Goal: Task Accomplishment & Management: Manage account settings

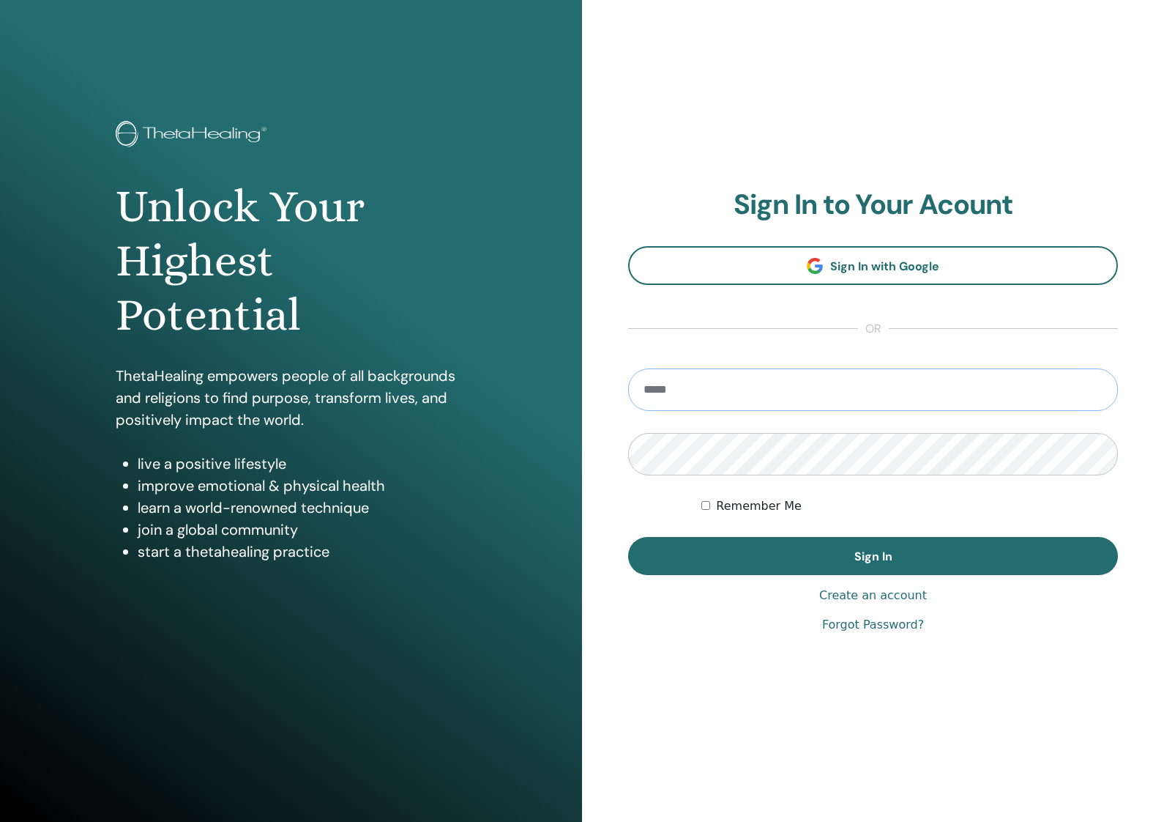
type input "**********"
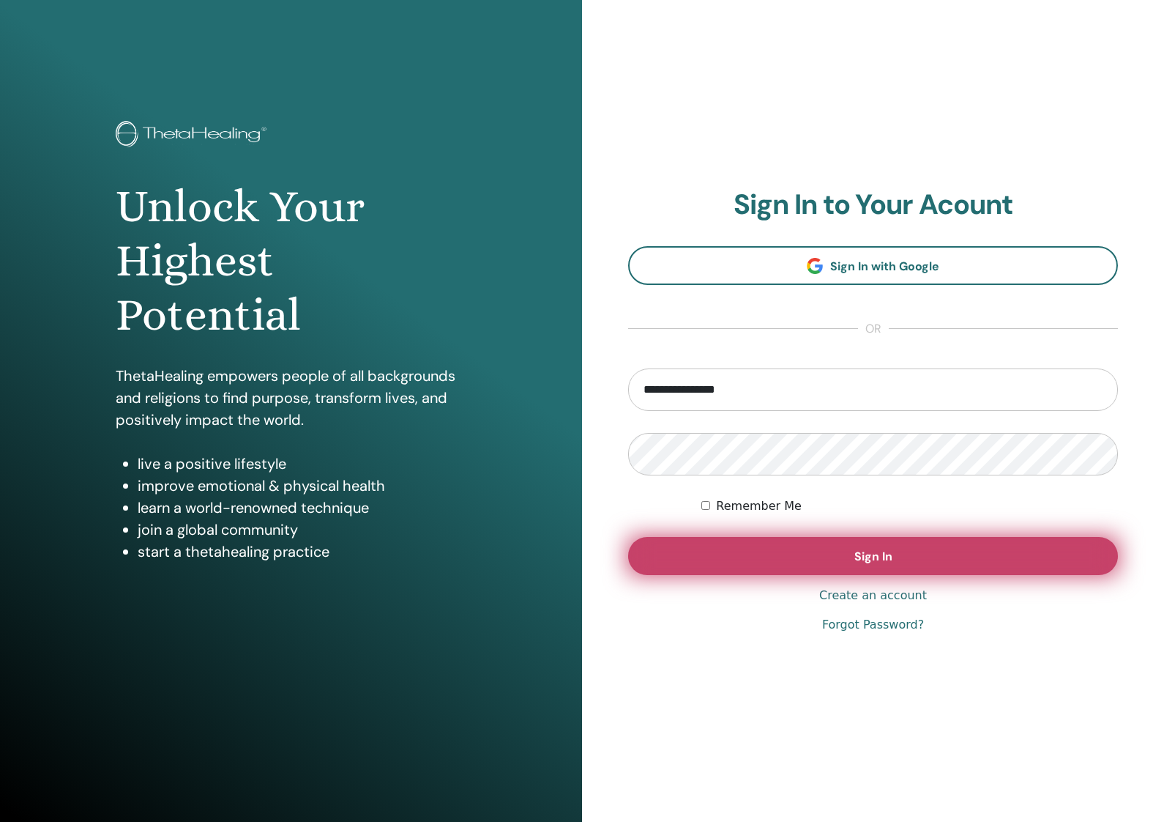
click at [813, 551] on button "Sign In" at bounding box center [873, 556] width 490 height 38
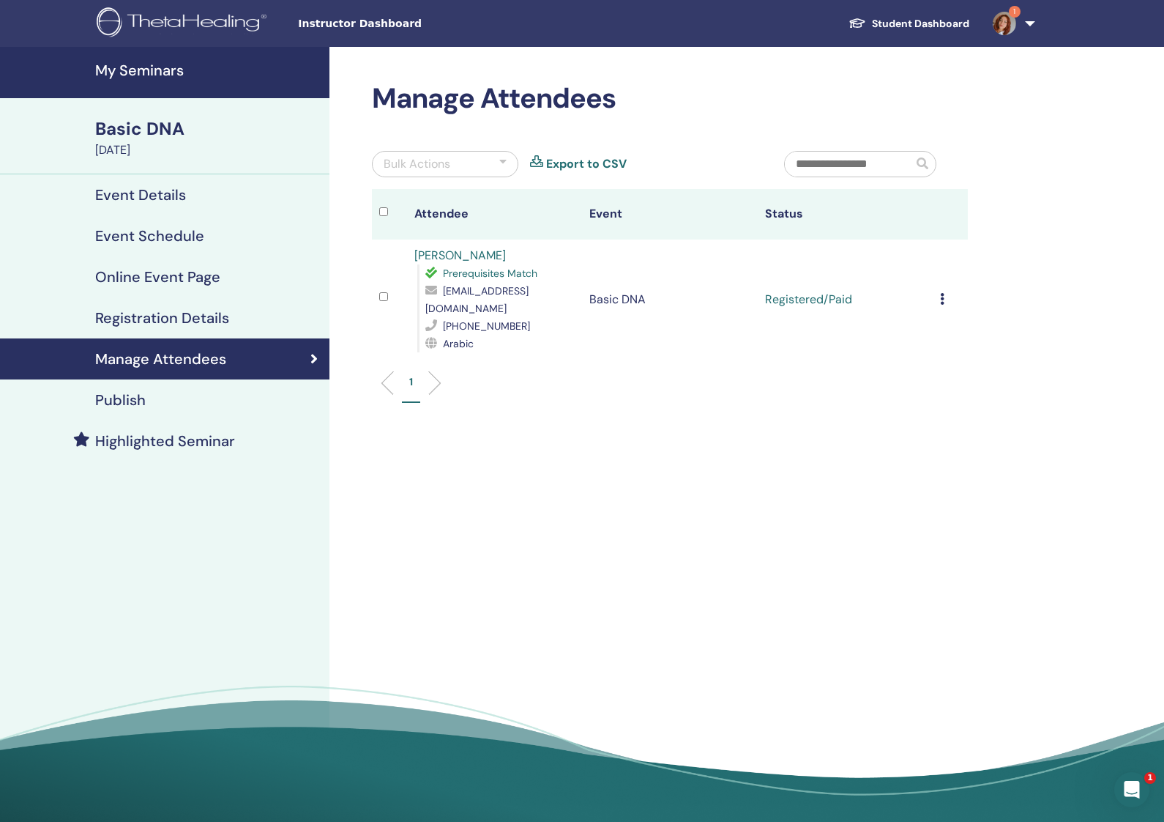
click at [220, 318] on h4 "Registration Details" at bounding box center [162, 318] width 134 height 18
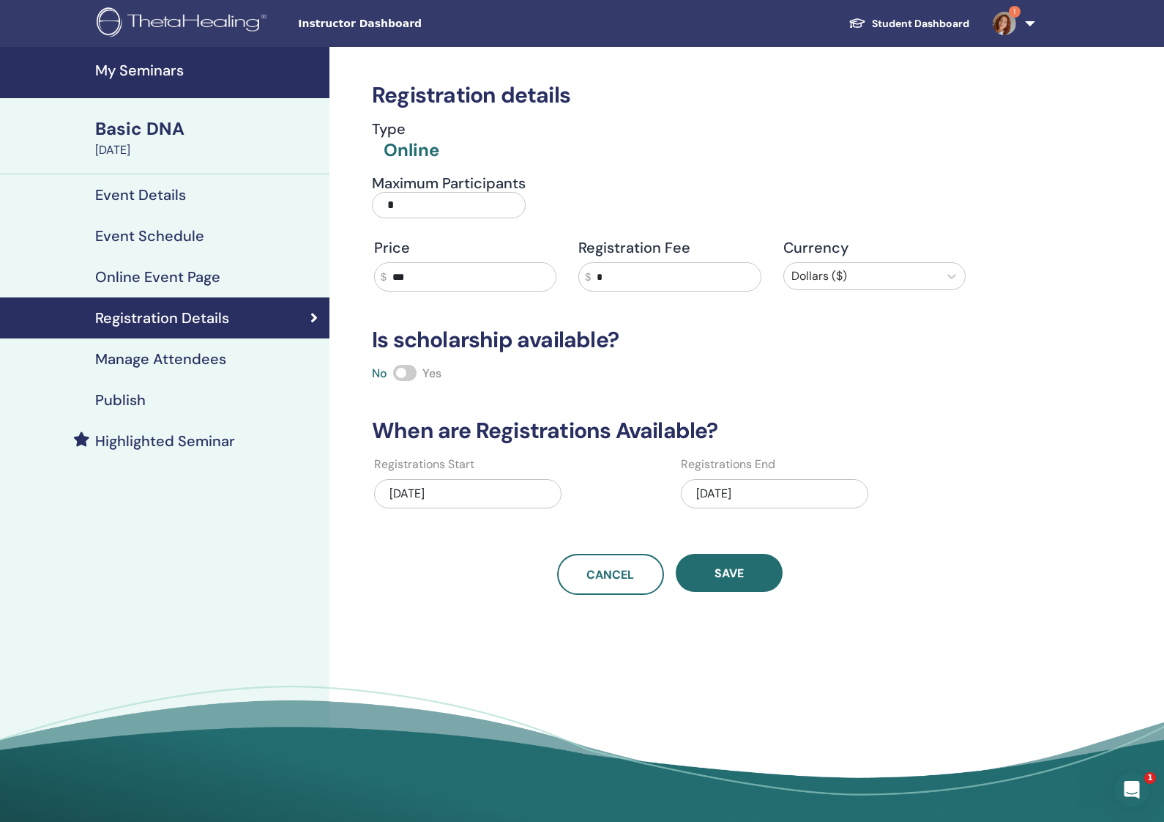
click at [189, 277] on h4 "Online Event Page" at bounding box center [157, 277] width 125 height 18
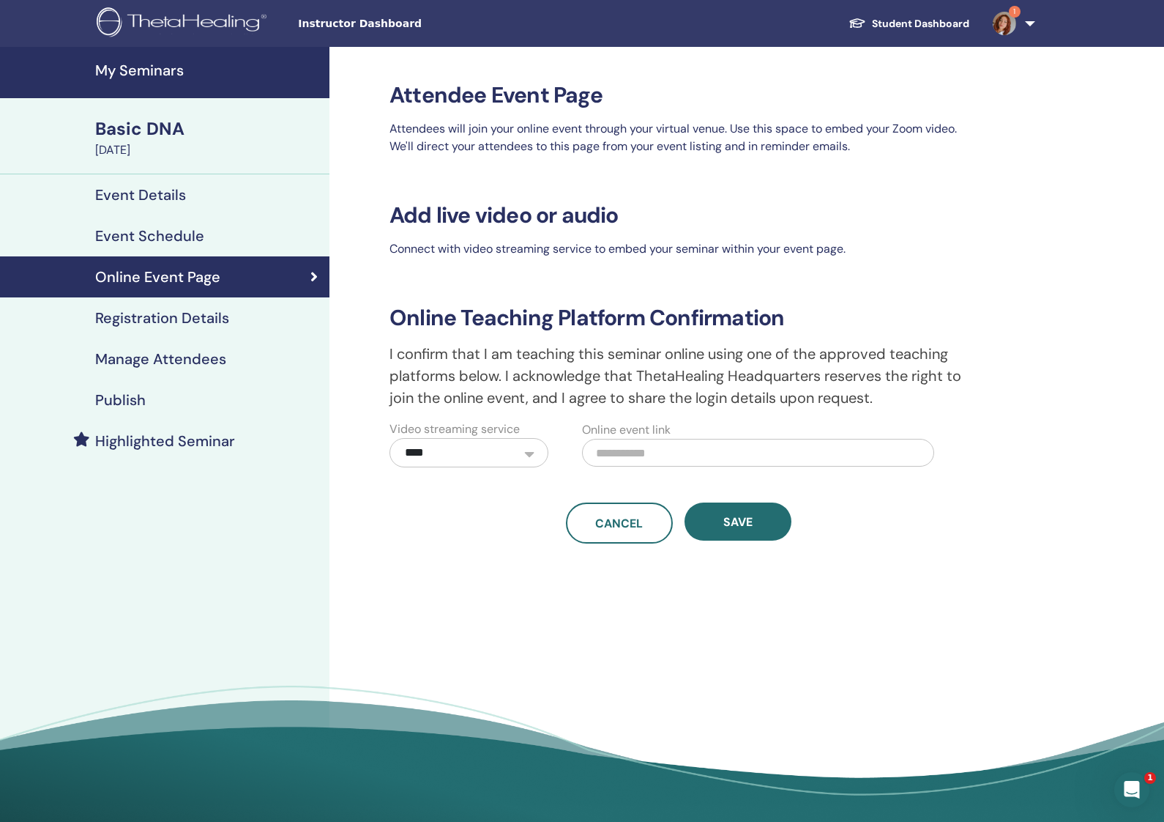
click at [191, 244] on h4 "Event Schedule" at bounding box center [149, 236] width 109 height 18
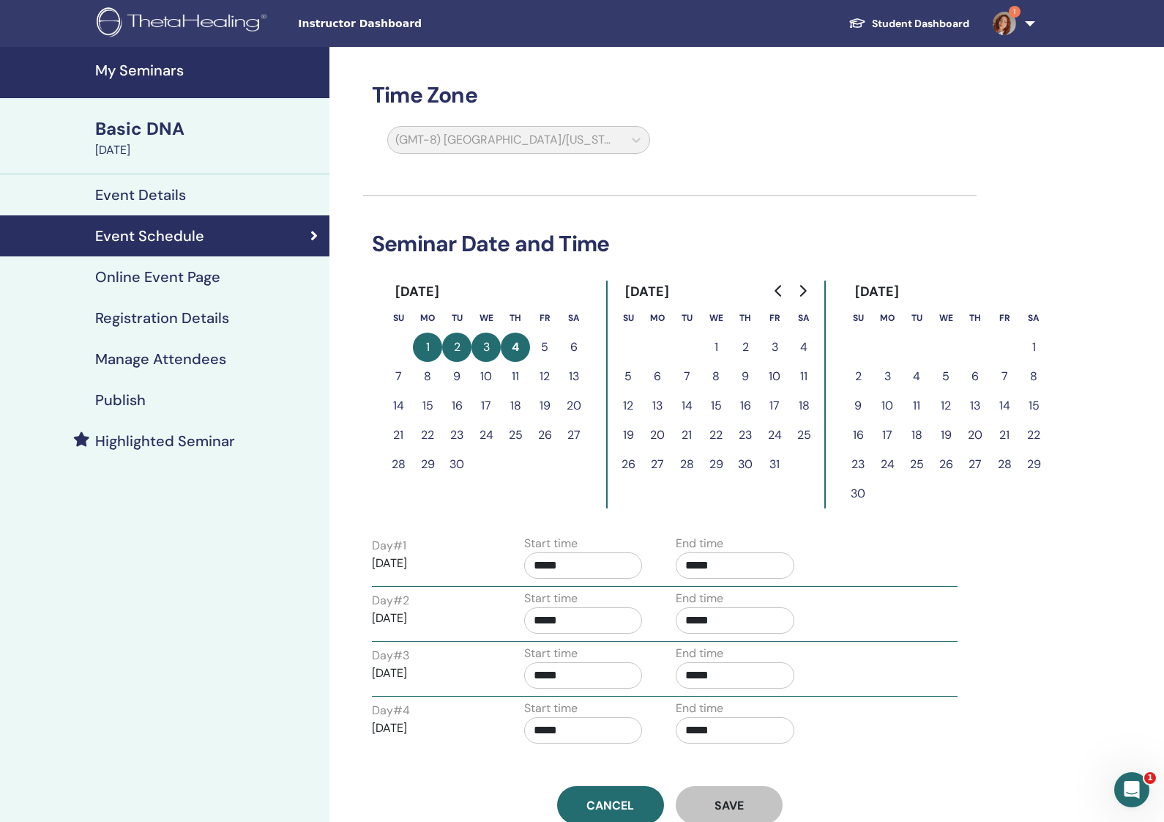
click at [150, 179] on link "Event Details" at bounding box center [165, 194] width 330 height 41
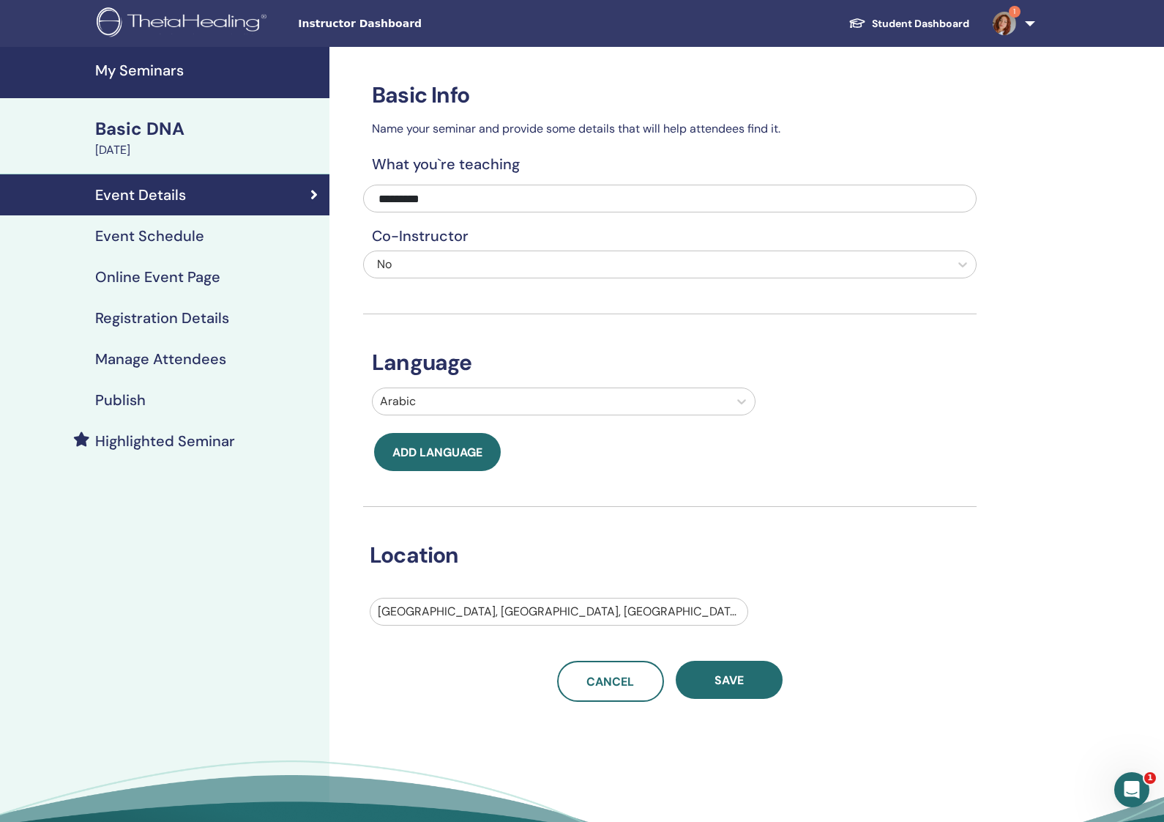
click at [157, 436] on h4 "Highlighted Seminar" at bounding box center [165, 441] width 140 height 18
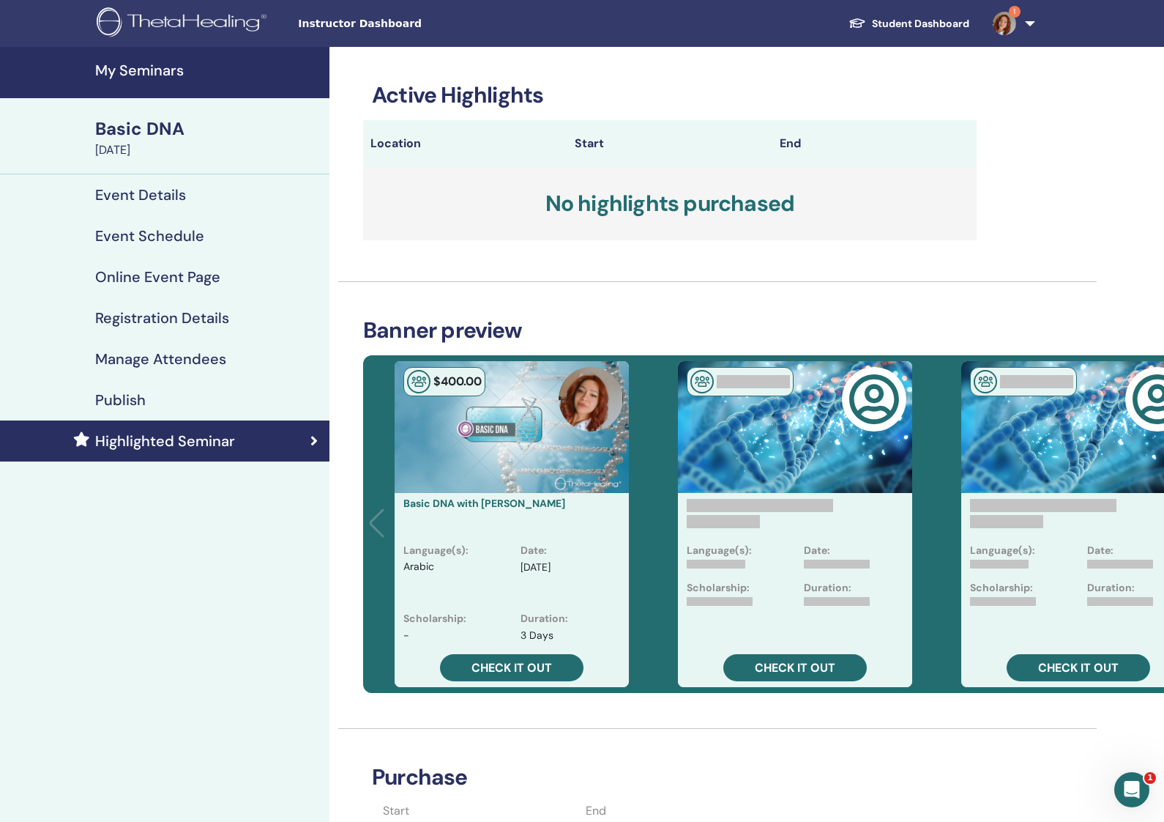
click at [148, 126] on div "Basic DNA" at bounding box center [208, 128] width 226 height 25
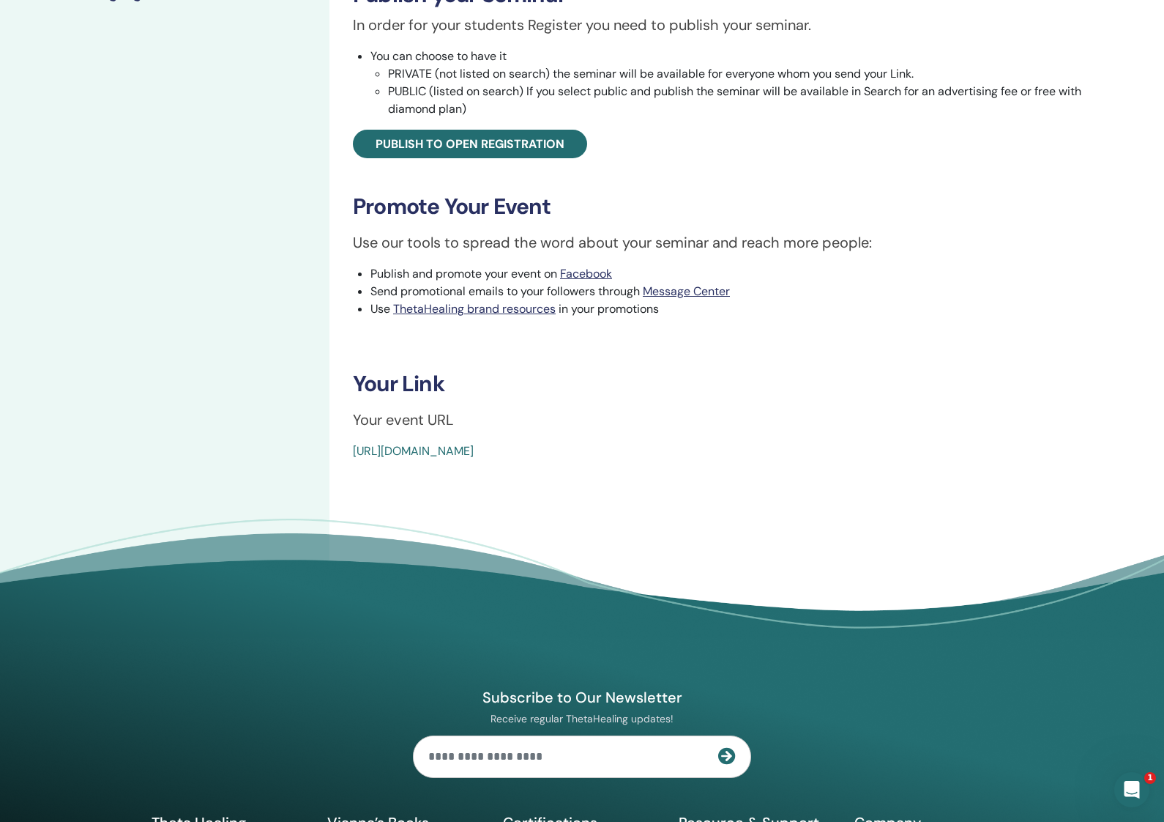
scroll to position [449, 0]
click at [474, 451] on link "https://www.thetahealing.com/seminar-376591-details.html" at bounding box center [413, 449] width 121 height 15
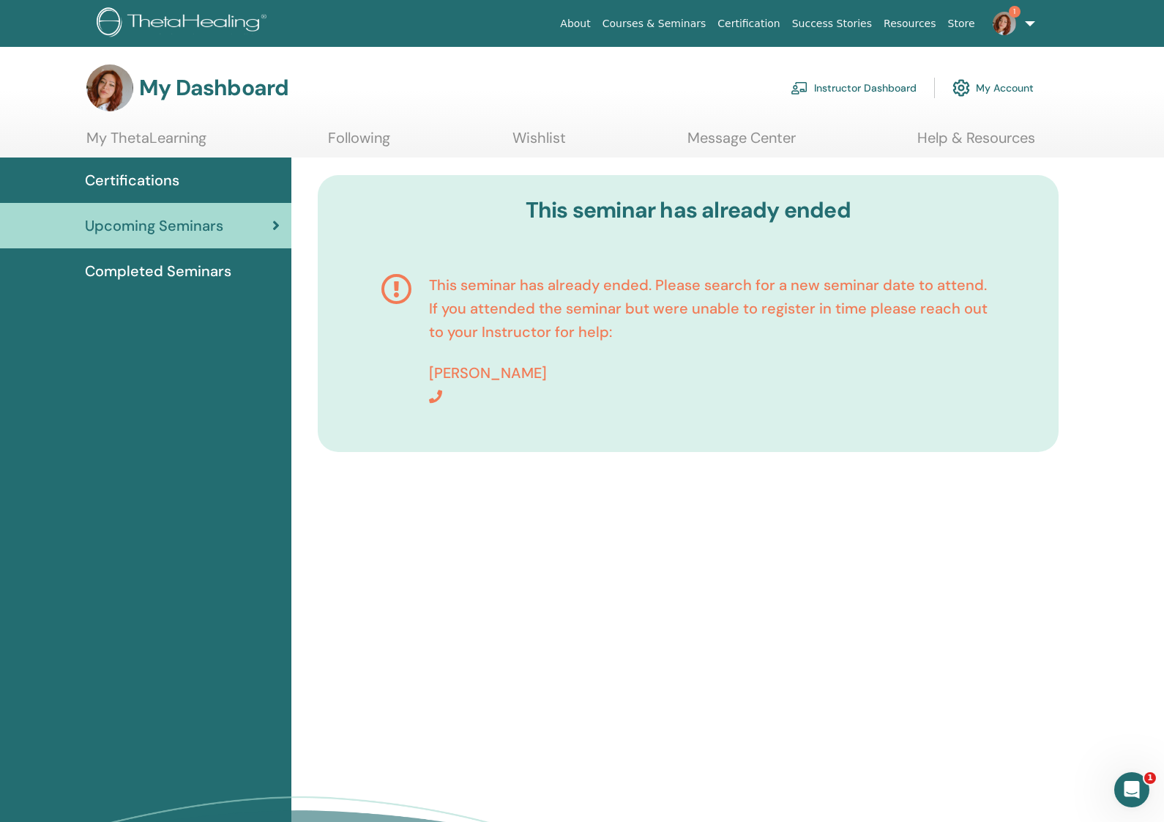
click at [965, 22] on link "Store" at bounding box center [962, 23] width 39 height 27
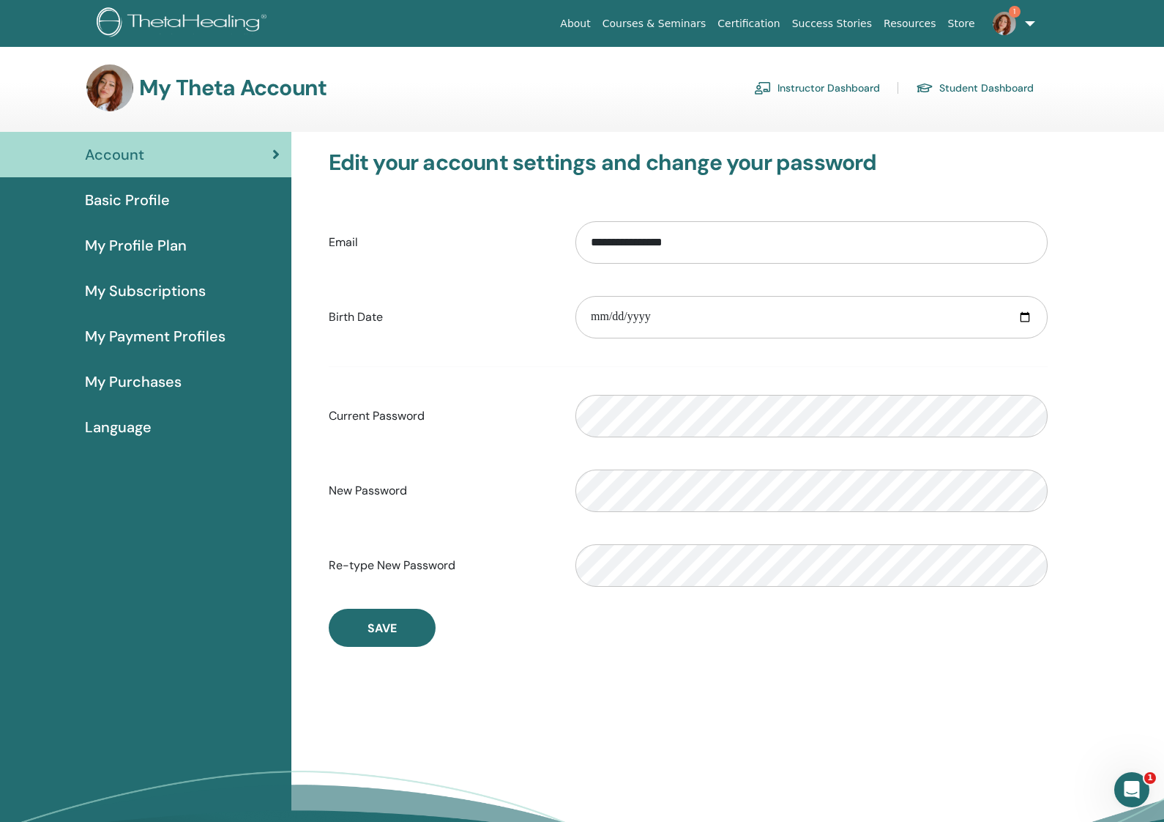
click at [855, 92] on link "Instructor Dashboard" at bounding box center [817, 87] width 126 height 23
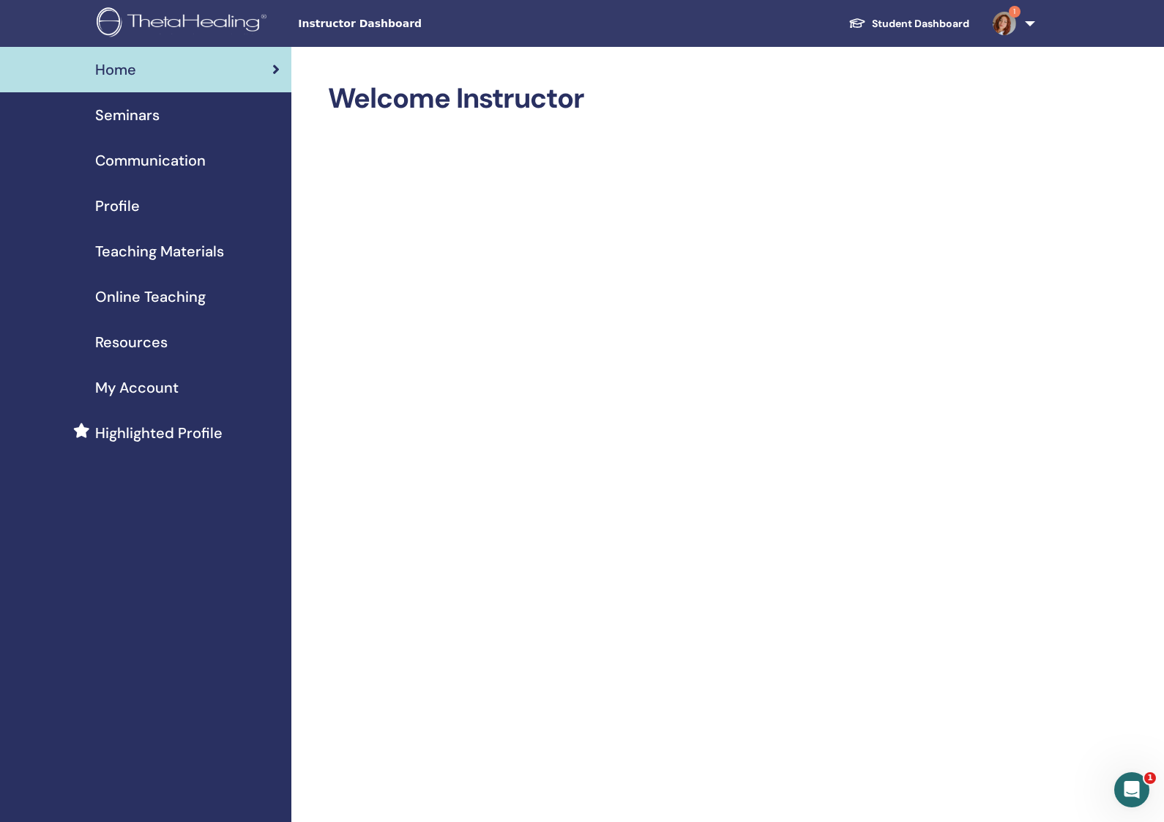
click at [138, 114] on span "Seminars" at bounding box center [127, 115] width 64 height 22
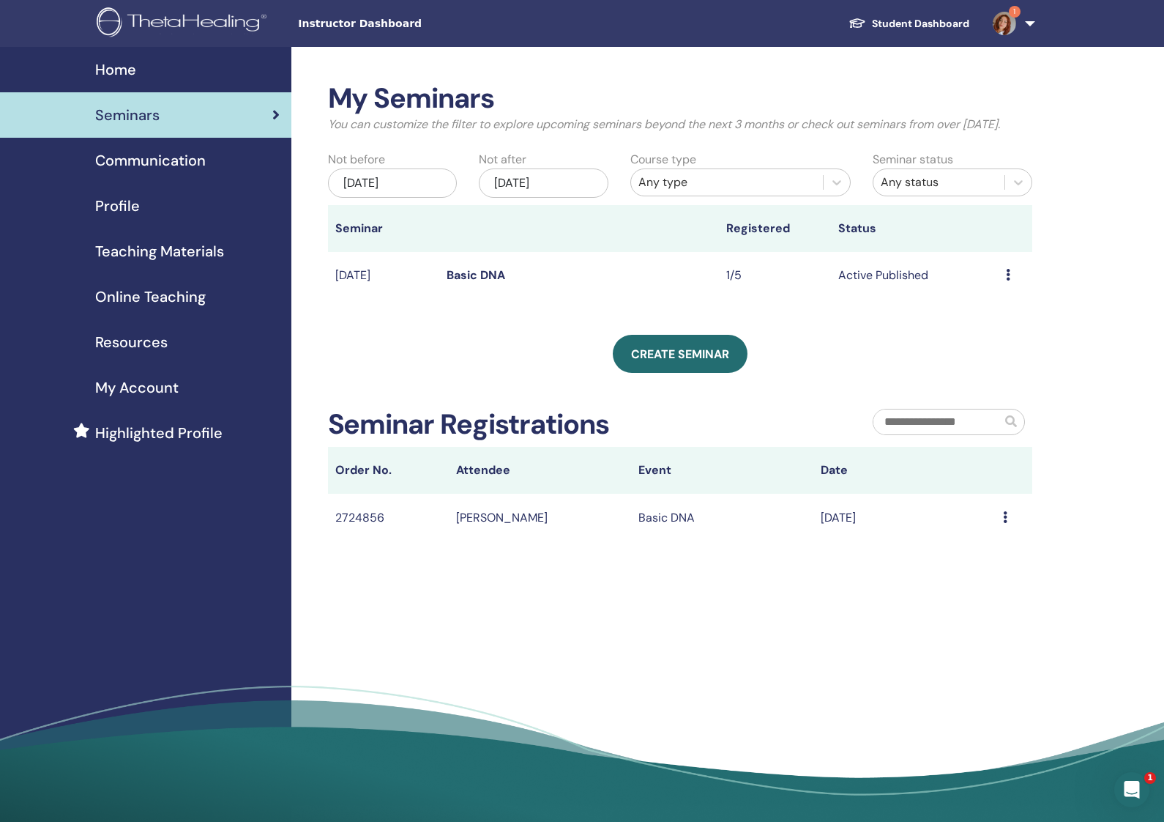
click at [1008, 280] on icon at bounding box center [1008, 275] width 4 height 12
click at [1054, 393] on div "My Seminars You can customize the filter to explore upcoming seminars beyond th…" at bounding box center [728, 439] width 874 height 785
click at [899, 291] on td "Active Published" at bounding box center [915, 276] width 168 height 48
click at [1009, 280] on icon at bounding box center [1008, 275] width 4 height 12
click at [1007, 321] on li "Edit" at bounding box center [992, 324] width 79 height 22
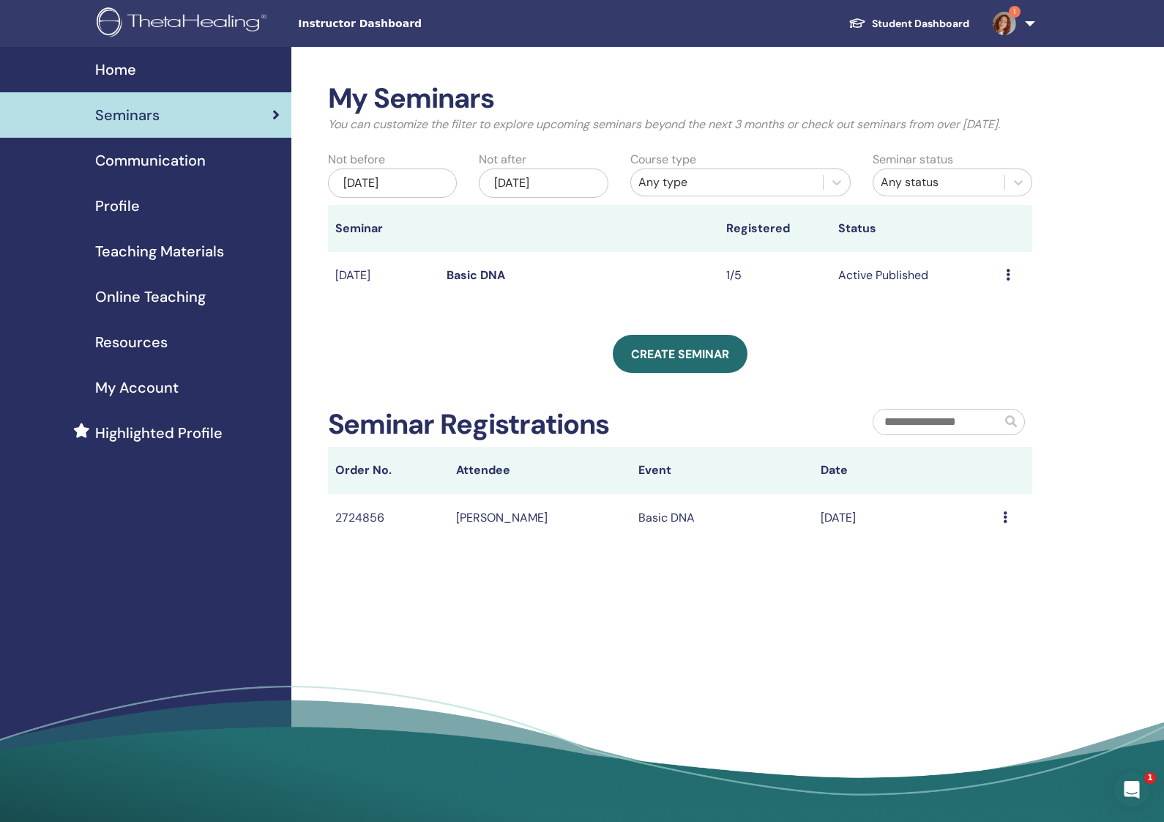
click at [1011, 284] on div "Preview Edit Attendees Cancel" at bounding box center [1015, 276] width 19 height 18
click at [977, 316] on link "Edit" at bounding box center [977, 321] width 21 height 15
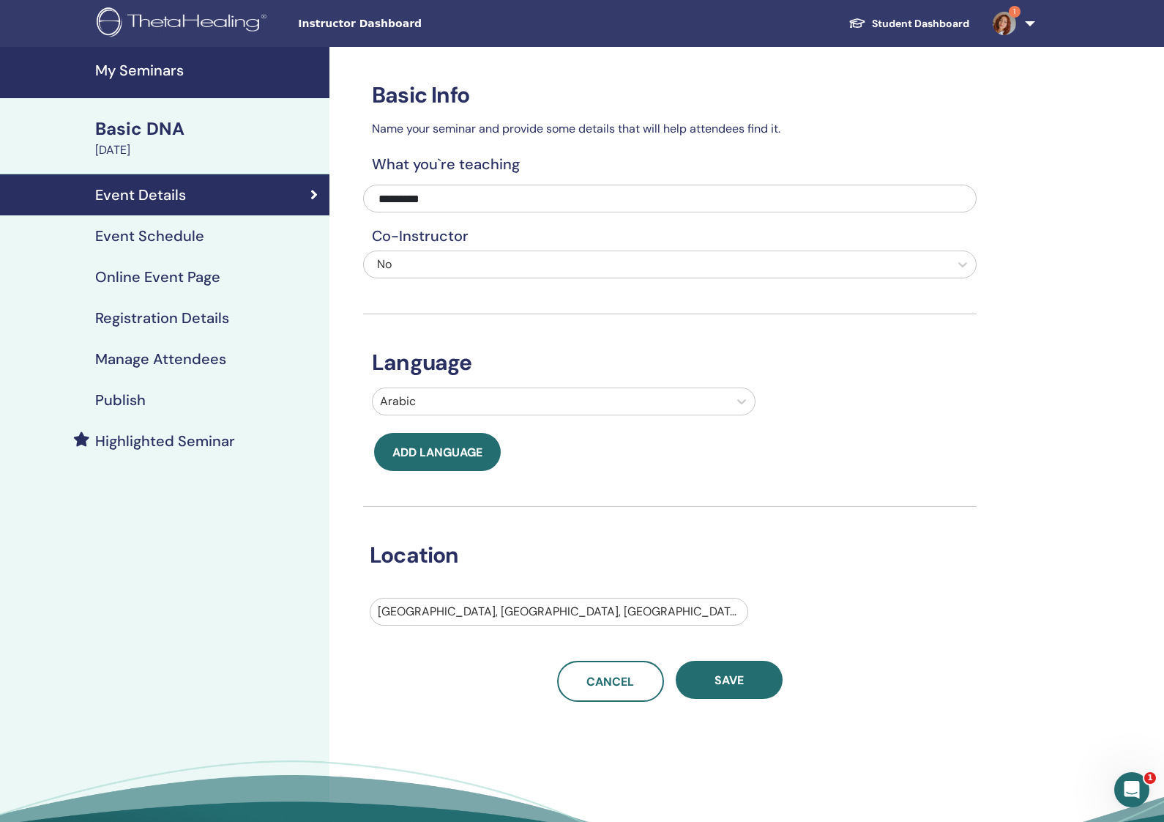
click at [224, 234] on div "Event Schedule" at bounding box center [165, 236] width 306 height 18
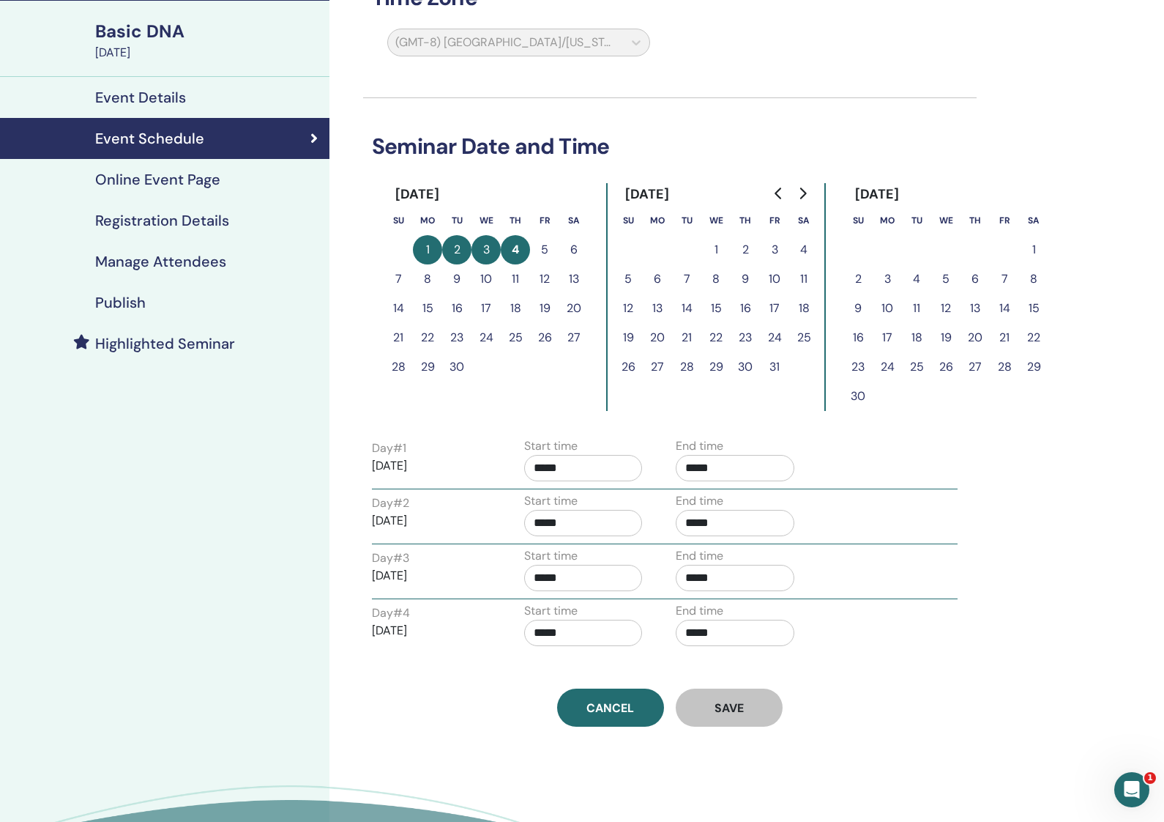
scroll to position [99, 0]
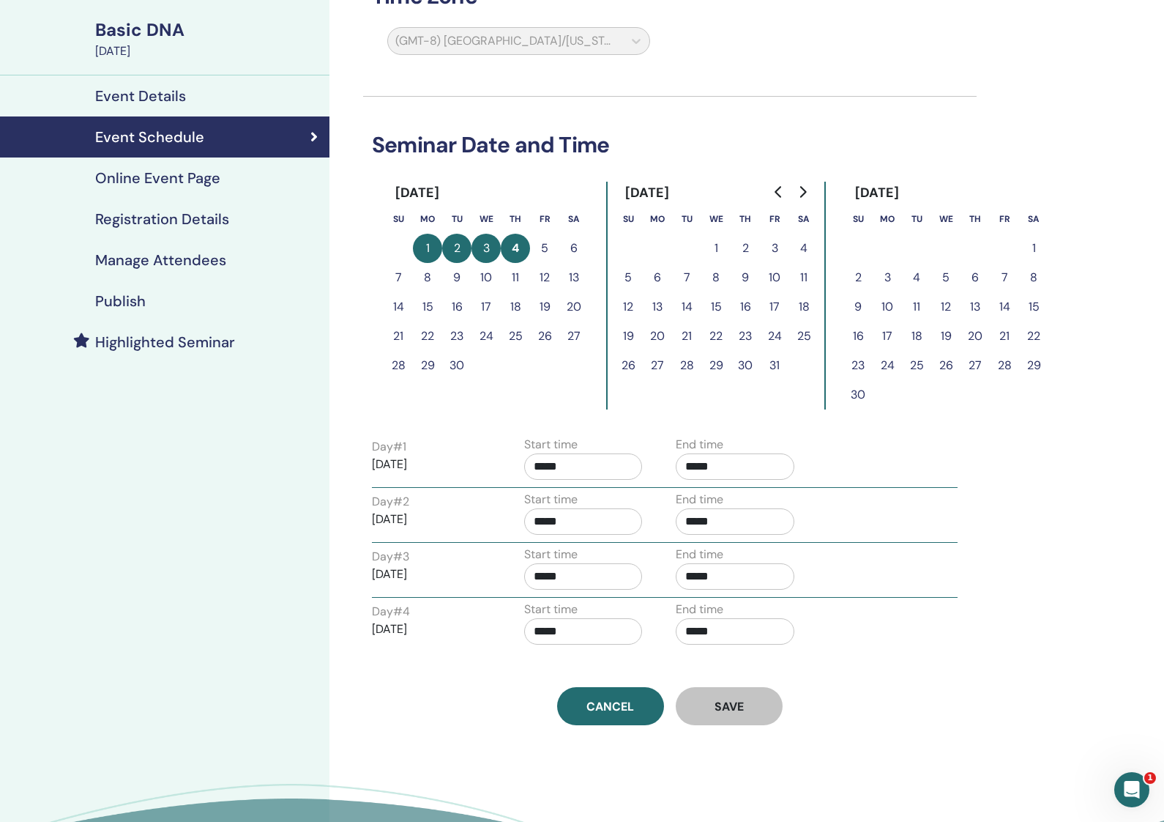
click at [546, 248] on button "5" at bounding box center [544, 248] width 29 height 29
click at [458, 250] on button "2" at bounding box center [456, 248] width 29 height 29
click at [567, 242] on button "6" at bounding box center [574, 248] width 29 height 29
drag, startPoint x: 567, startPoint y: 242, endPoint x: 570, endPoint y: 566, distance: 324.4
click at [566, 242] on button "6" at bounding box center [574, 248] width 29 height 29
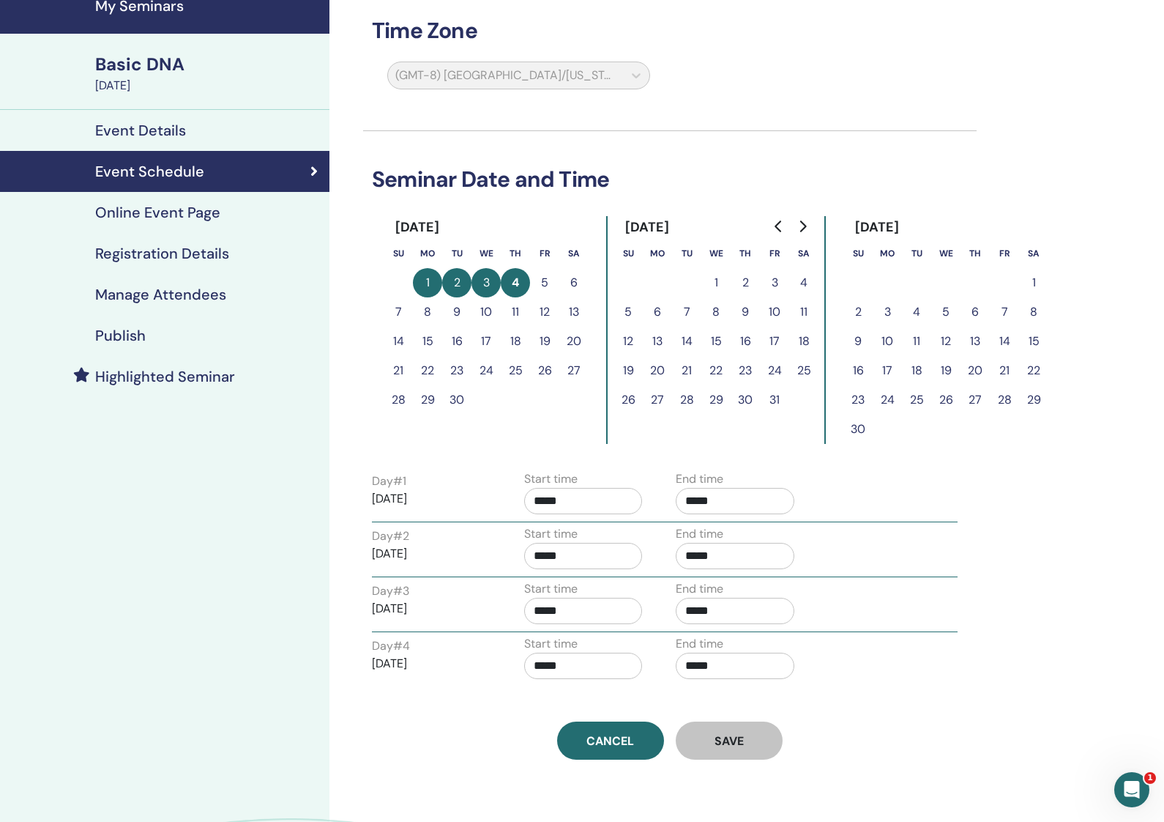
scroll to position [66, 0]
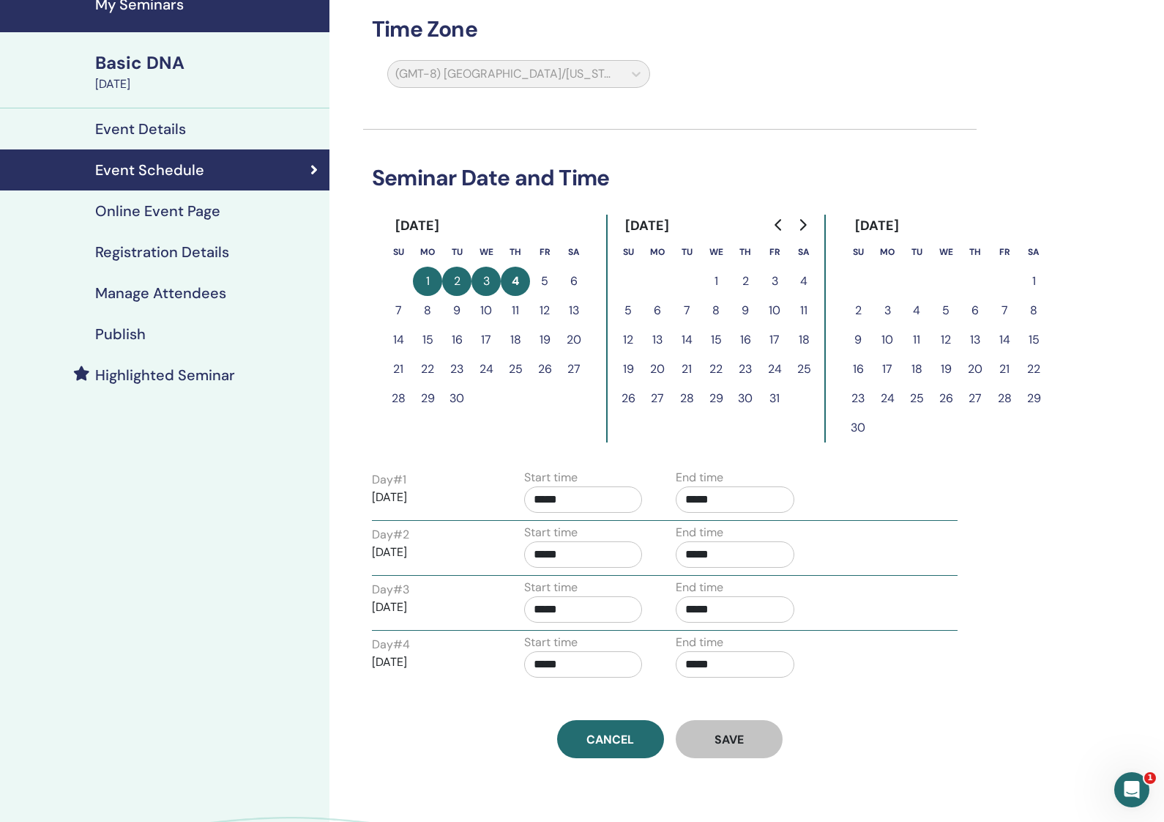
click at [188, 211] on h4 "Online Event Page" at bounding box center [157, 211] width 125 height 18
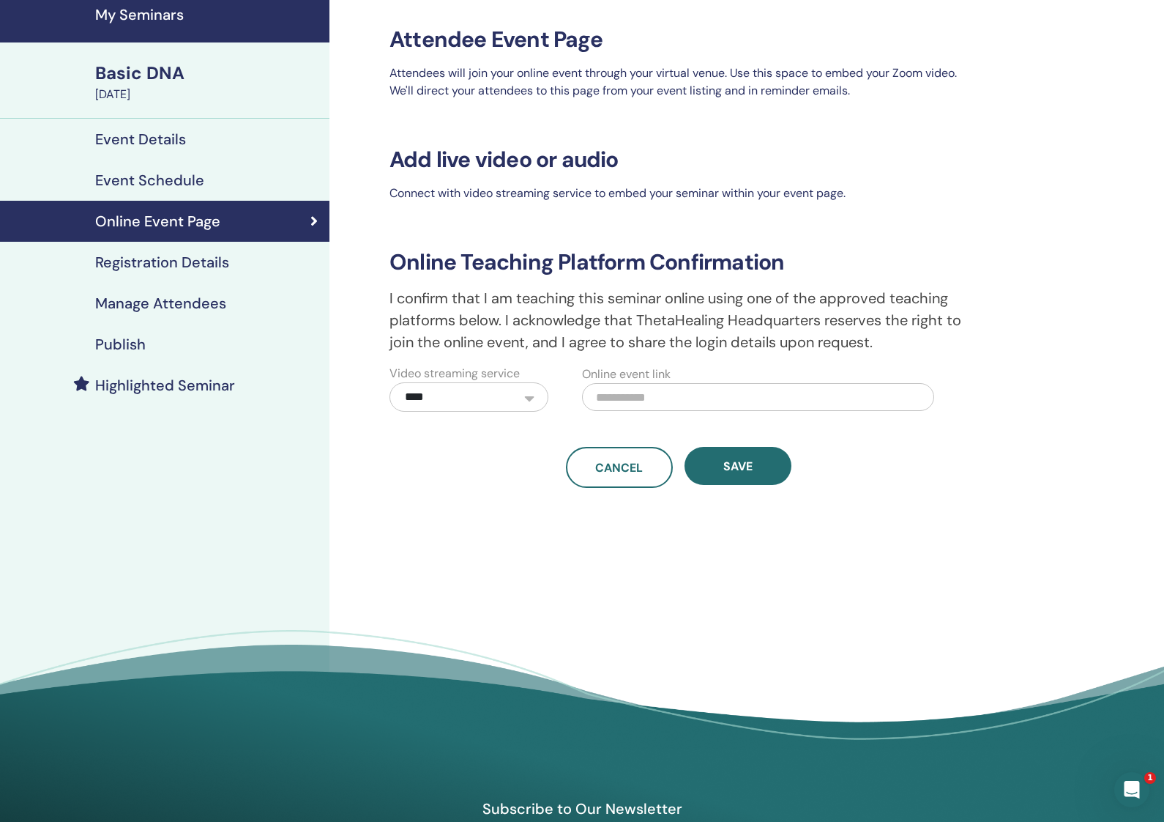
scroll to position [60, 0]
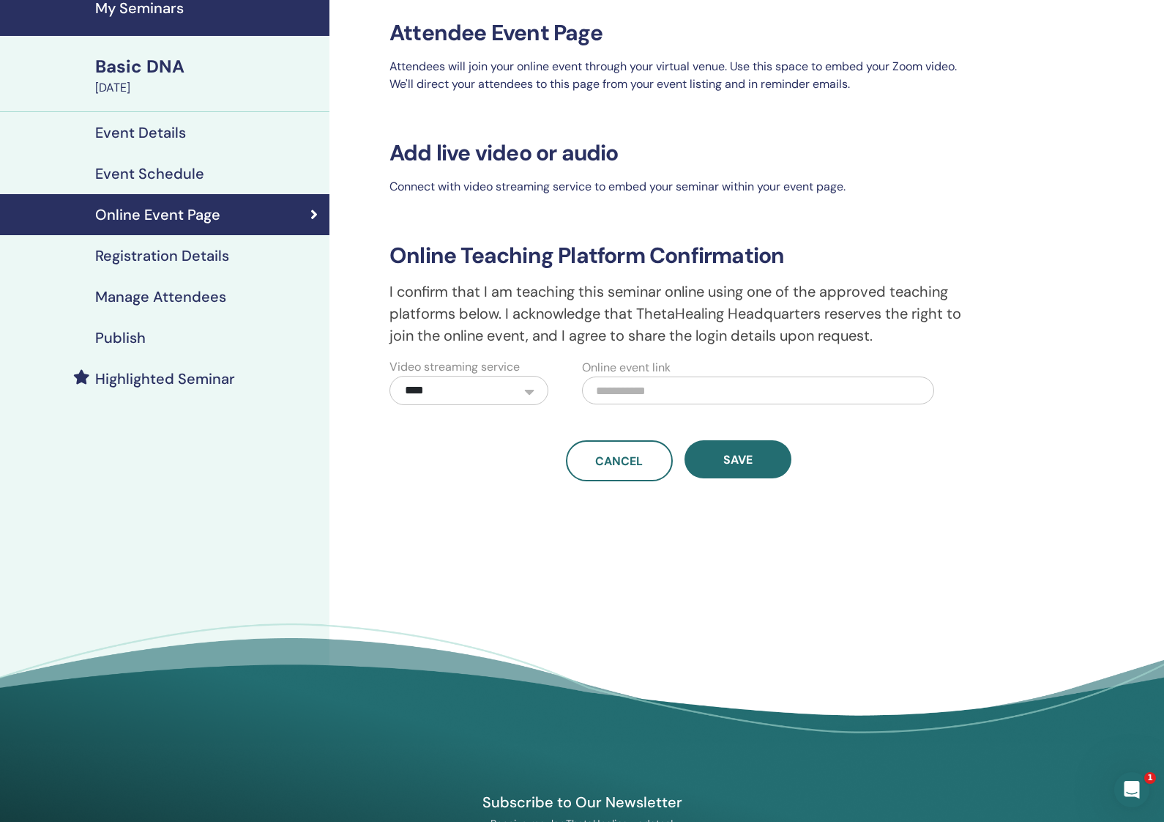
click at [169, 260] on h4 "Registration Details" at bounding box center [162, 256] width 134 height 18
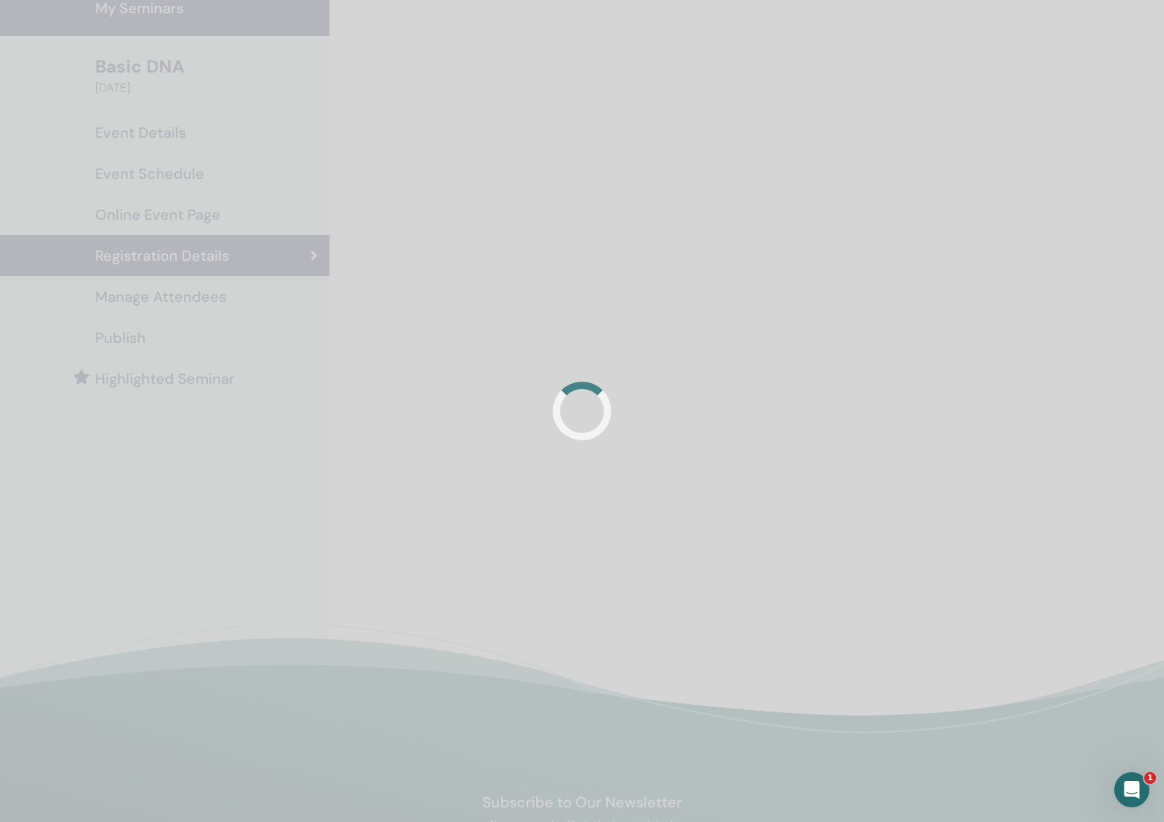
scroll to position [65, 1]
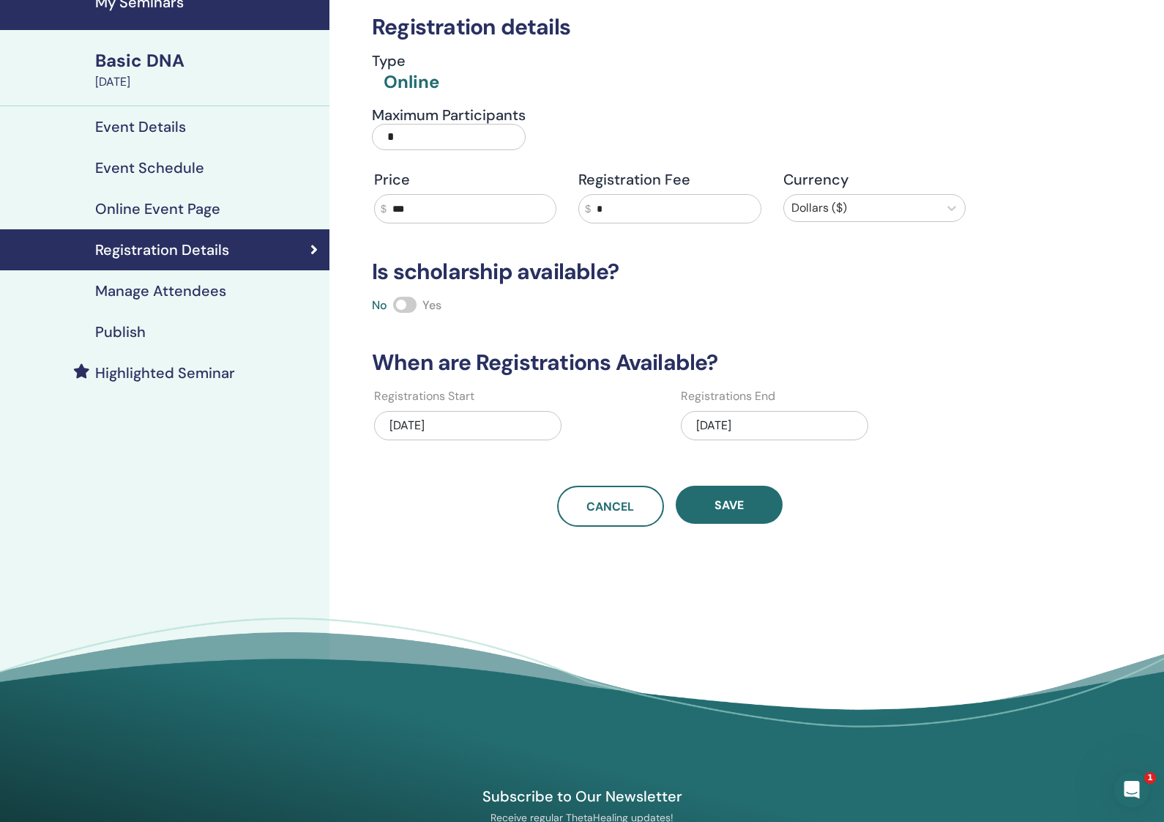
click at [174, 287] on h4 "Manage Attendees" at bounding box center [160, 291] width 131 height 18
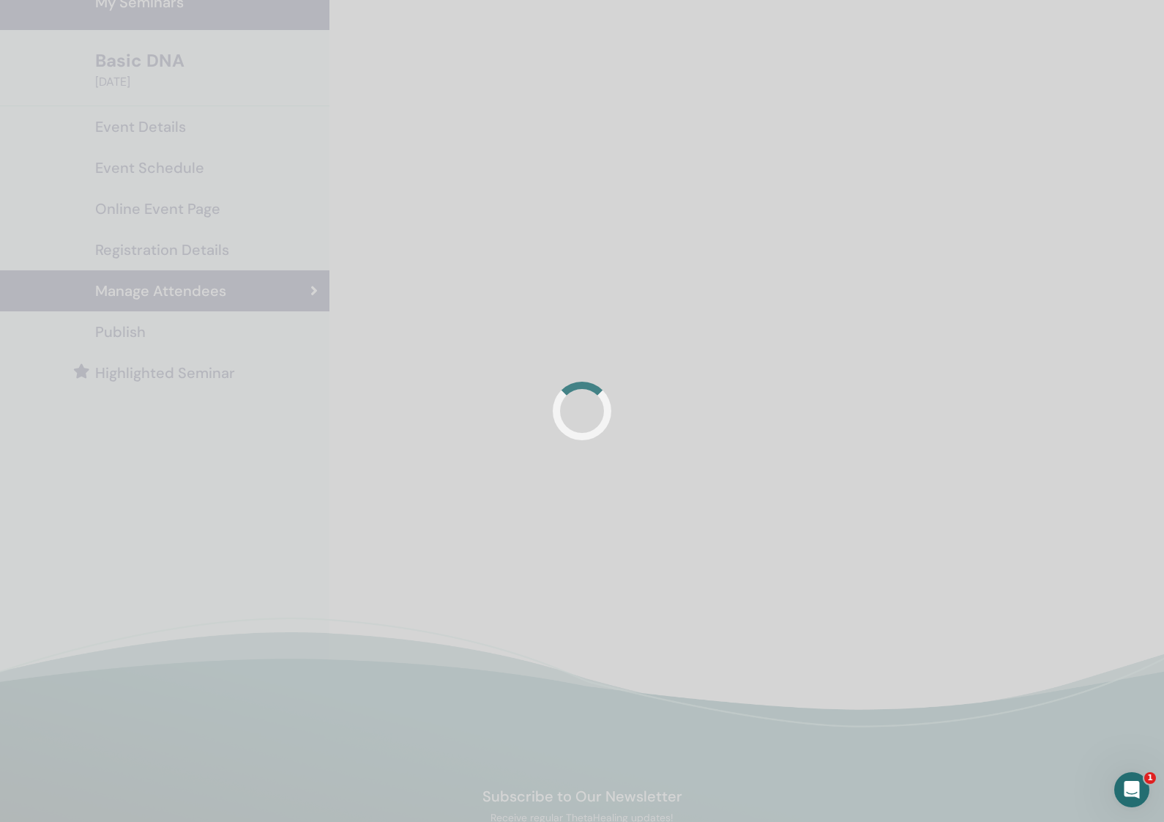
scroll to position [72, 0]
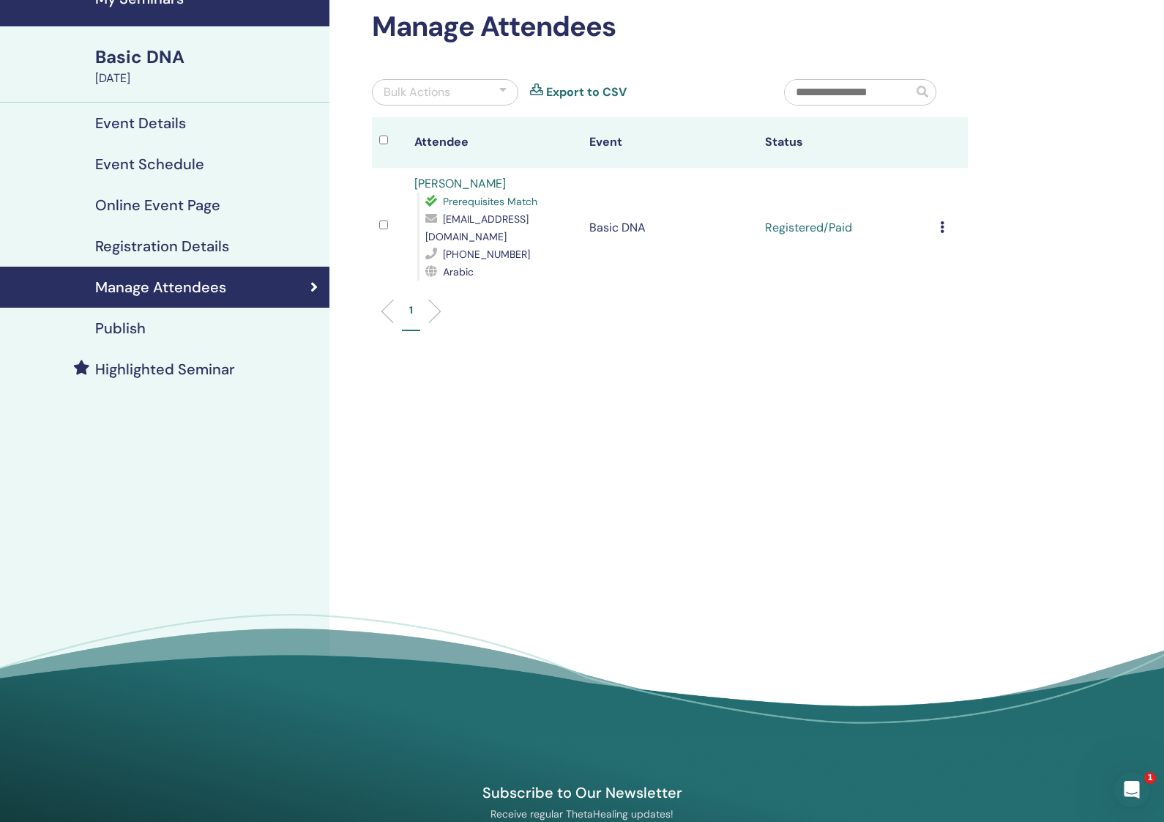
click at [170, 322] on div "Publish" at bounding box center [165, 328] width 306 height 18
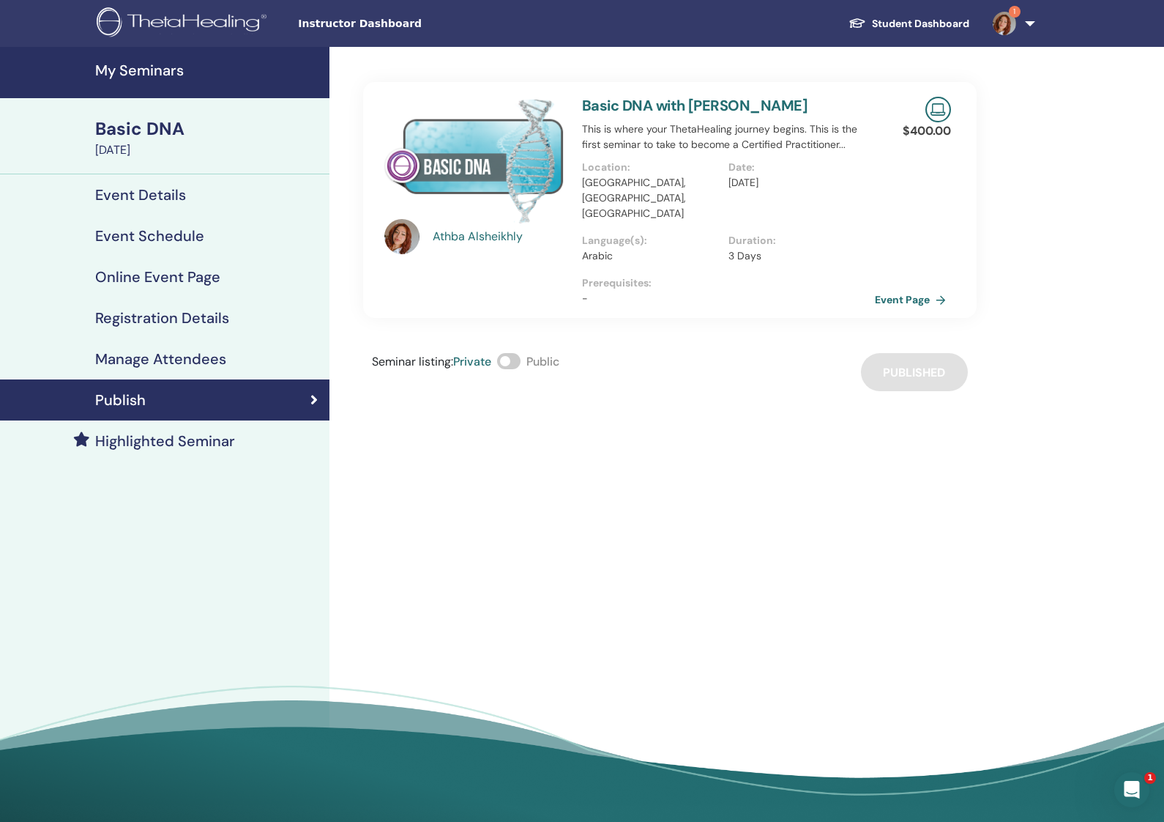
click at [141, 188] on h4 "Event Details" at bounding box center [140, 195] width 91 height 18
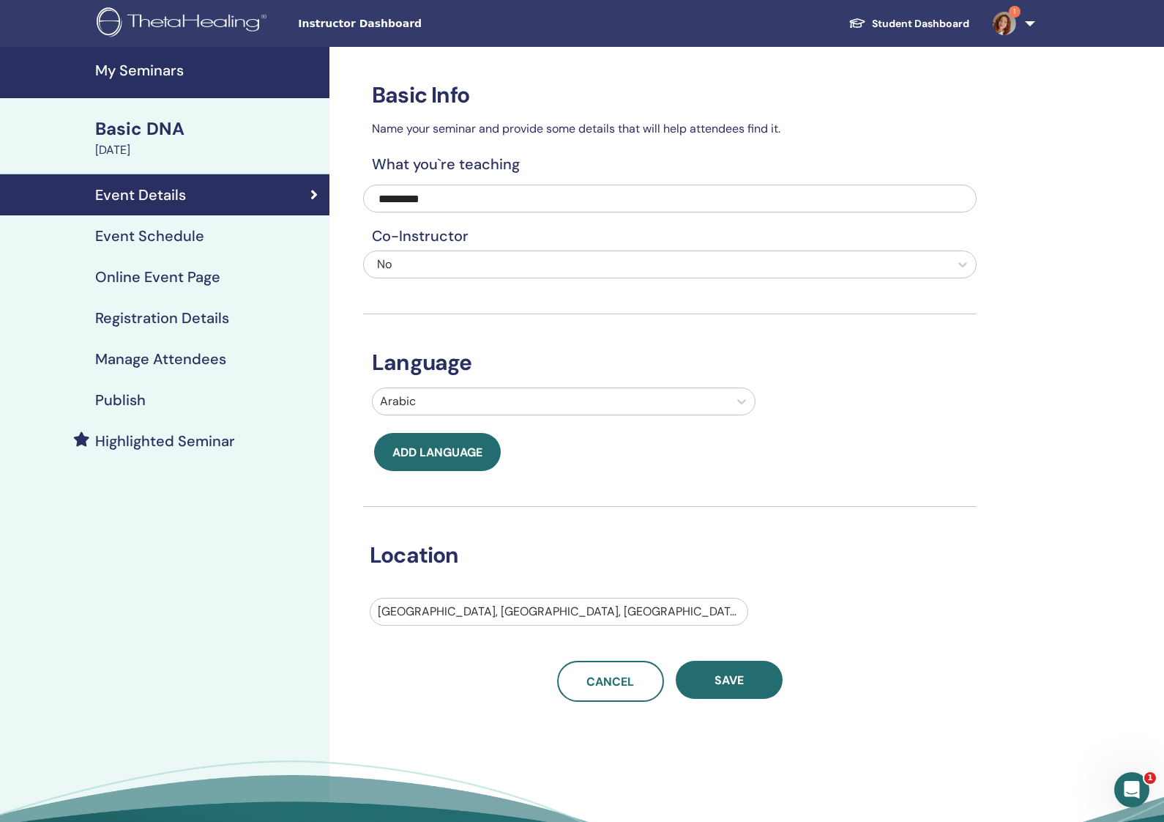
click at [144, 236] on h4 "Event Schedule" at bounding box center [149, 236] width 109 height 18
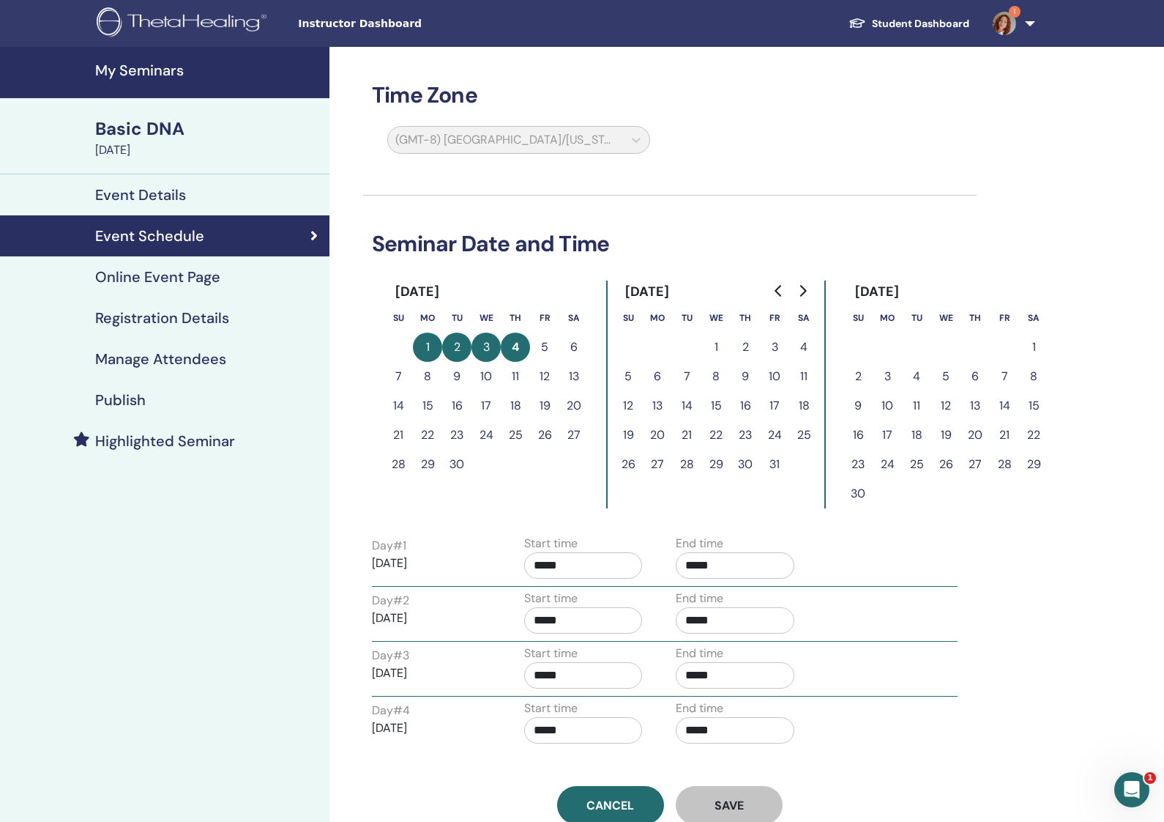
scroll to position [1, 0]
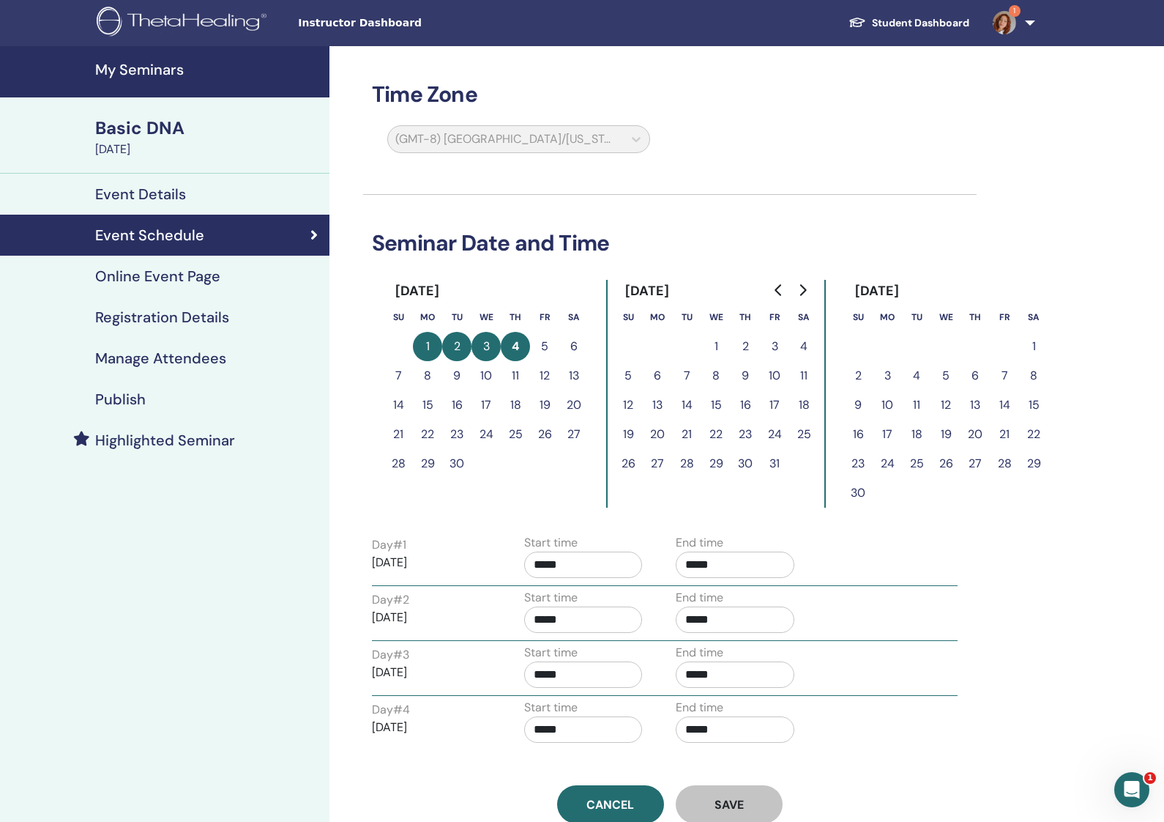
click at [548, 343] on button "5" at bounding box center [544, 346] width 29 height 29
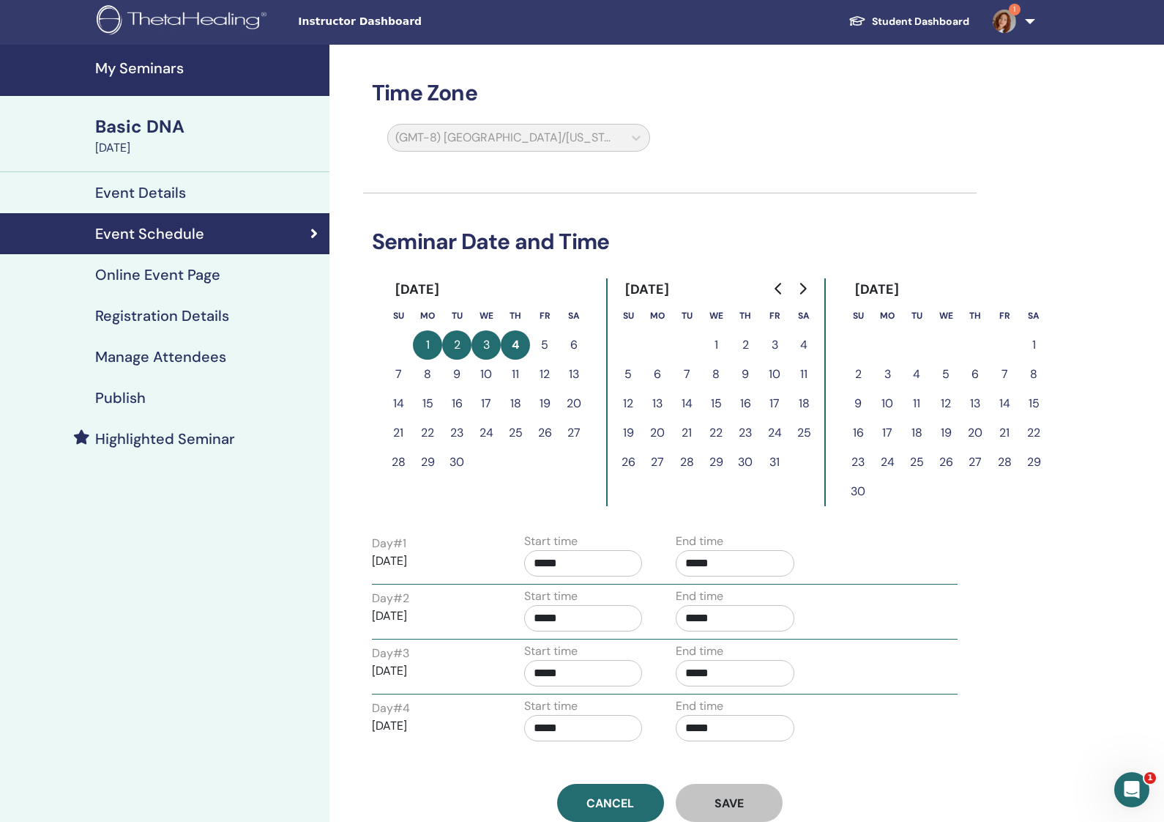
click at [681, 353] on td at bounding box center [686, 344] width 29 height 29
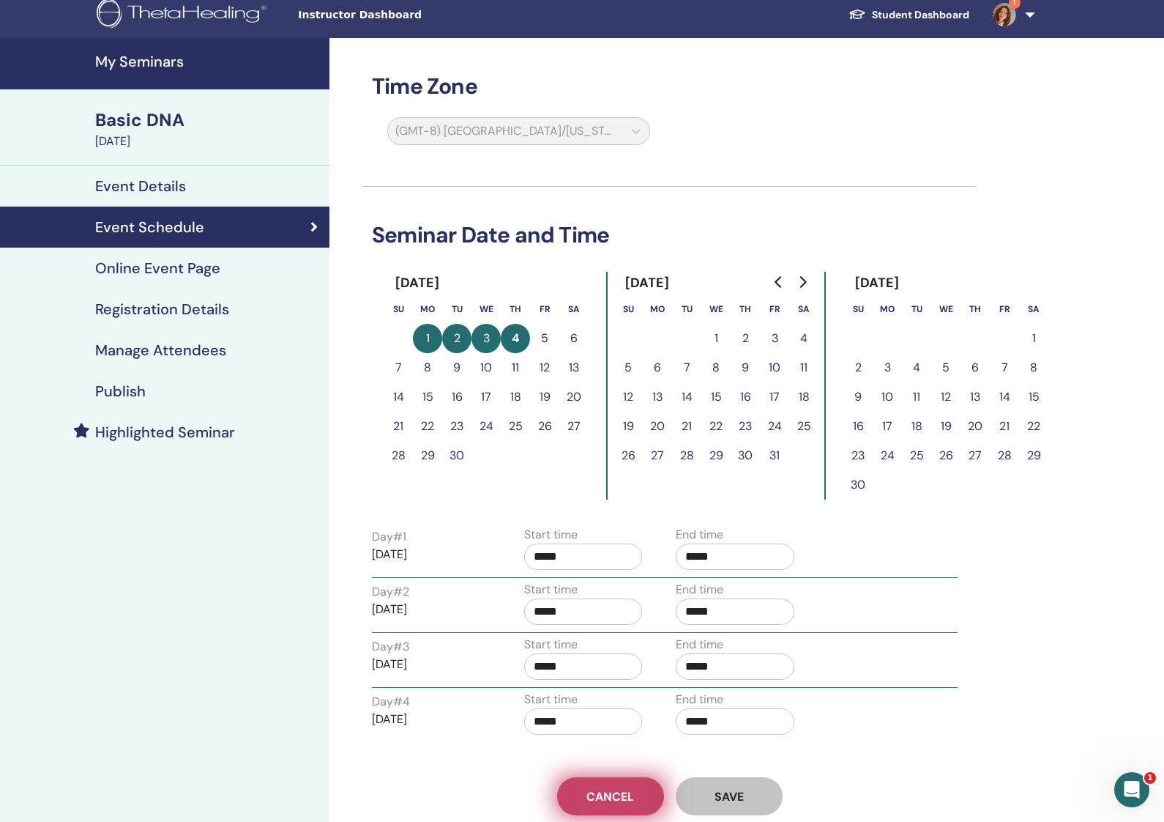
scroll to position [11, 0]
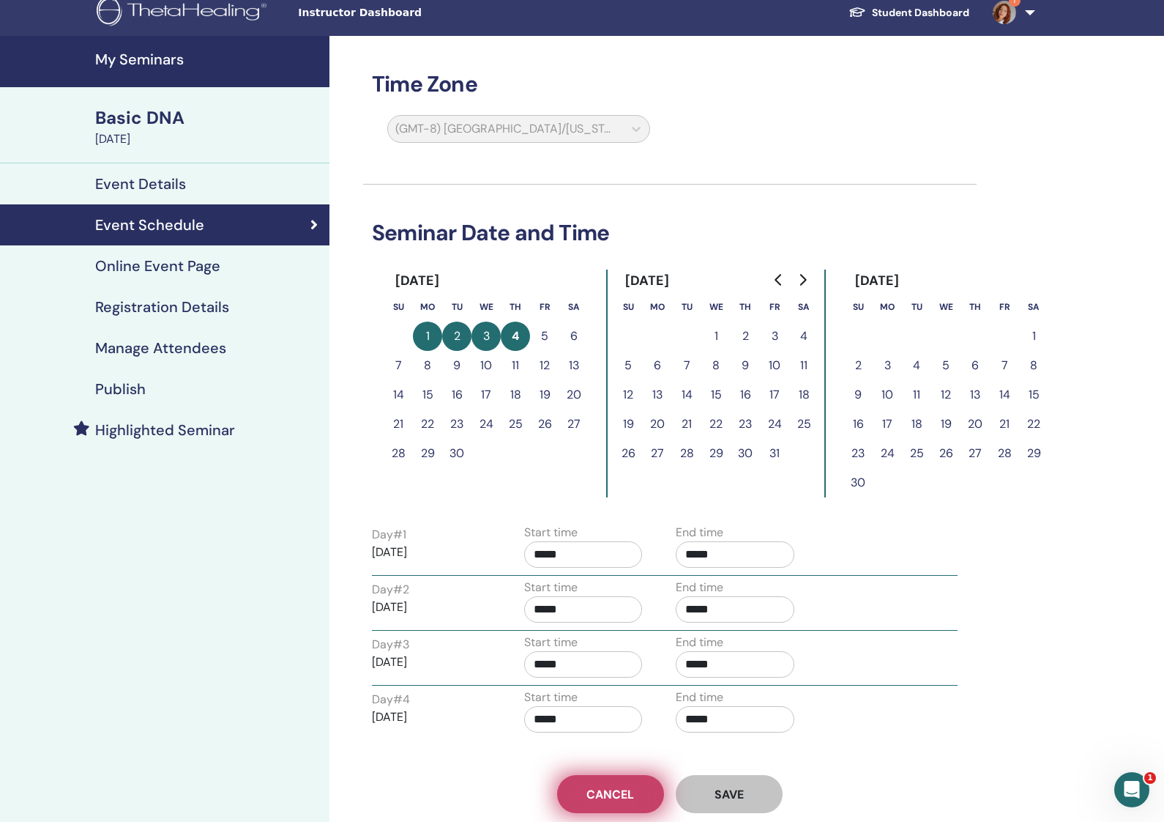
click at [650, 788] on link "Cancel" at bounding box center [610, 794] width 107 height 38
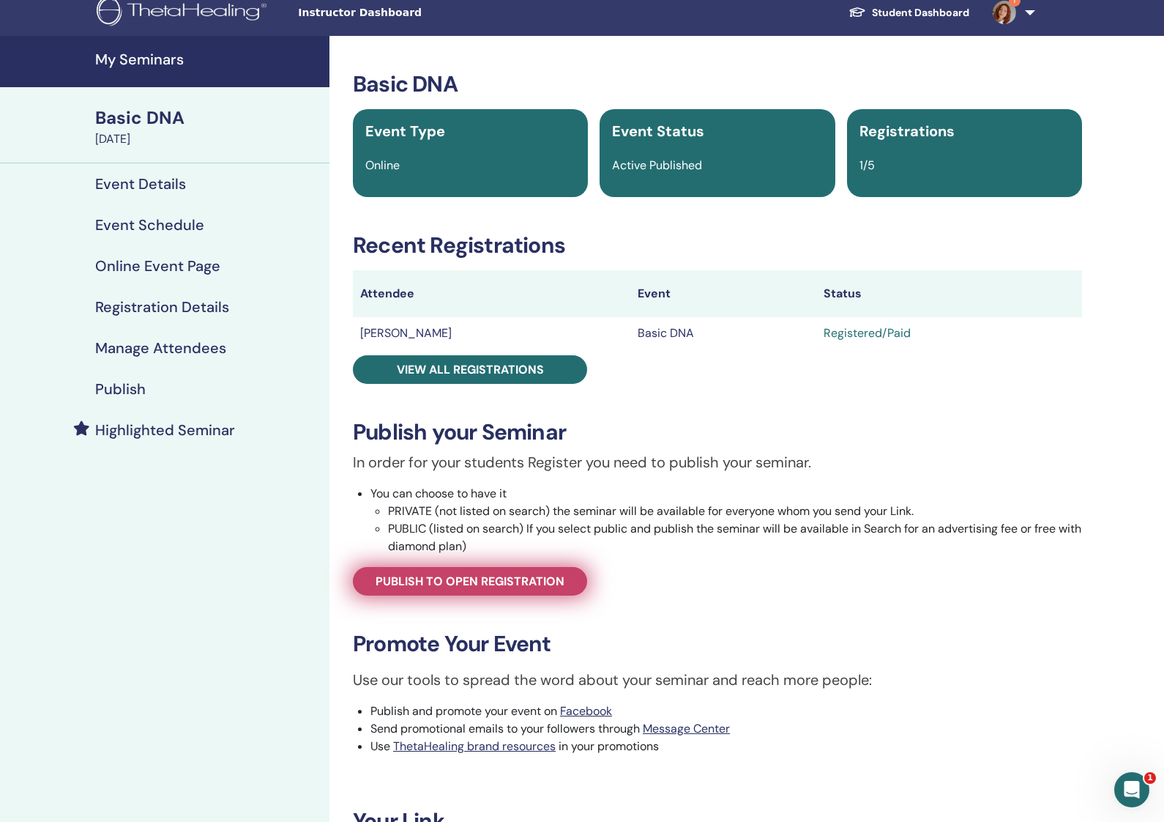
scroll to position [11, 1]
click at [488, 582] on span "Publish to open registration" at bounding box center [470, 580] width 189 height 15
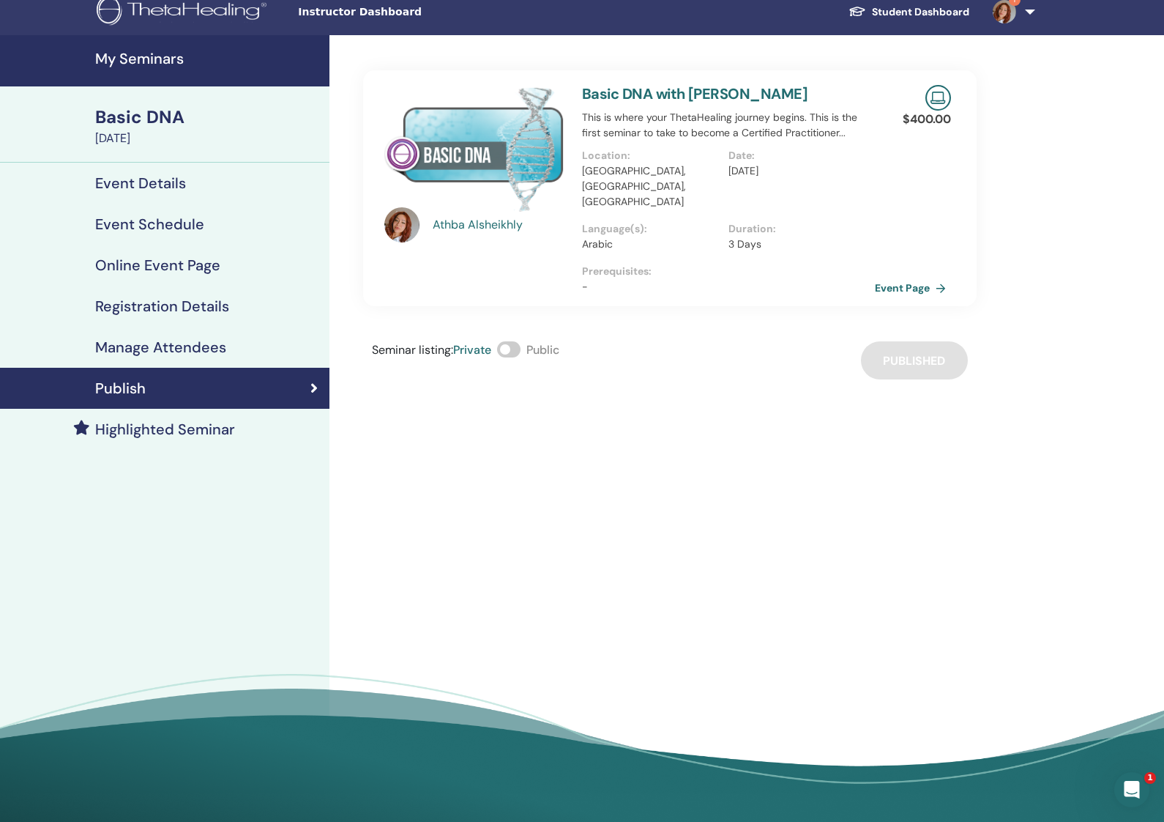
scroll to position [12, 0]
click at [903, 277] on link "Event Page" at bounding box center [915, 288] width 77 height 22
click at [176, 185] on h4 "Event Details" at bounding box center [140, 183] width 91 height 18
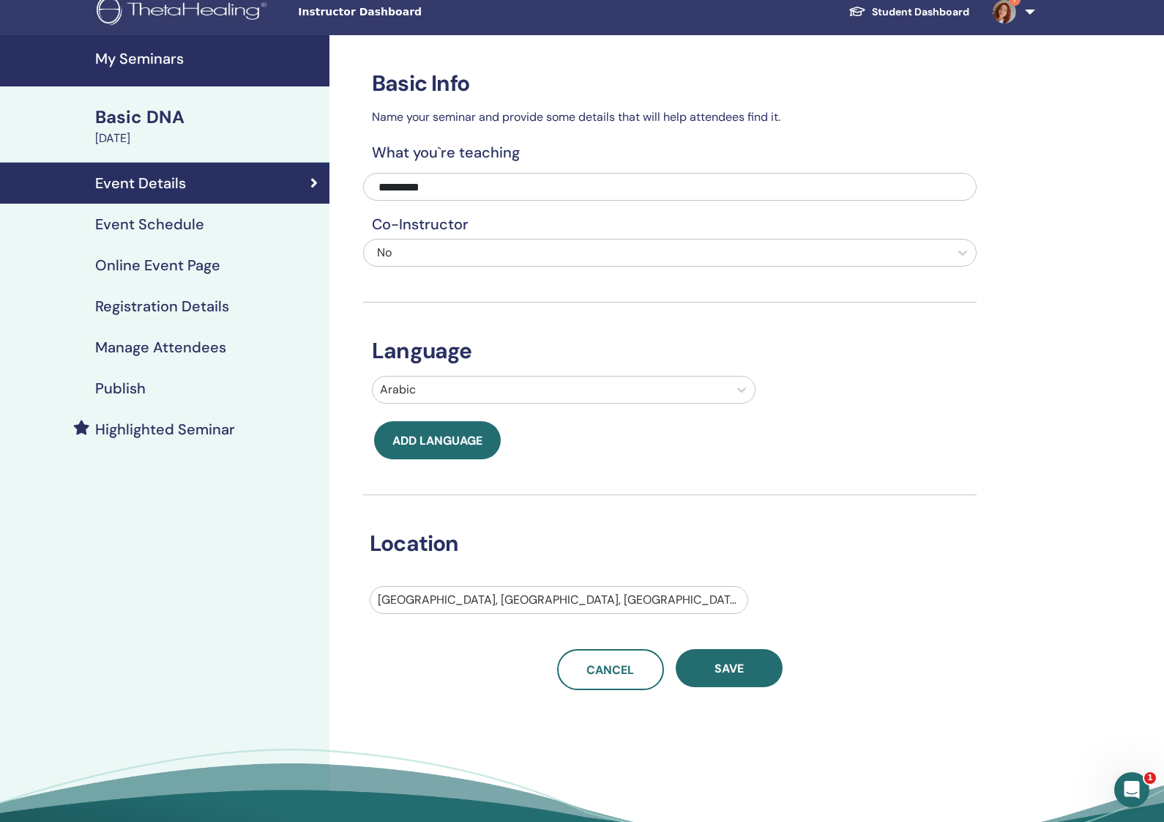
click at [159, 395] on div "Publish" at bounding box center [165, 388] width 306 height 18
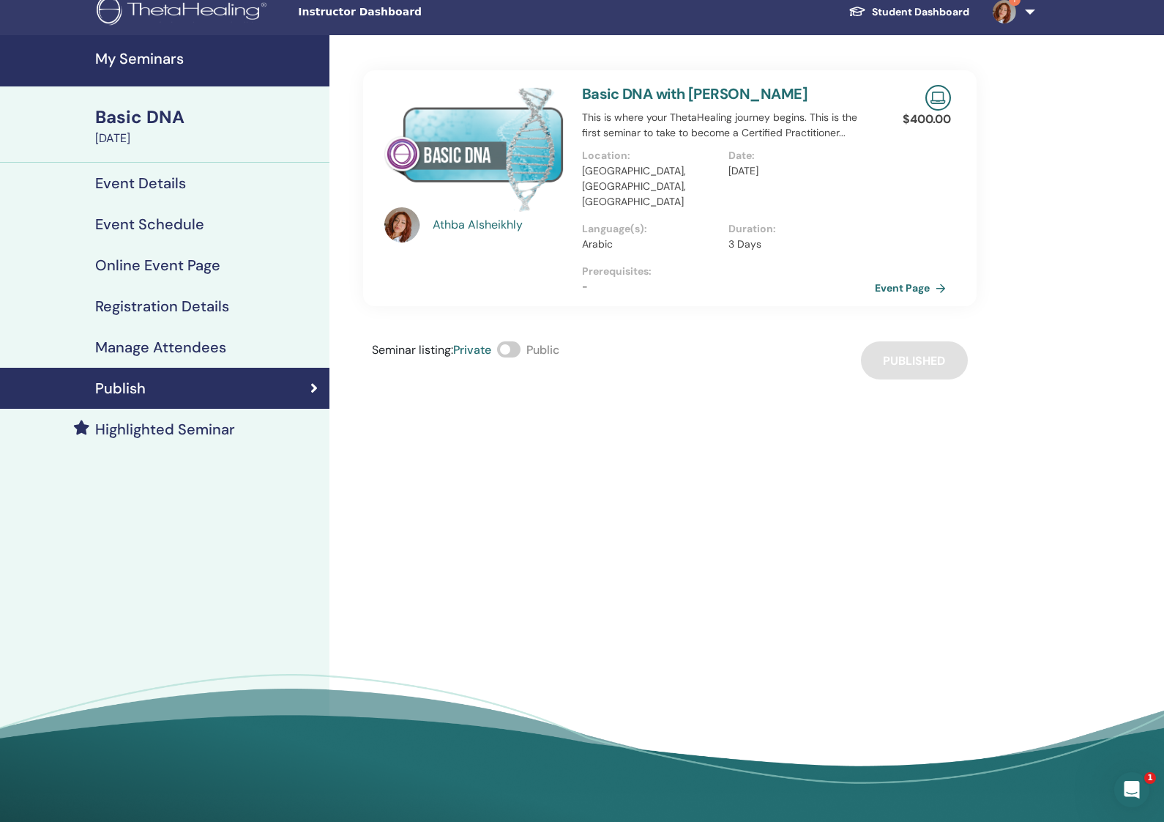
click at [147, 177] on h4 "Event Details" at bounding box center [140, 183] width 91 height 18
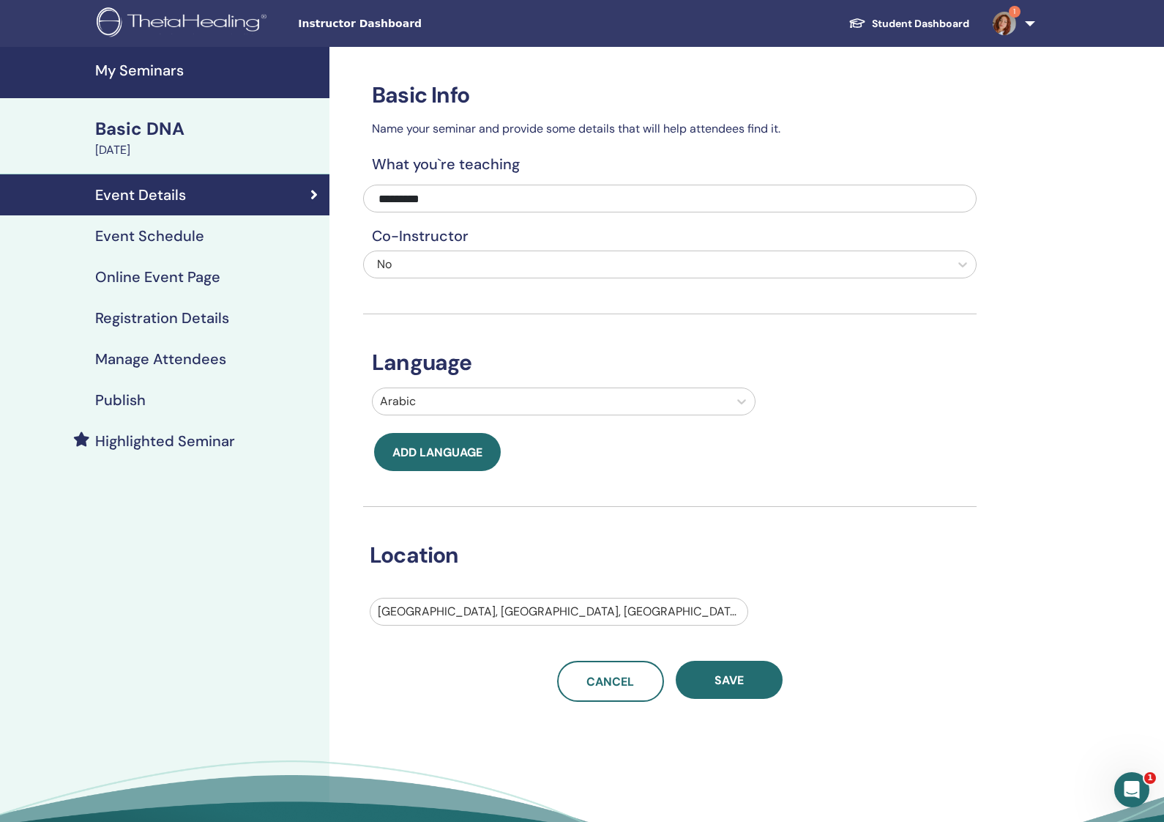
click at [218, 240] on div "Event Schedule" at bounding box center [165, 236] width 306 height 18
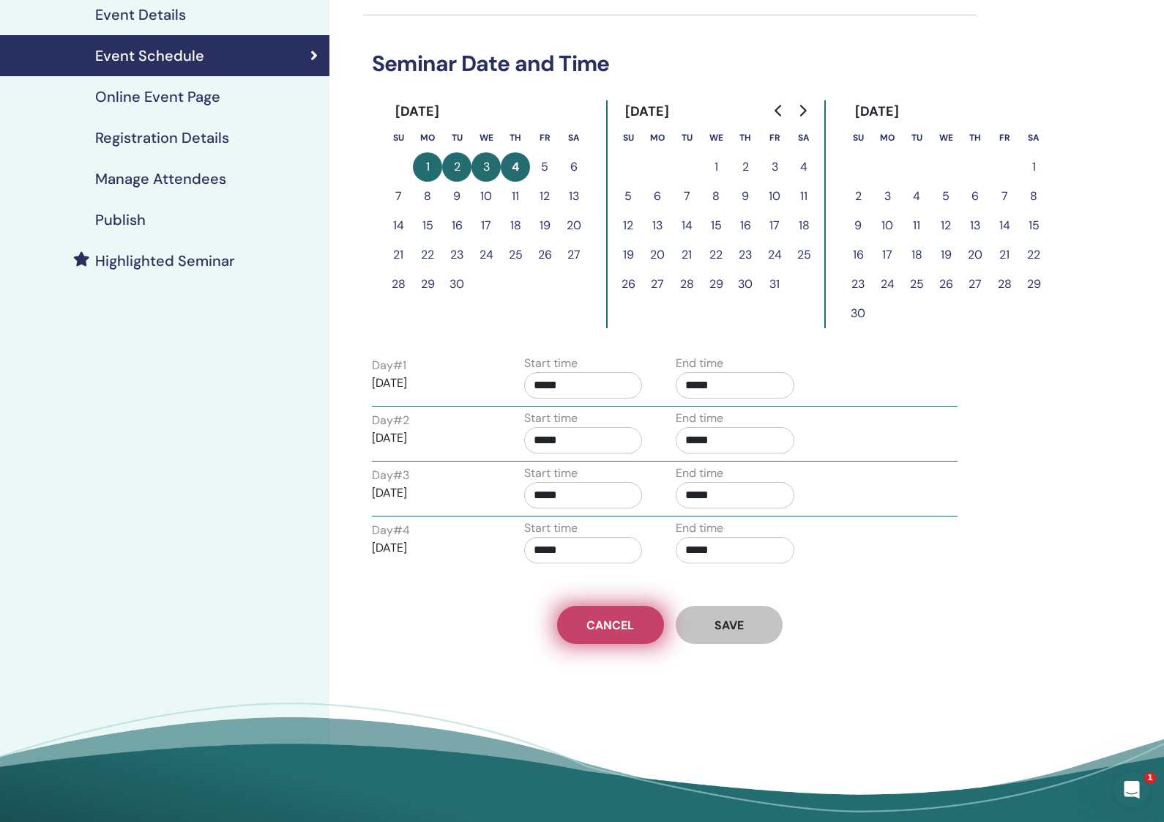
scroll to position [181, 0]
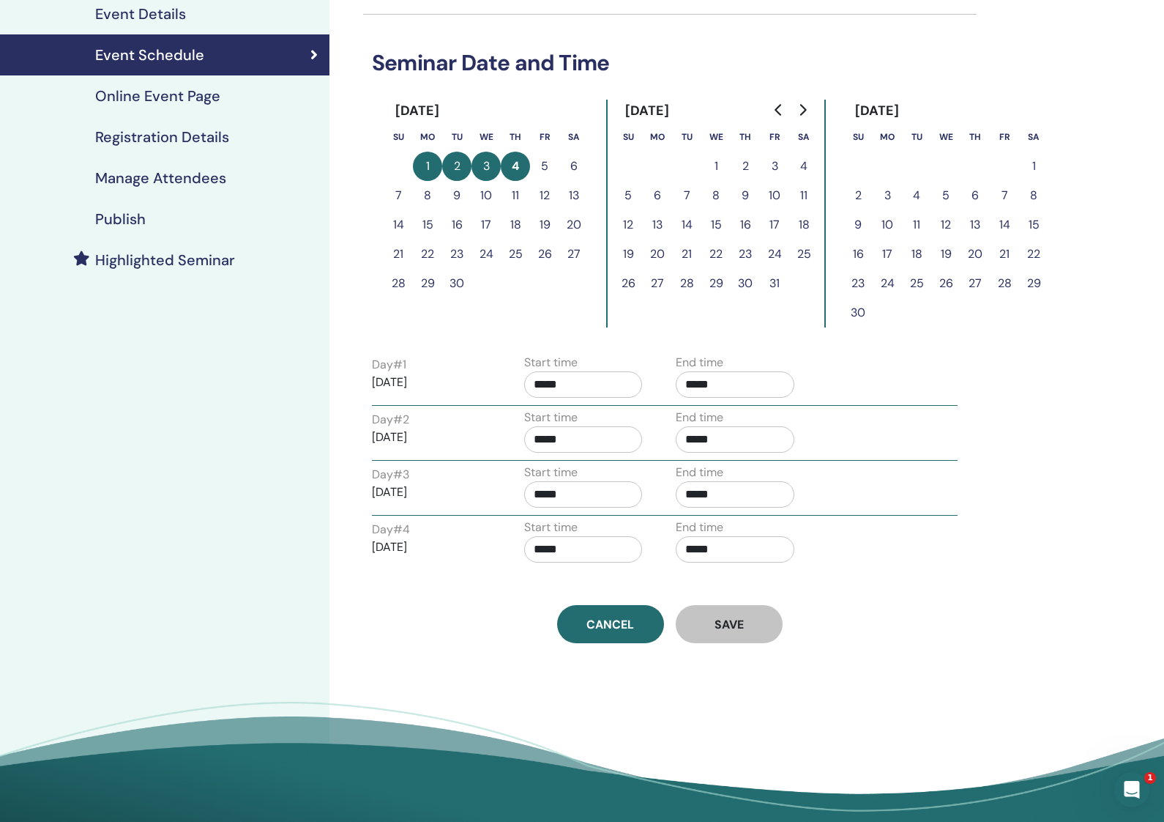
click at [407, 546] on p "2025/09/04" at bounding box center [431, 547] width 119 height 18
click at [707, 554] on div "Day # 4 2025/09/04 Start time ***** End time *****" at bounding box center [665, 544] width 608 height 51
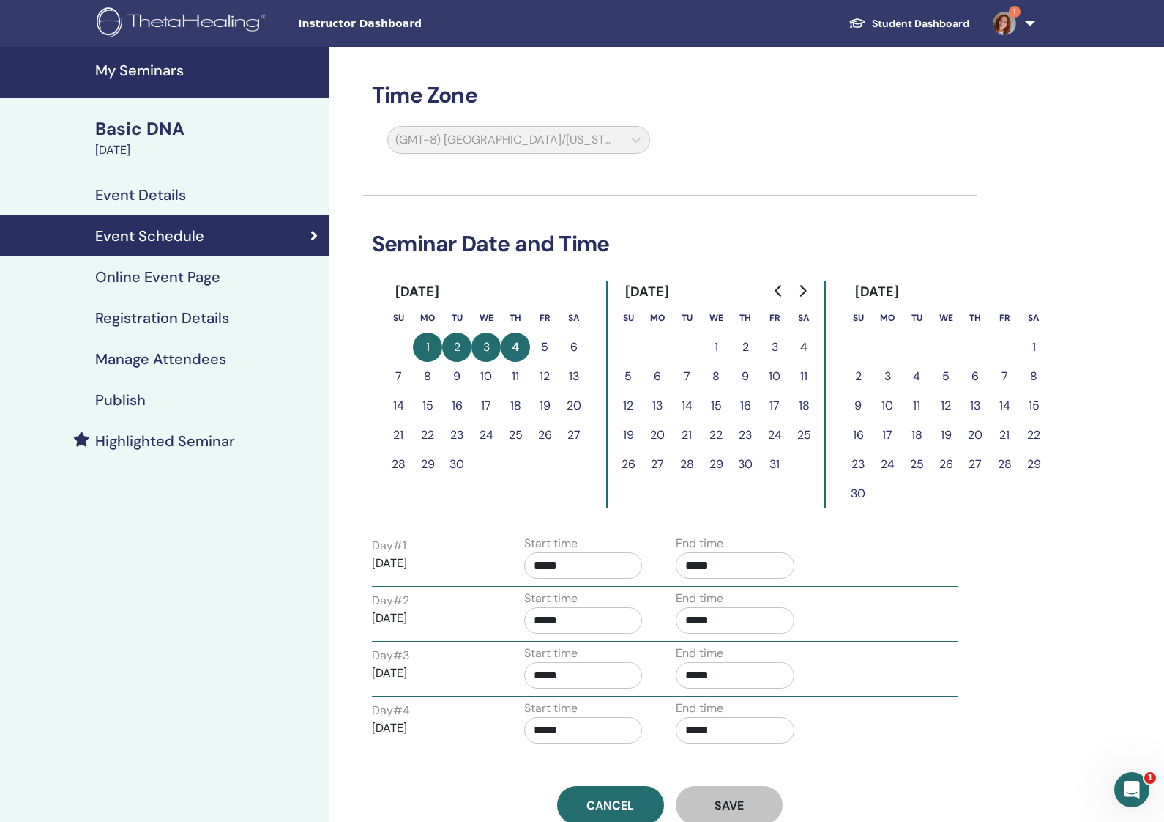
scroll to position [0, 0]
click at [147, 193] on h4 "Event Details" at bounding box center [140, 195] width 91 height 18
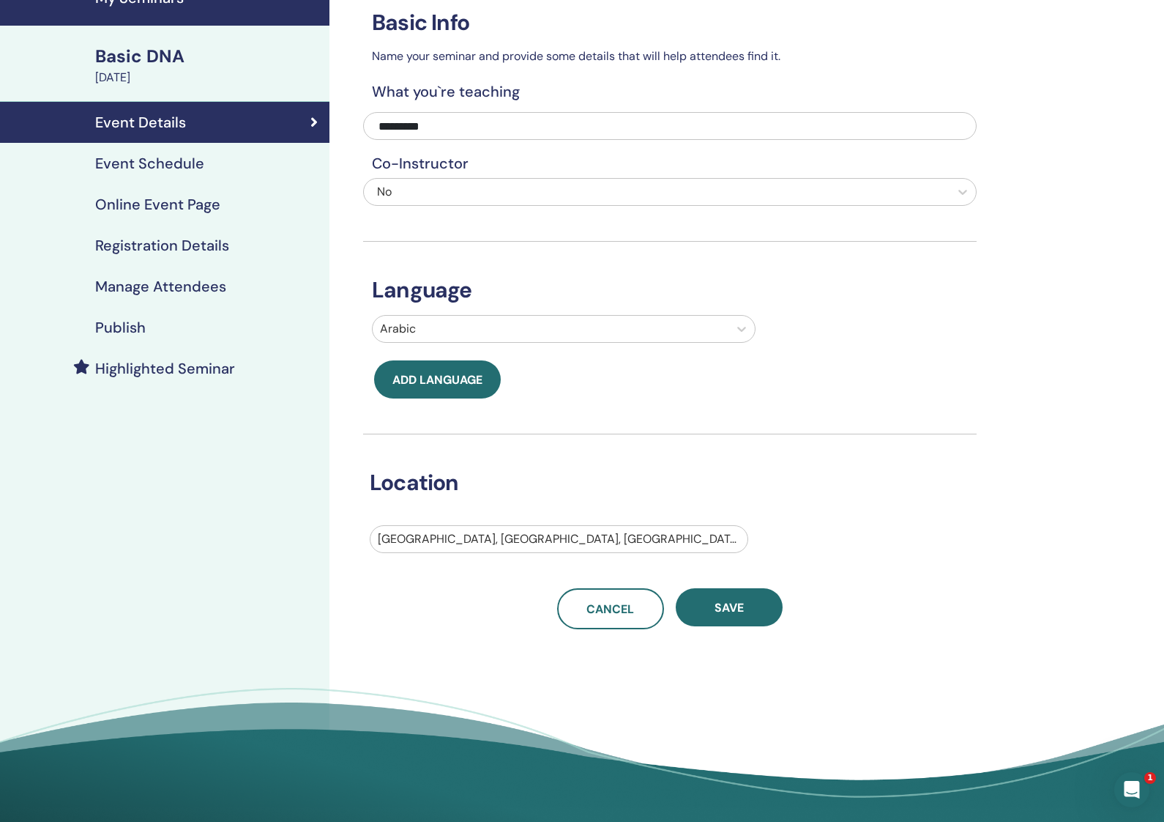
scroll to position [74, 0]
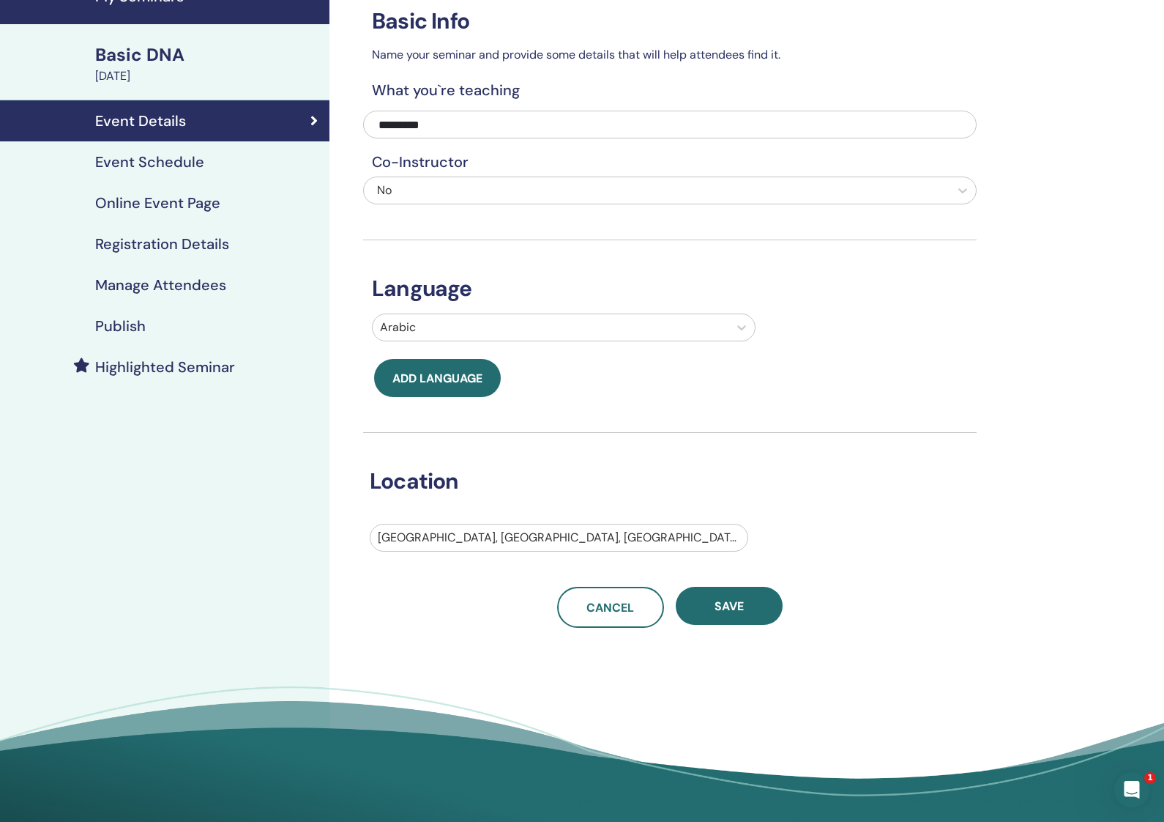
click at [176, 201] on h4 "Online Event Page" at bounding box center [157, 203] width 125 height 18
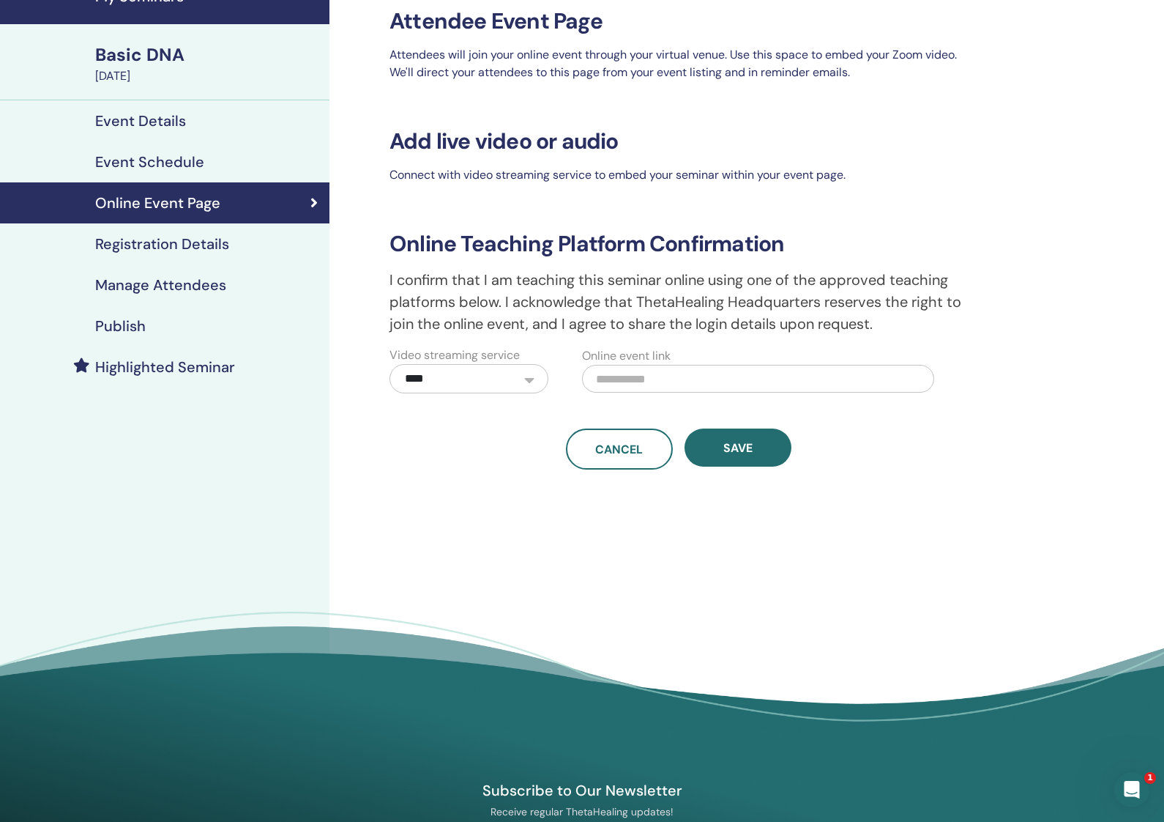
click at [187, 231] on link "Registration Details" at bounding box center [165, 243] width 330 height 41
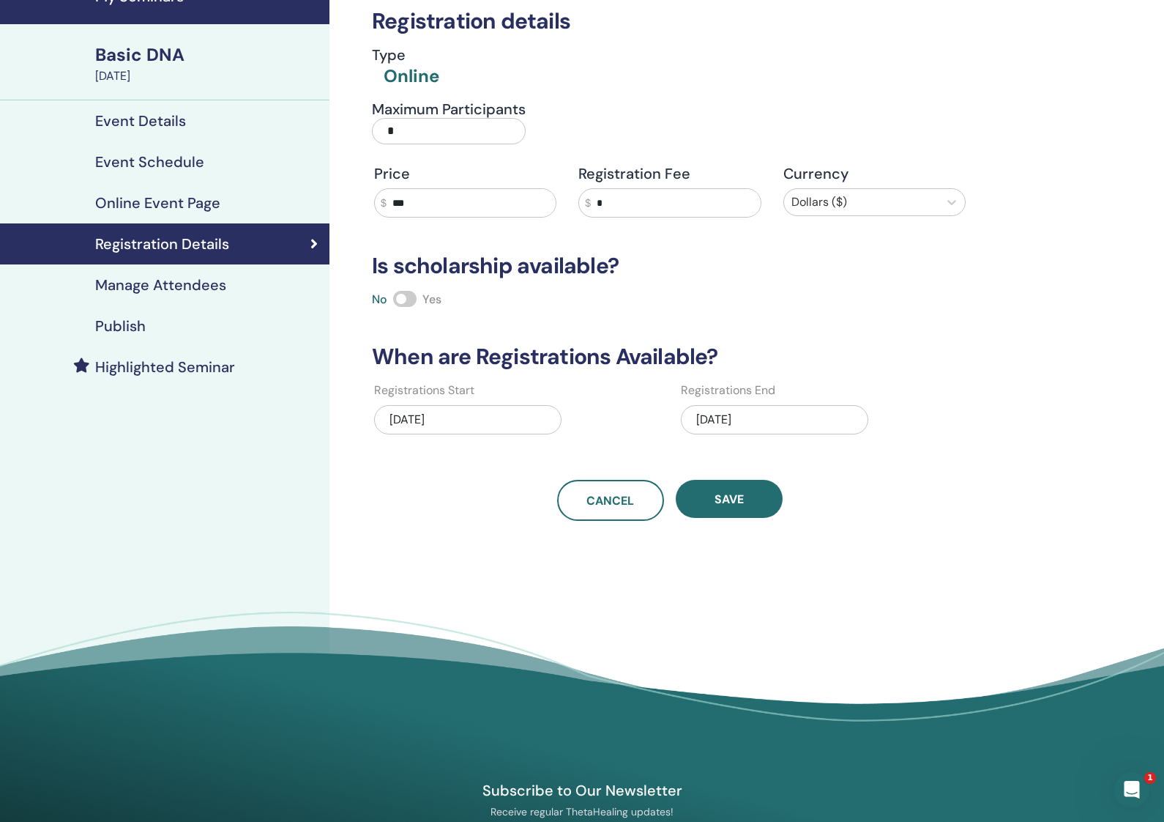
click at [187, 279] on h4 "Manage Attendees" at bounding box center [160, 285] width 131 height 18
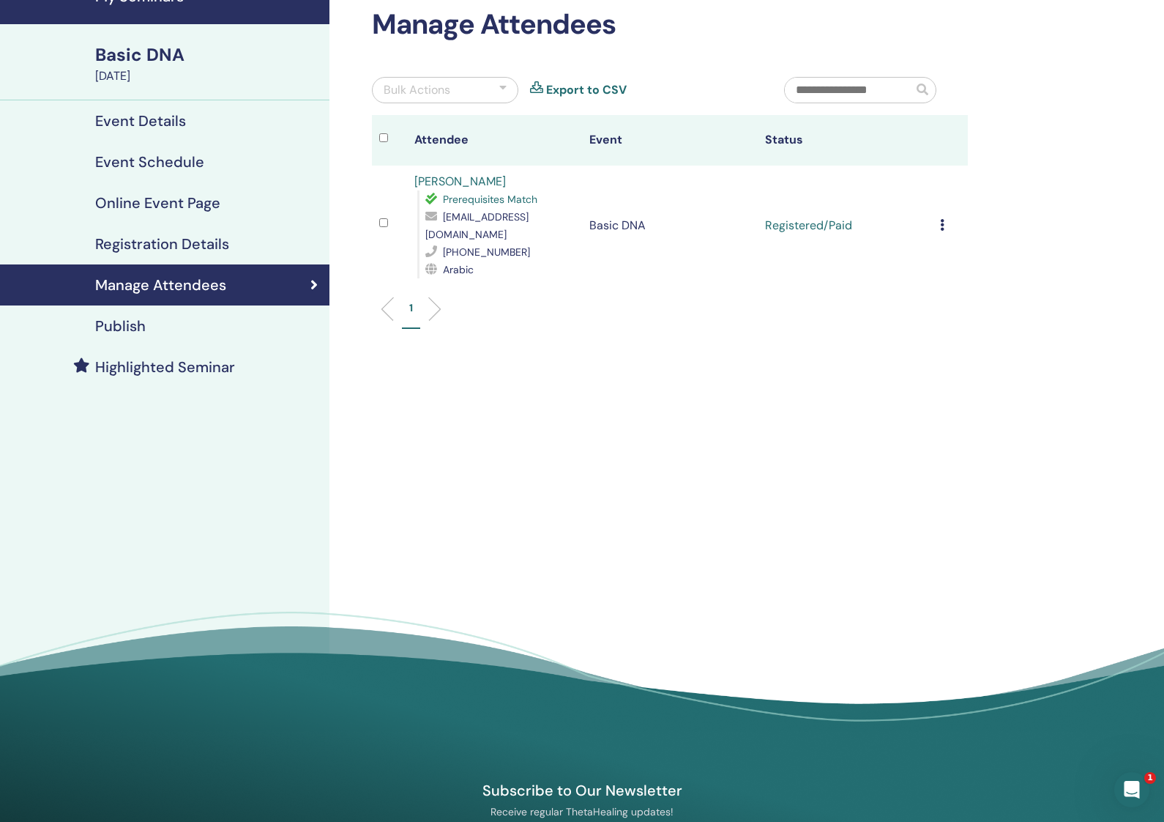
click at [943, 219] on icon at bounding box center [942, 225] width 4 height 12
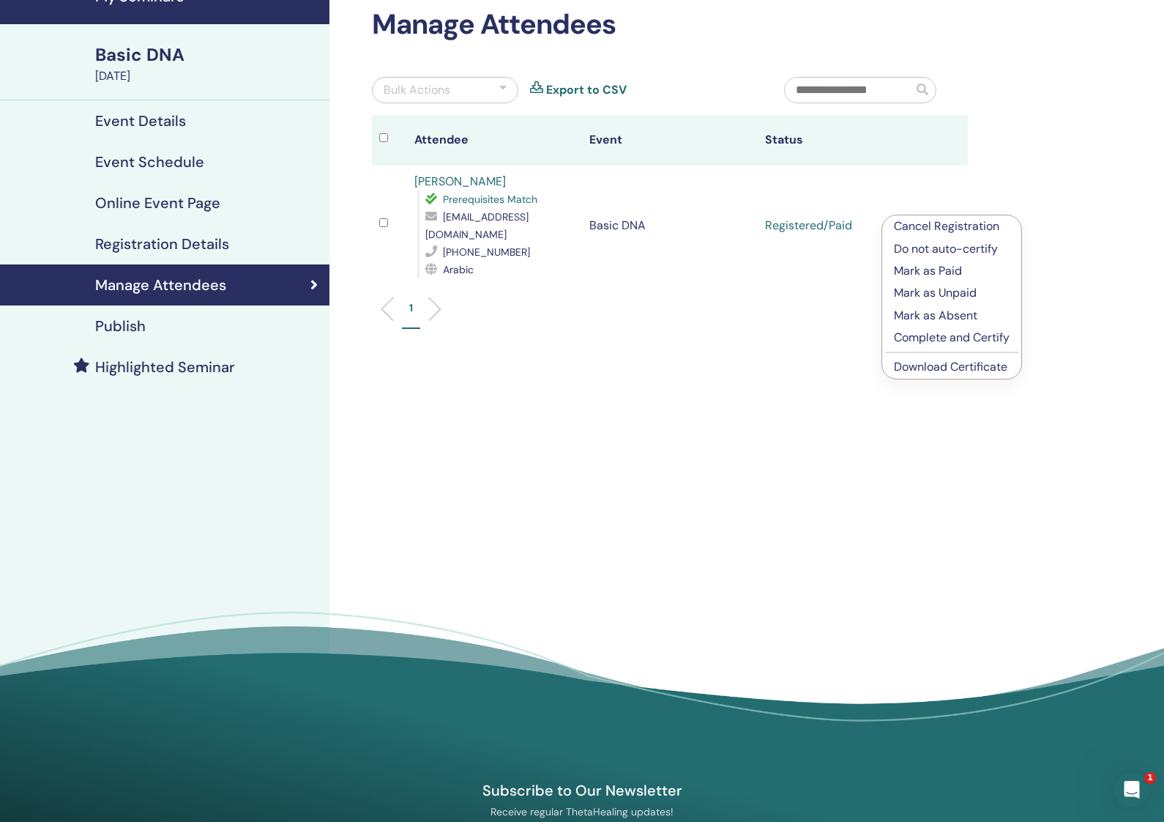
drag, startPoint x: 647, startPoint y: 367, endPoint x: 592, endPoint y: 343, distance: 59.7
click at [647, 367] on div "Manage Attendees Bulk Actions Export to CSV Attendee Event Status Zeina Ghali P…" at bounding box center [718, 365] width 776 height 785
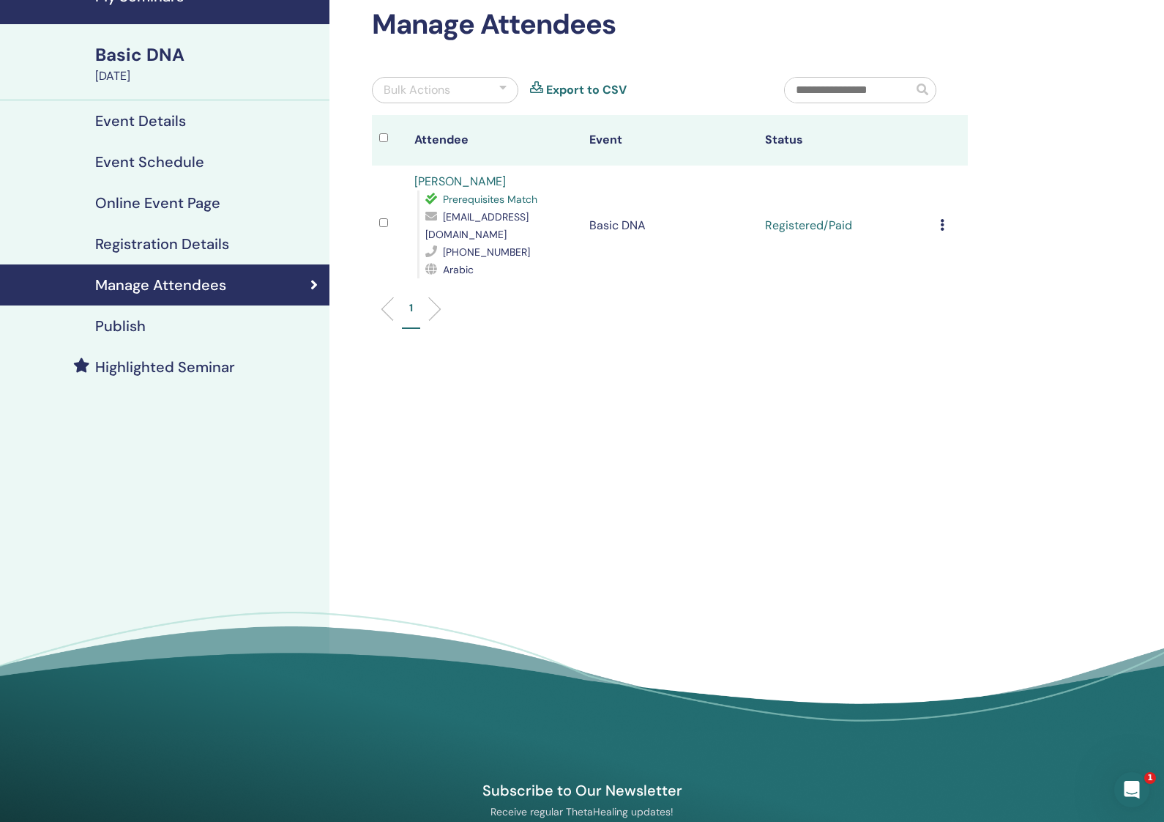
click at [178, 340] on link "Publish" at bounding box center [165, 325] width 330 height 41
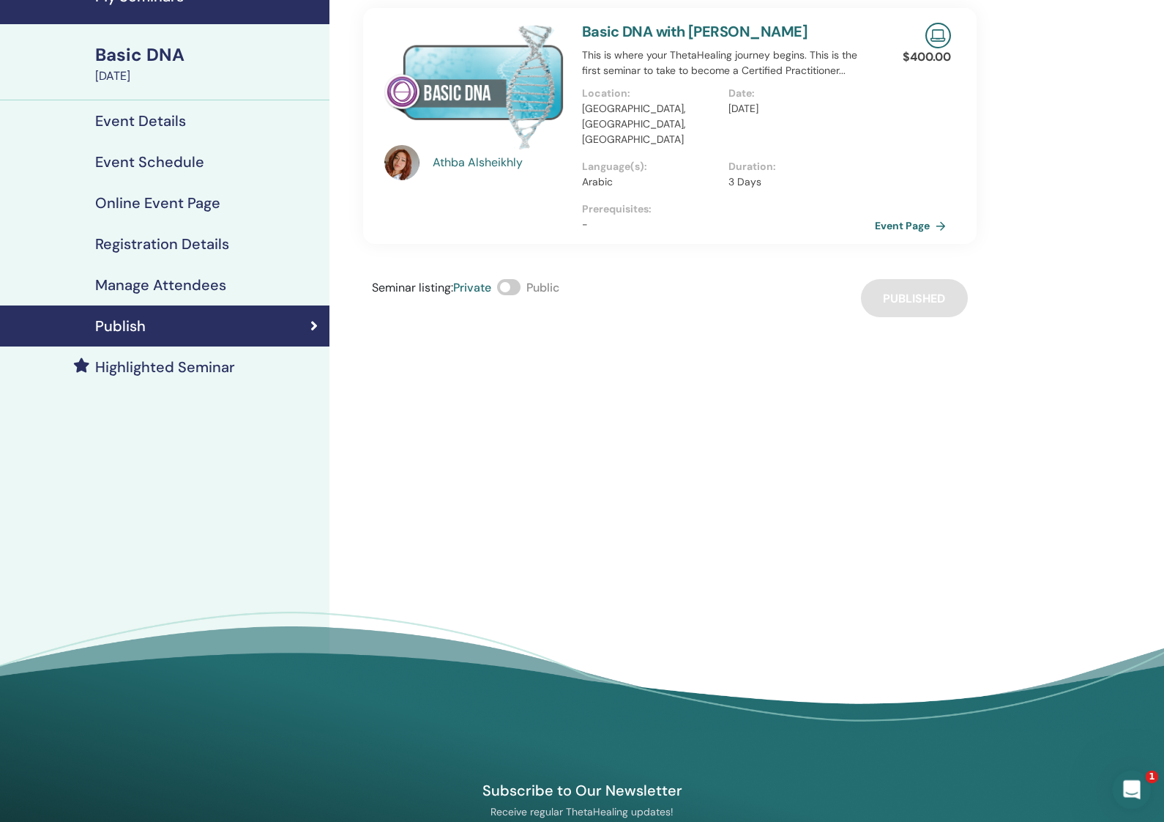
click at [1130, 795] on icon "Open Intercom Messenger" at bounding box center [1130, 788] width 24 height 24
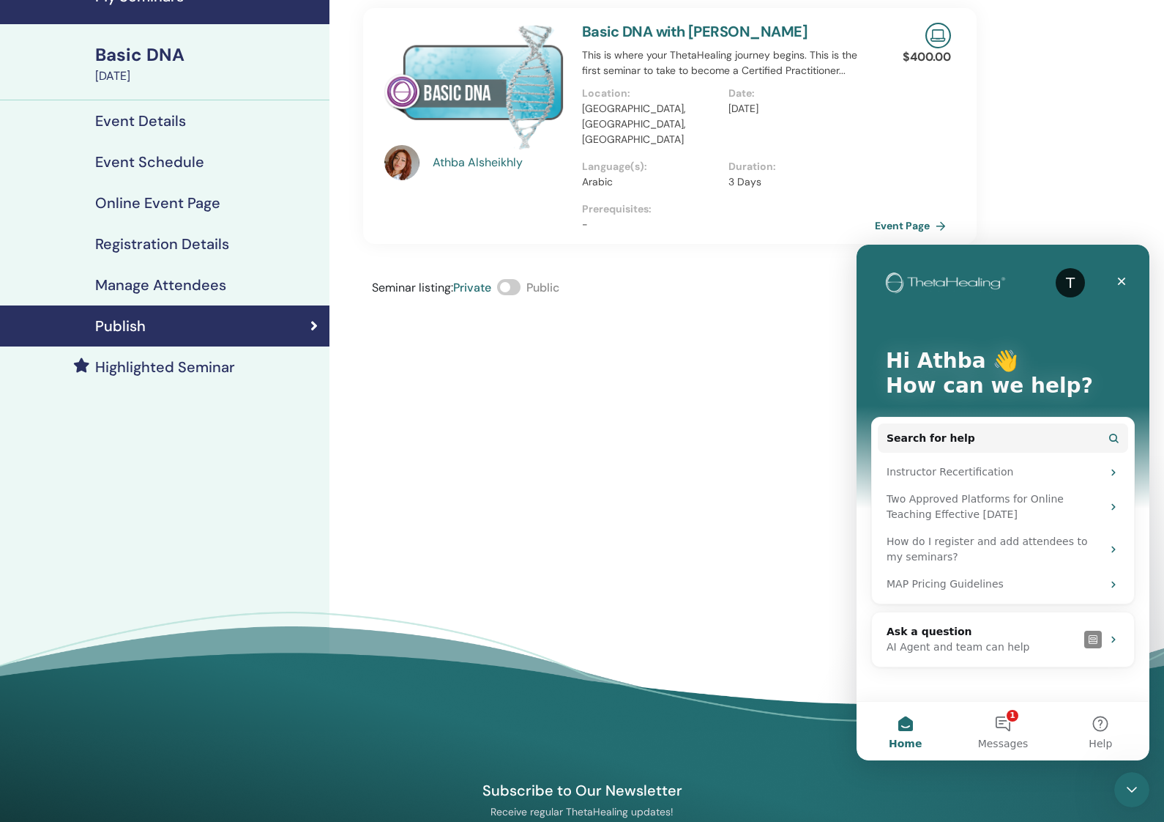
click at [157, 124] on h4 "Event Details" at bounding box center [140, 121] width 91 height 18
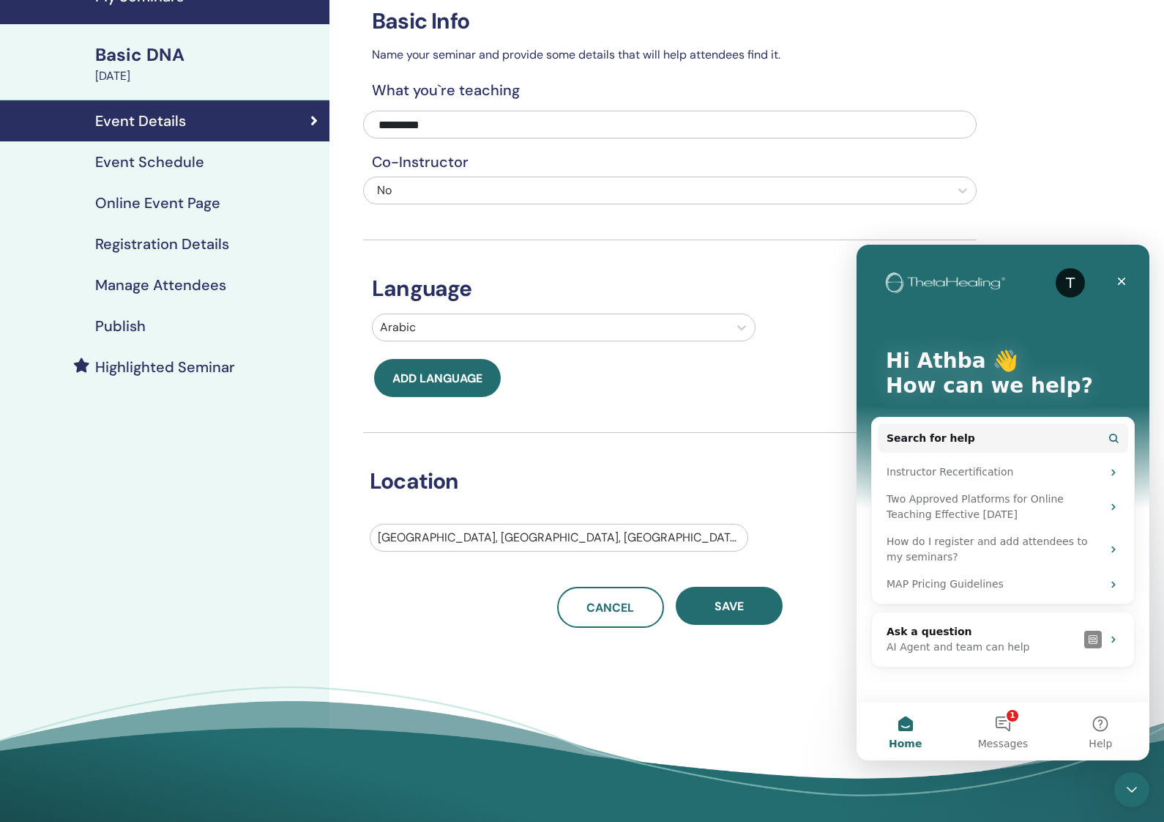
click at [179, 164] on h4 "Event Schedule" at bounding box center [149, 162] width 109 height 18
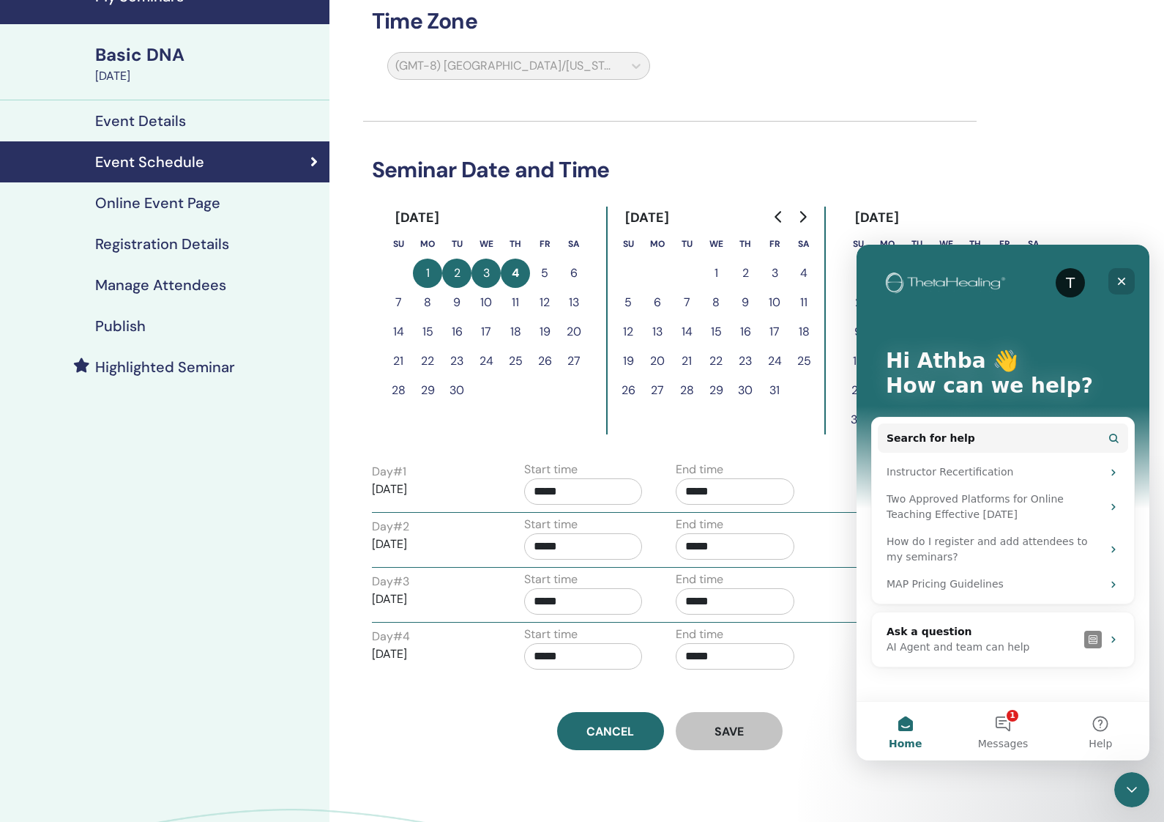
click at [1119, 281] on icon "Close" at bounding box center [1122, 281] width 12 height 12
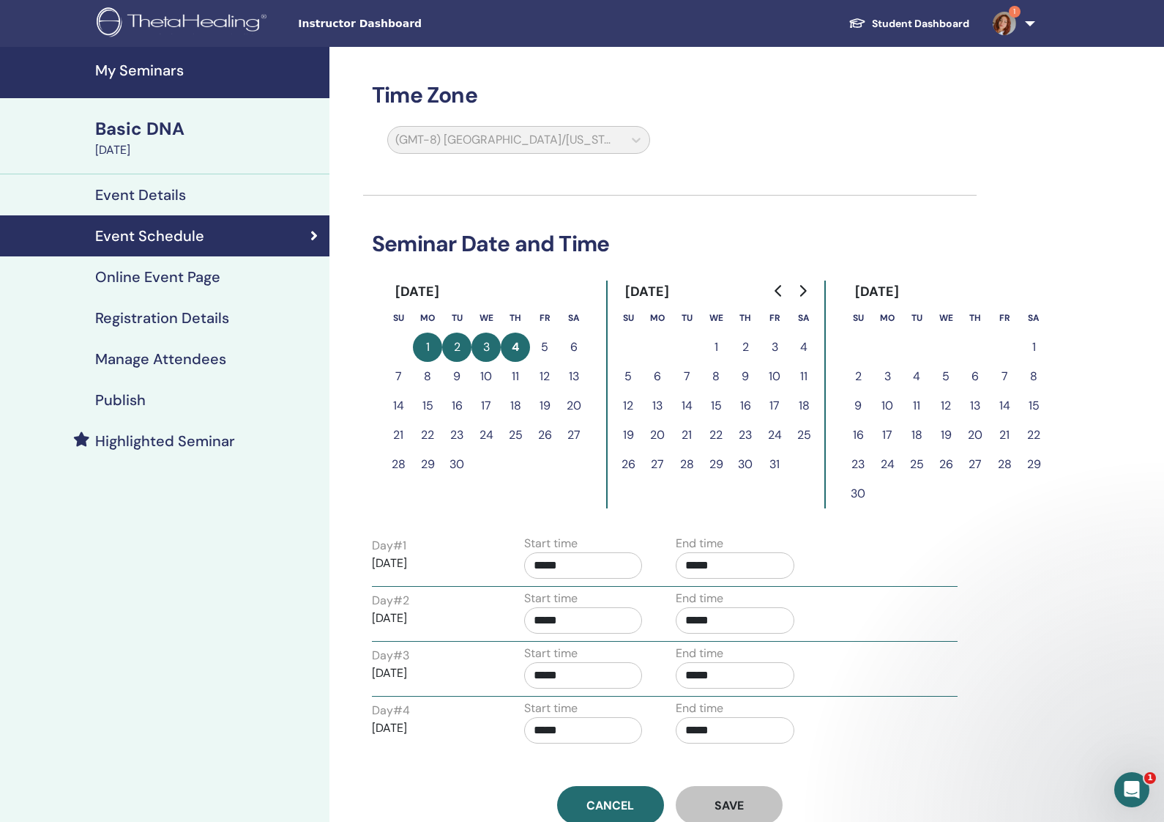
scroll to position [74, 0]
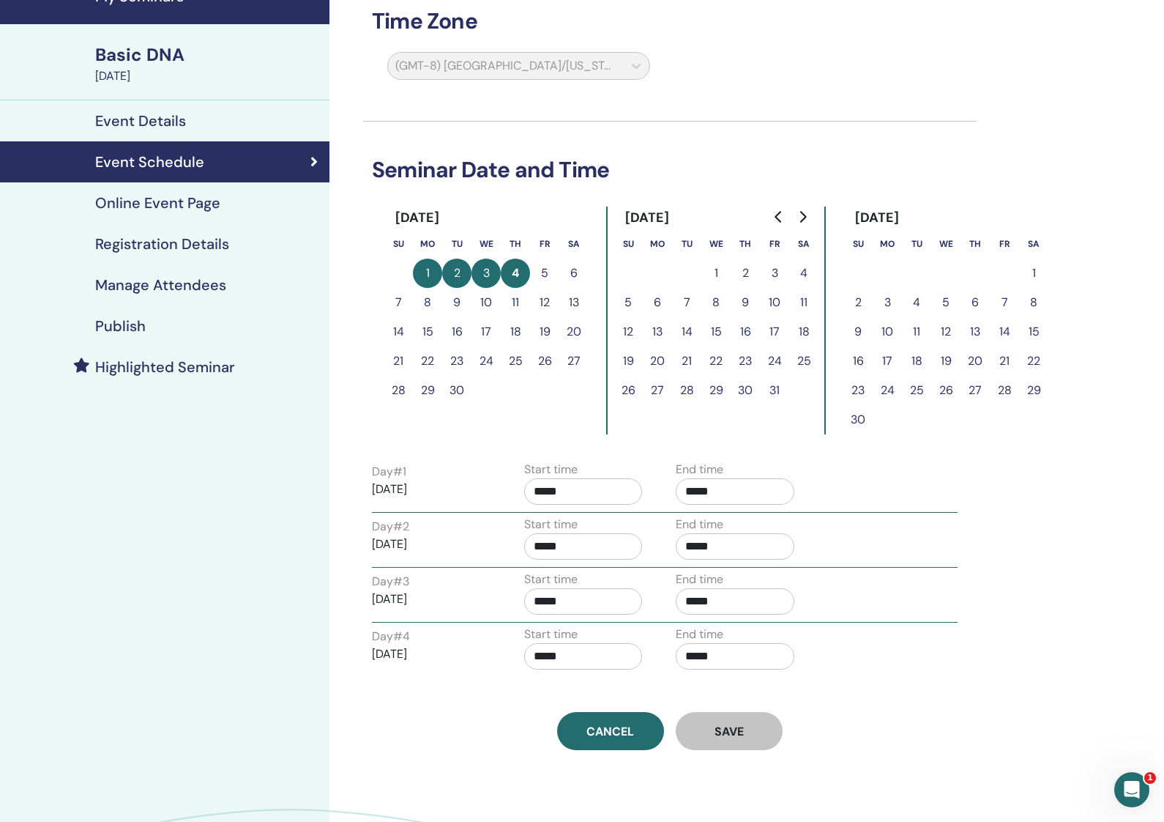
click at [223, 201] on div "Online Event Page" at bounding box center [165, 203] width 306 height 18
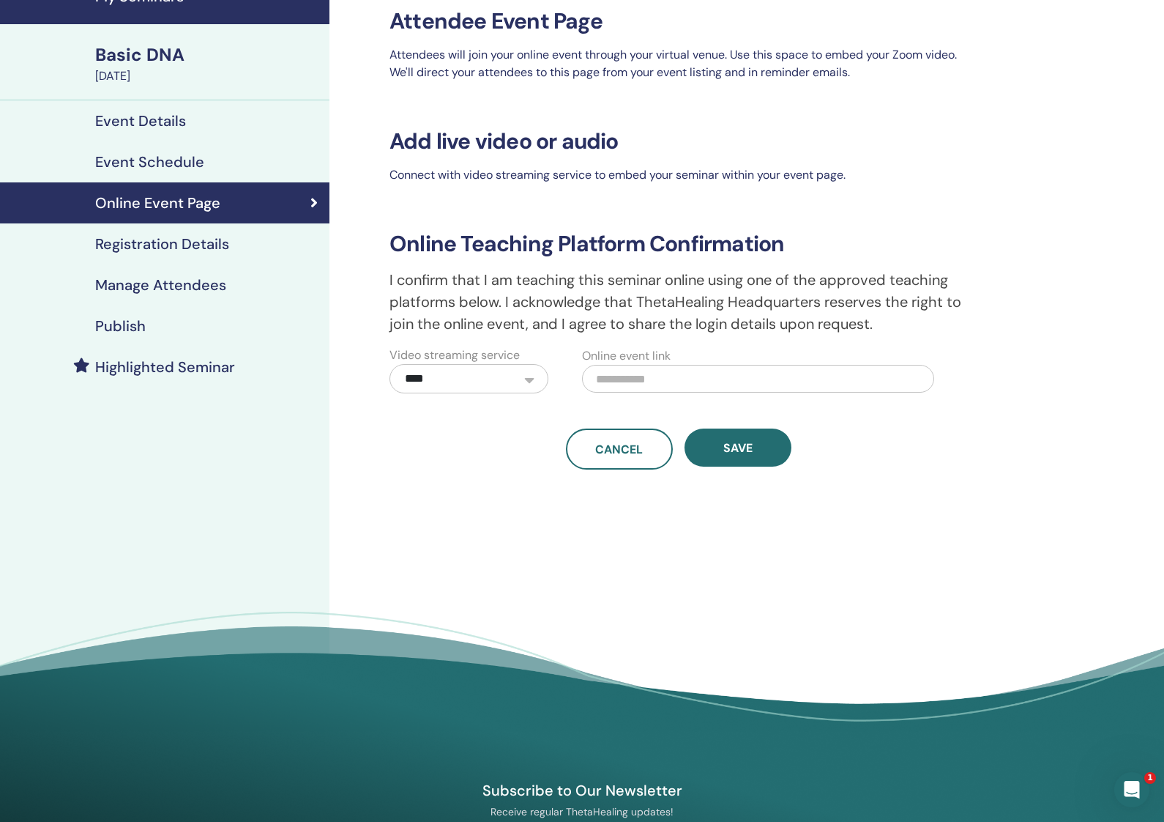
click at [157, 332] on div "Publish" at bounding box center [165, 326] width 306 height 18
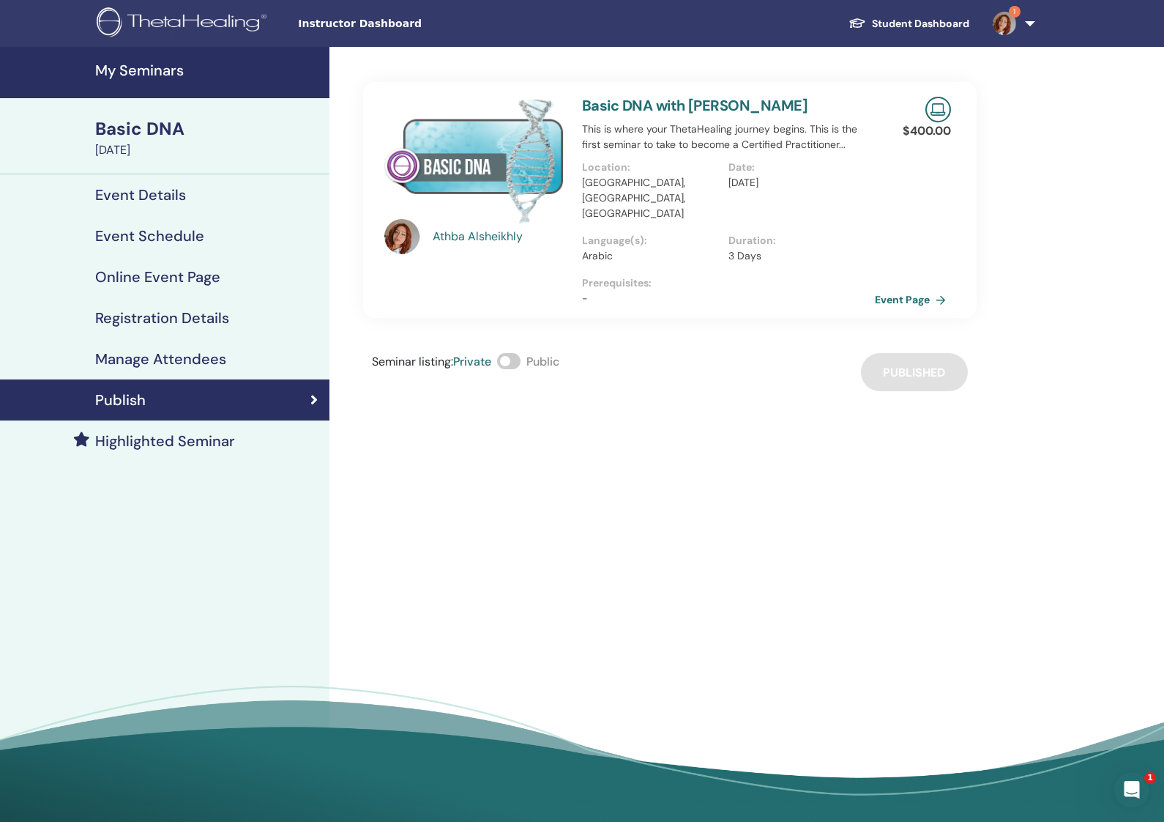
click at [159, 440] on h4 "Highlighted Seminar" at bounding box center [165, 441] width 140 height 18
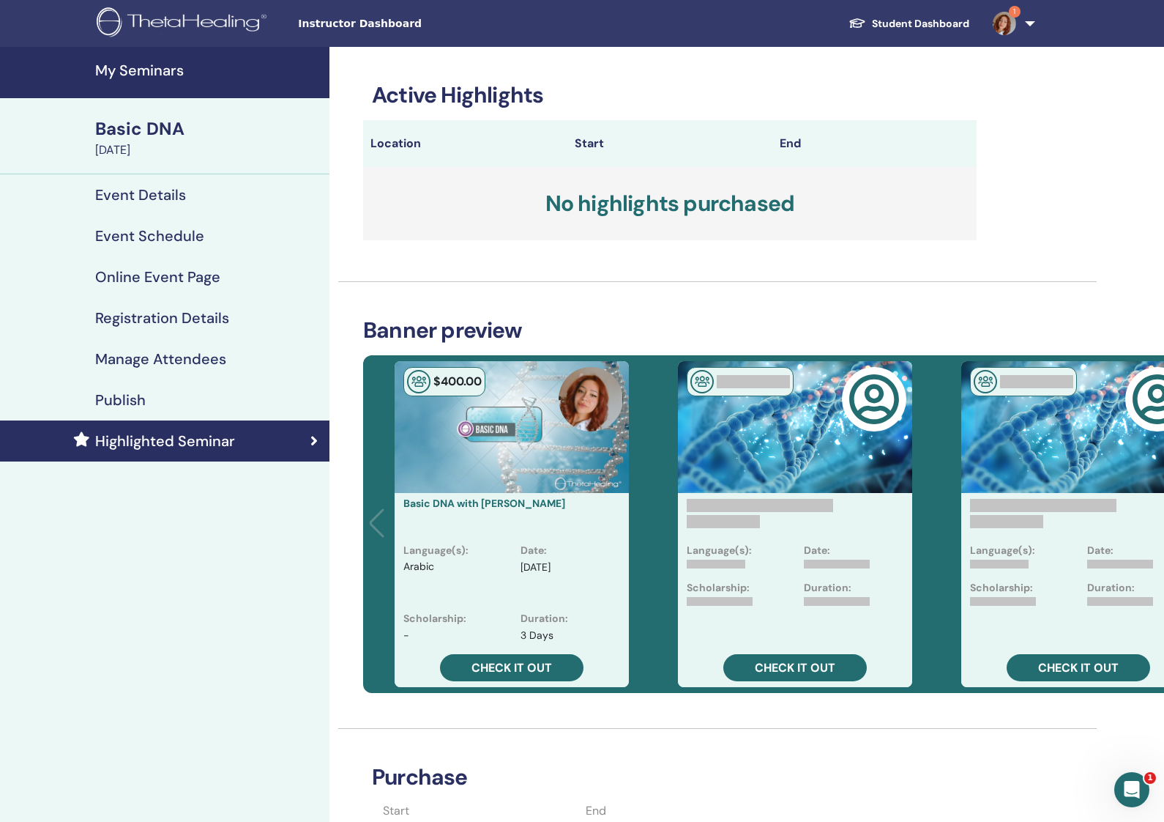
click at [155, 72] on h4 "My Seminars" at bounding box center [208, 71] width 226 height 18
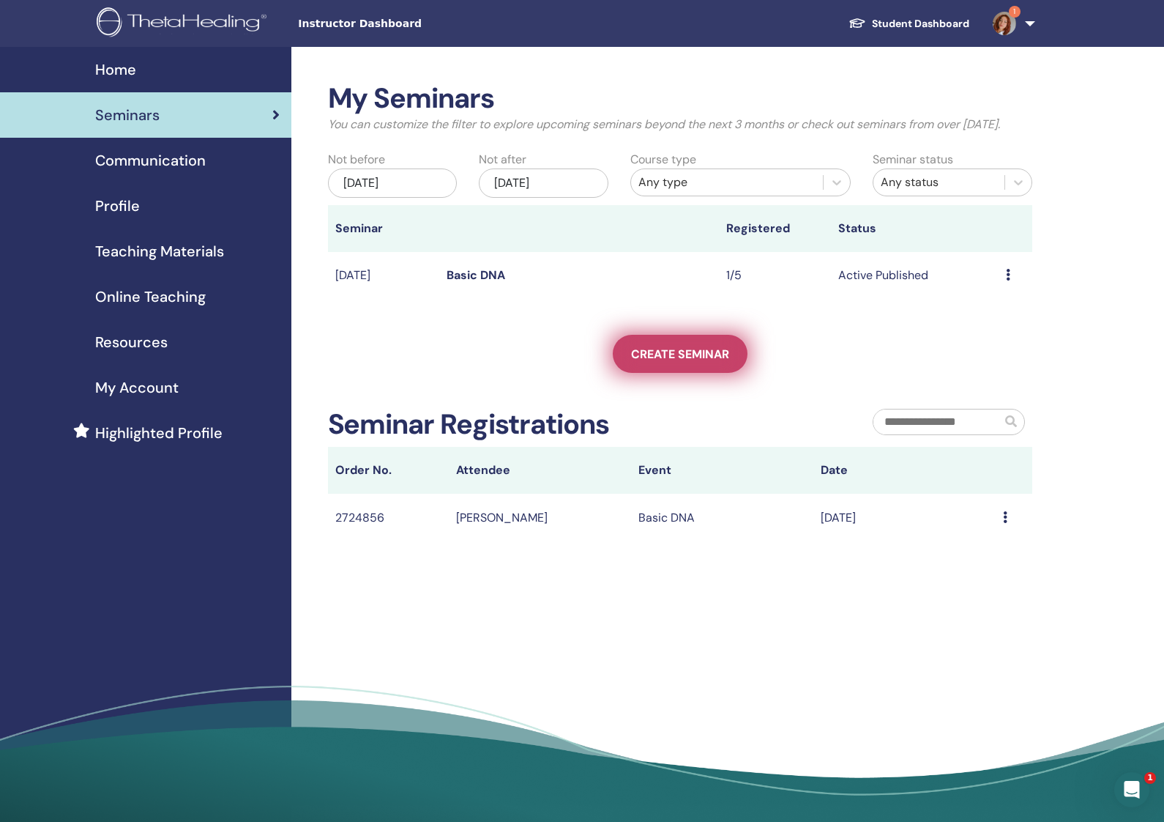
click at [665, 362] on span "Create seminar" at bounding box center [680, 353] width 98 height 15
click at [710, 357] on link "Create seminar" at bounding box center [680, 354] width 135 height 38
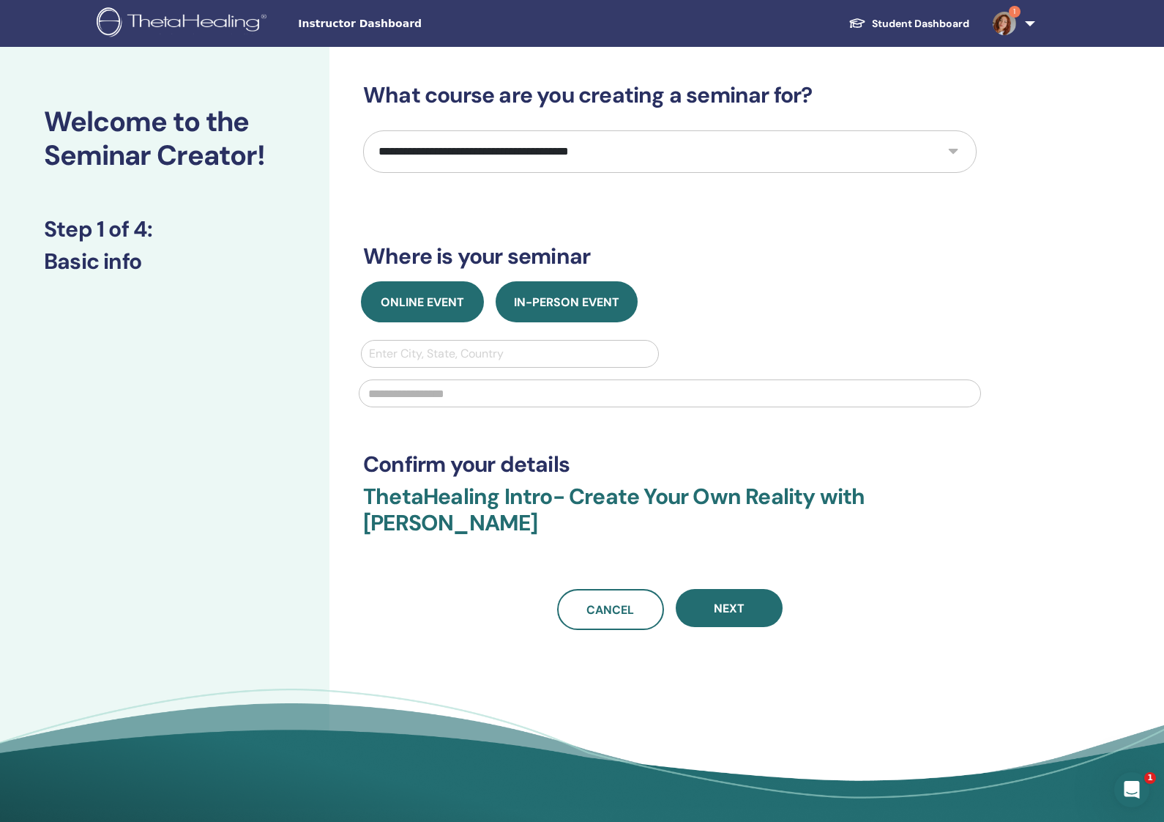
click at [437, 304] on span "Online Event" at bounding box center [422, 301] width 83 height 15
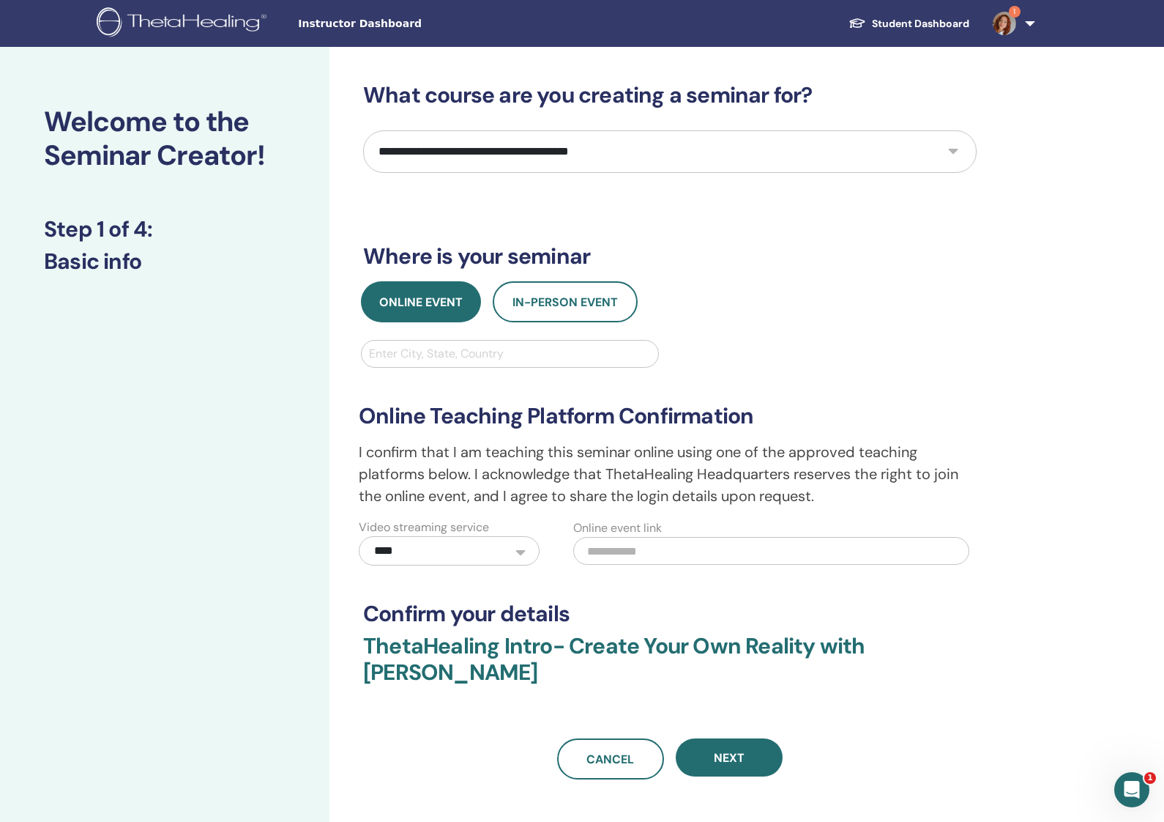
click at [493, 343] on div "Enter City, State, Country" at bounding box center [510, 354] width 297 height 26
type input "***"
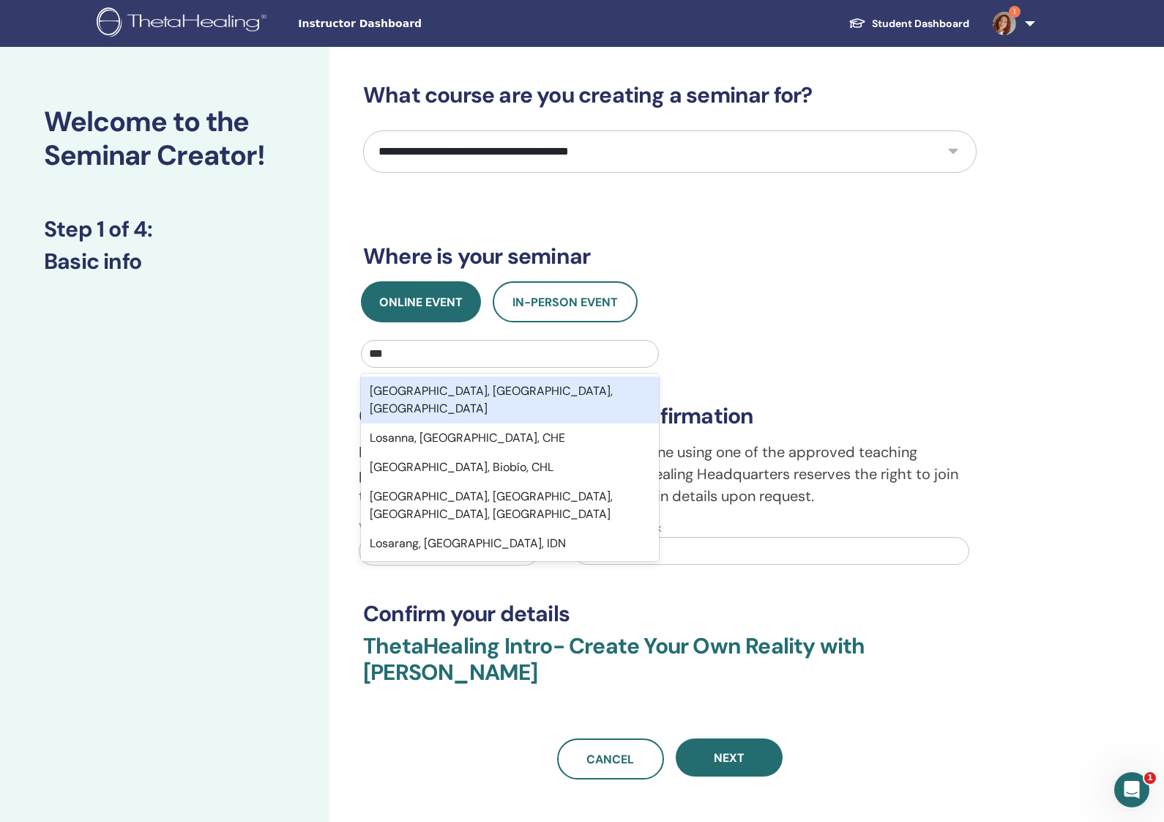
click at [393, 394] on div "Los Angeles, CA, USA" at bounding box center [510, 399] width 298 height 47
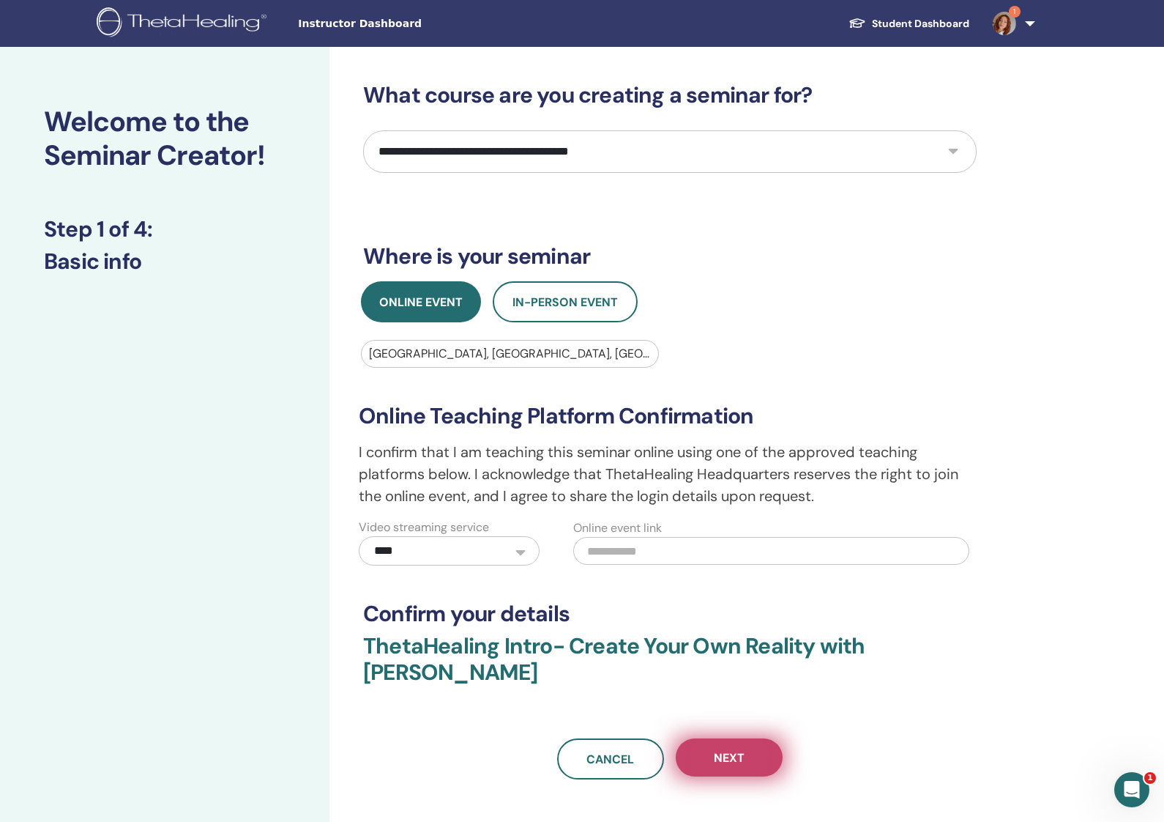
click at [761, 762] on button "Next" at bounding box center [729, 757] width 107 height 38
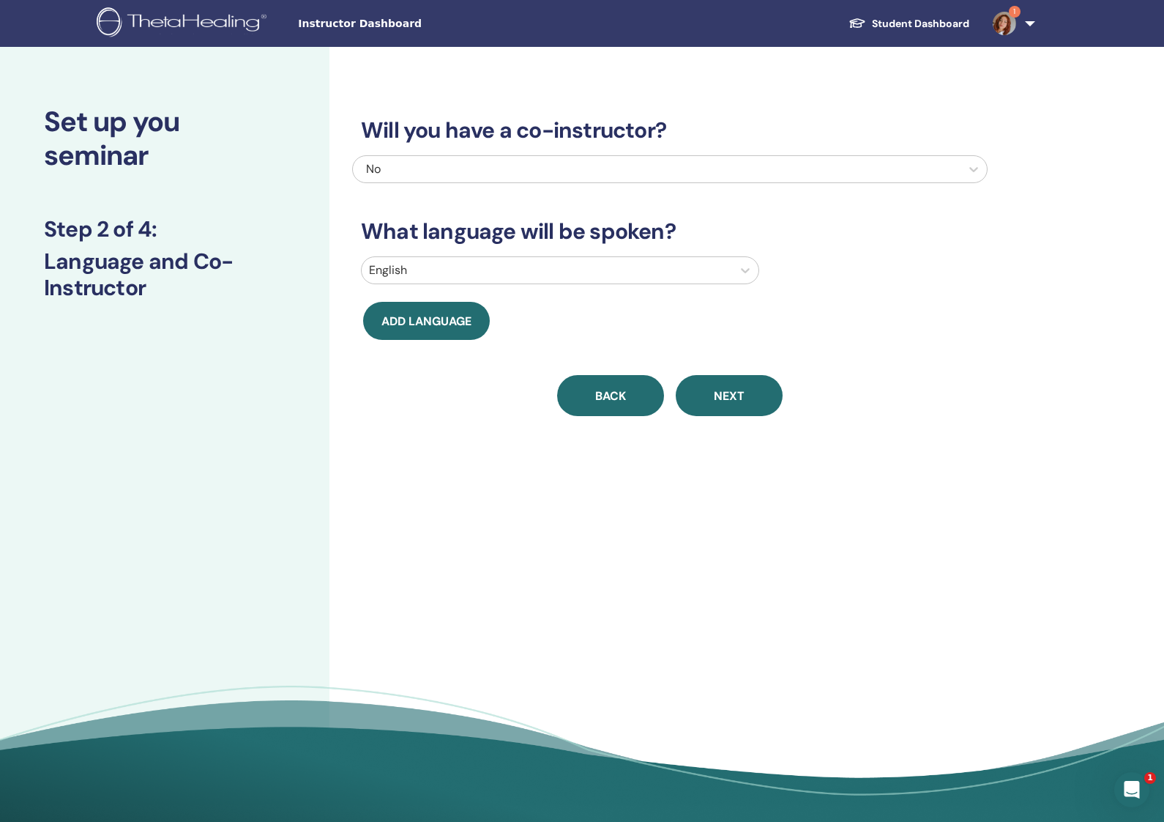
click at [596, 402] on span "Back" at bounding box center [610, 395] width 31 height 15
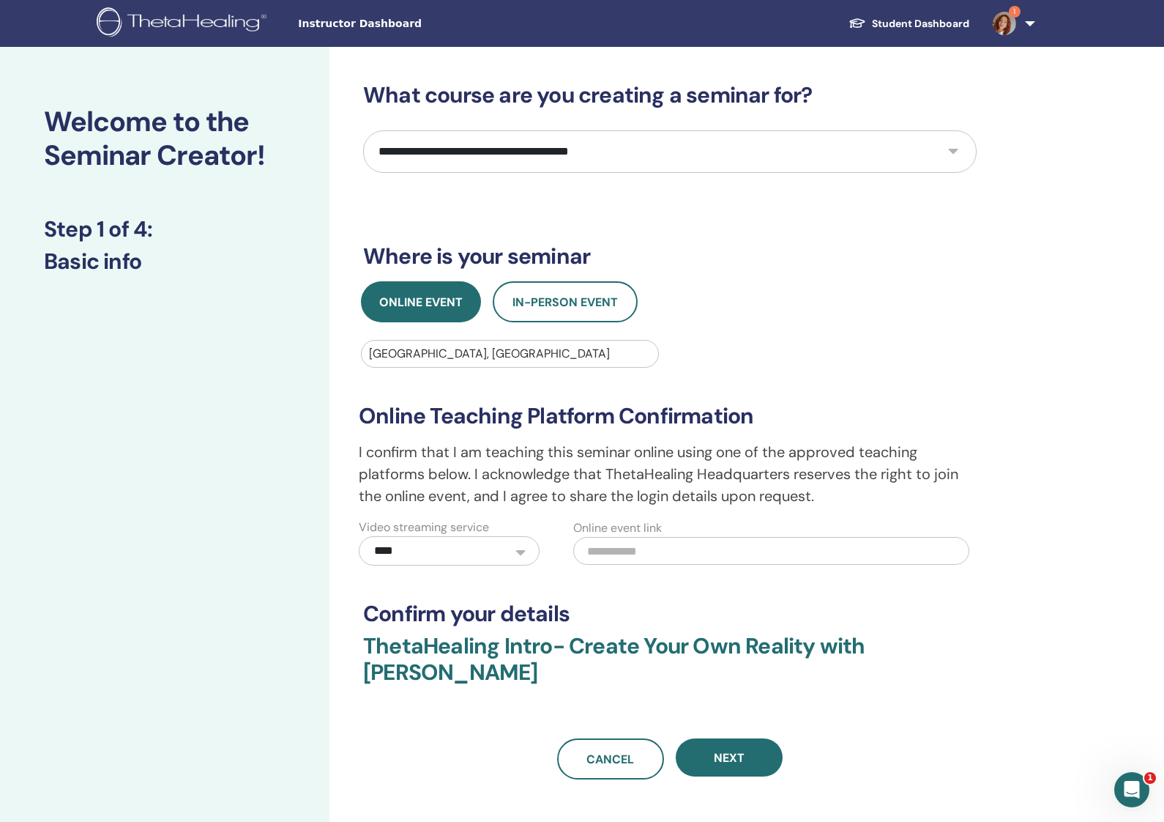
select select "*"
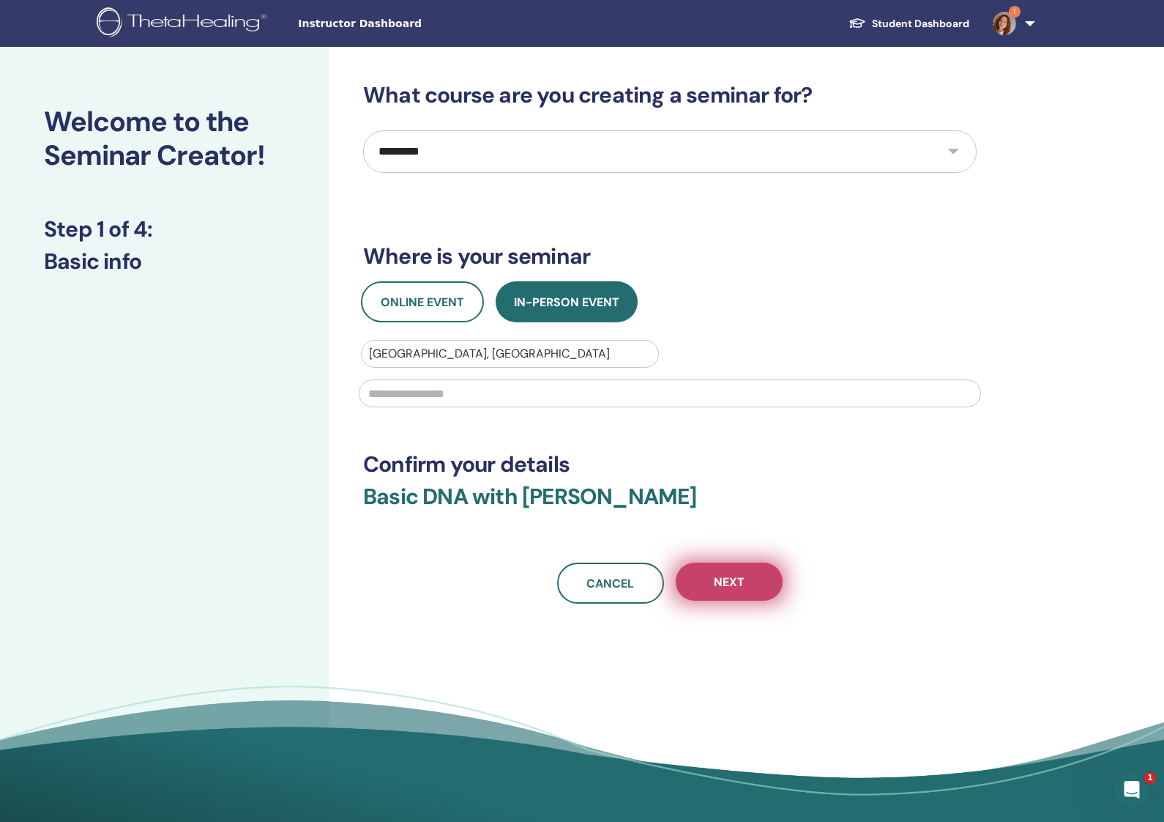
click at [723, 577] on span "Next" at bounding box center [729, 581] width 31 height 15
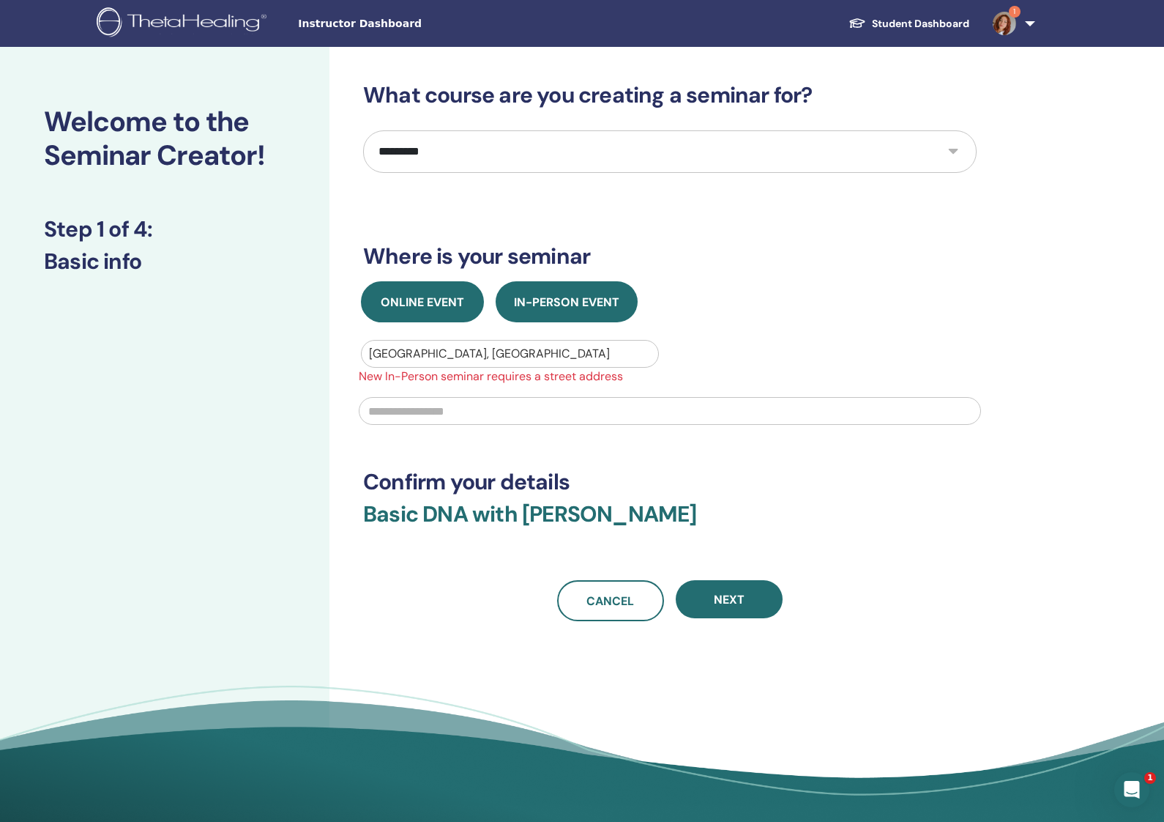
click at [440, 302] on span "Online Event" at bounding box center [422, 301] width 83 height 15
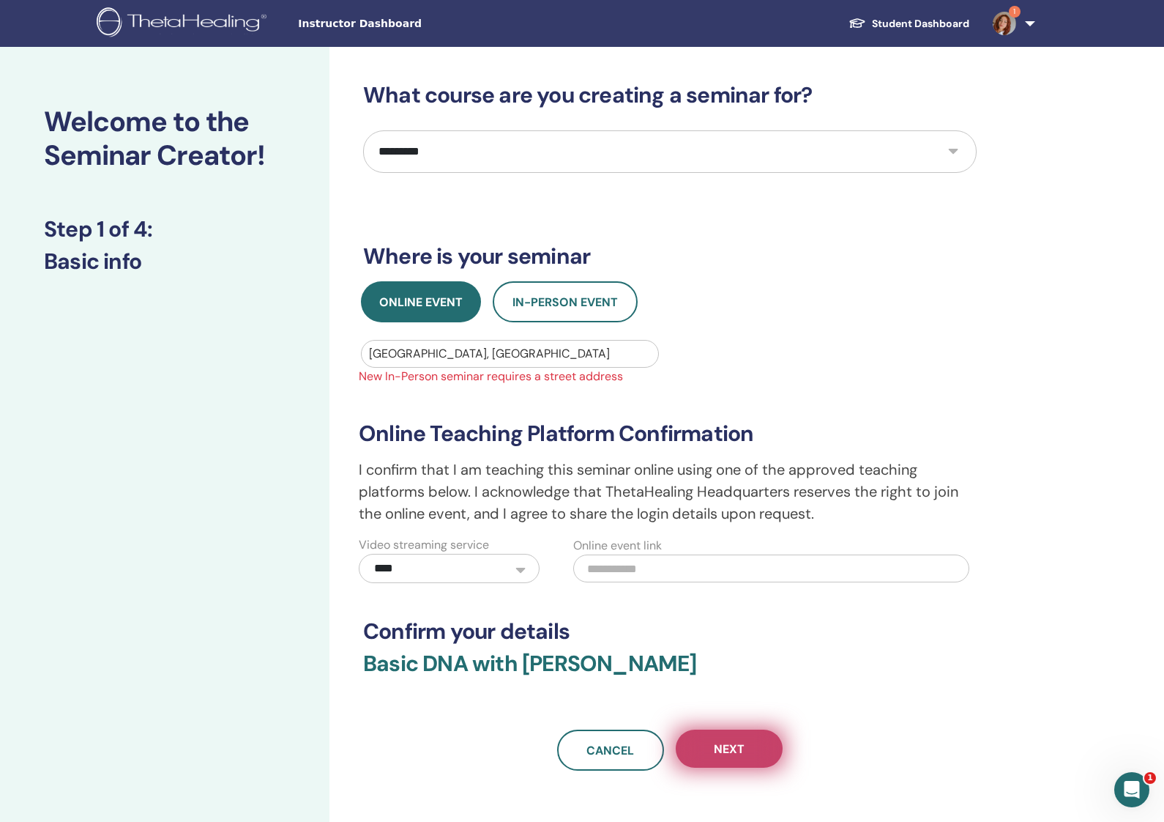
click at [753, 746] on button "Next" at bounding box center [729, 748] width 107 height 38
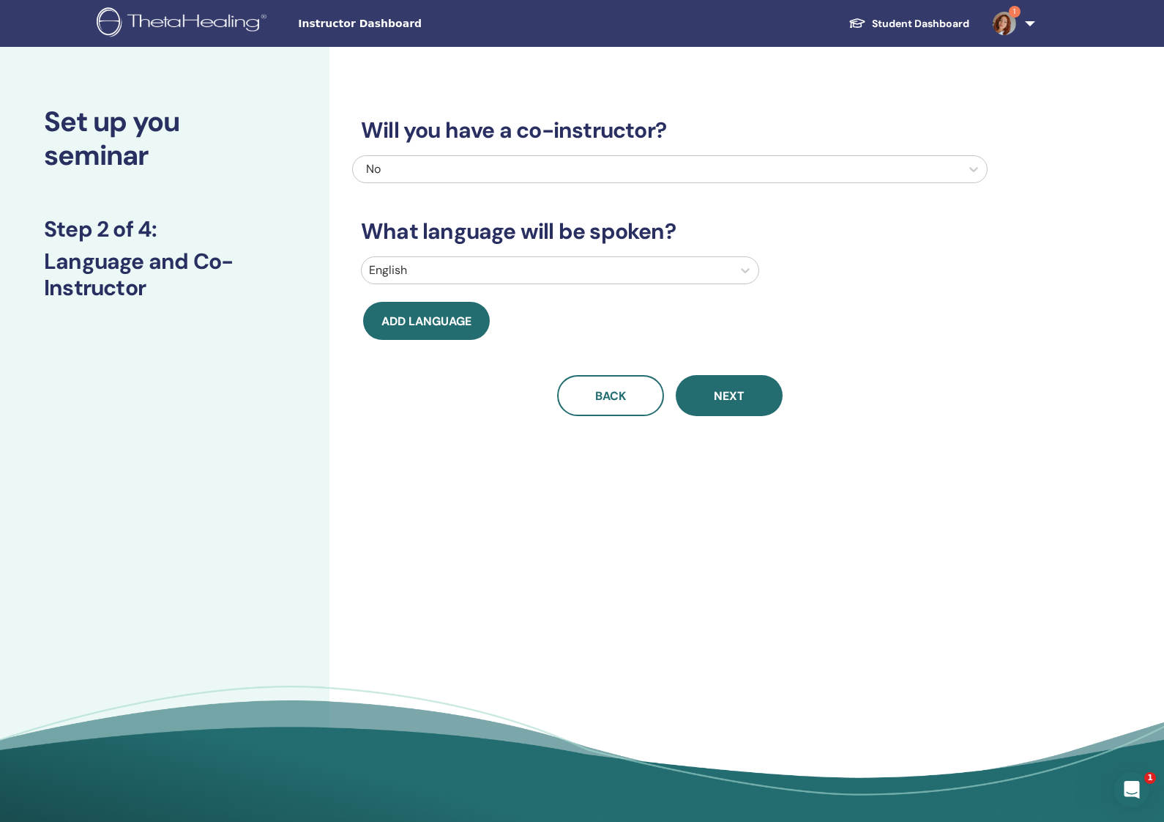
click at [604, 281] on div "English" at bounding box center [547, 270] width 371 height 26
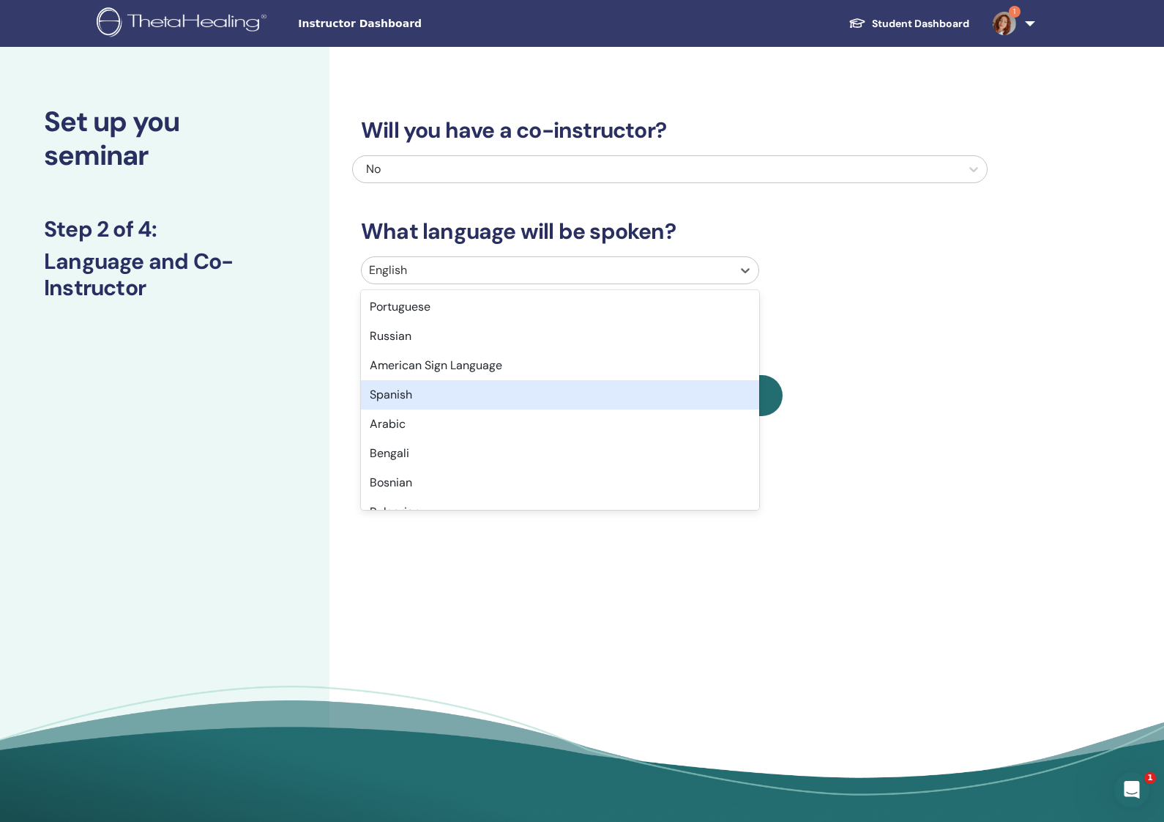
scroll to position [119, 0]
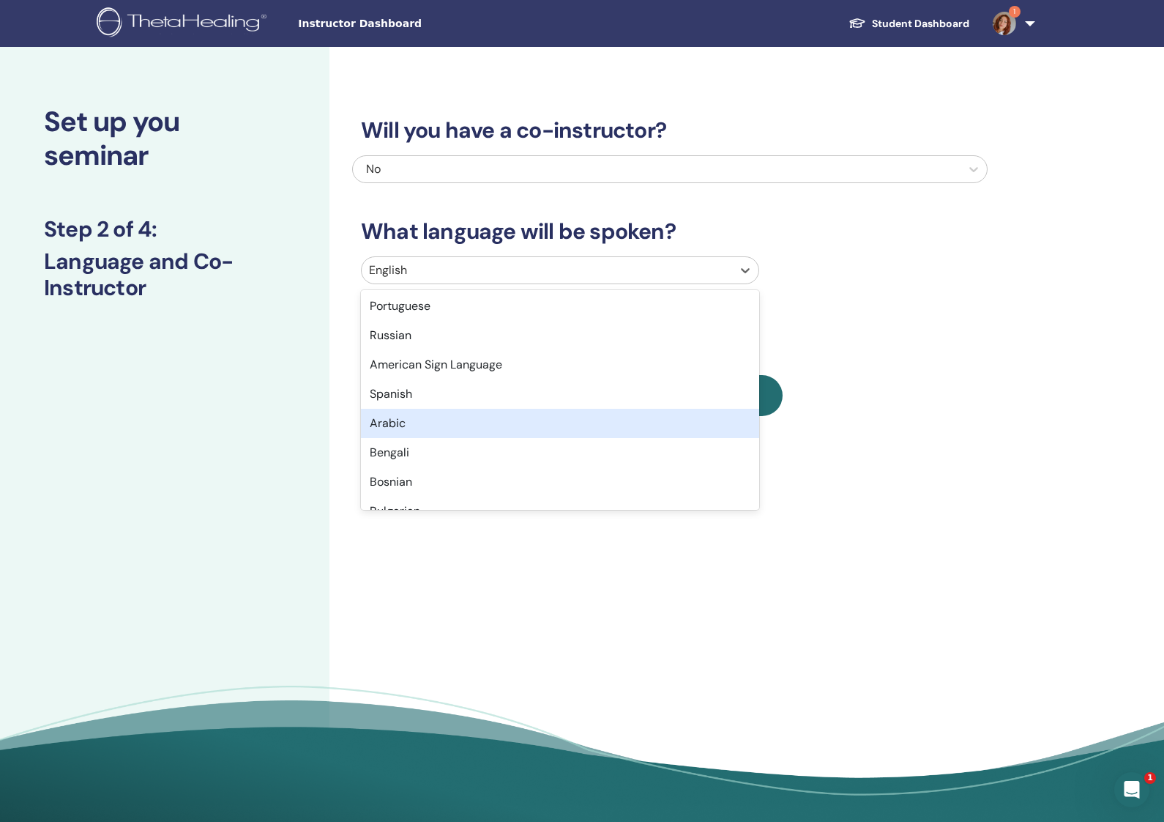
click at [568, 420] on div "Arabic" at bounding box center [560, 423] width 398 height 29
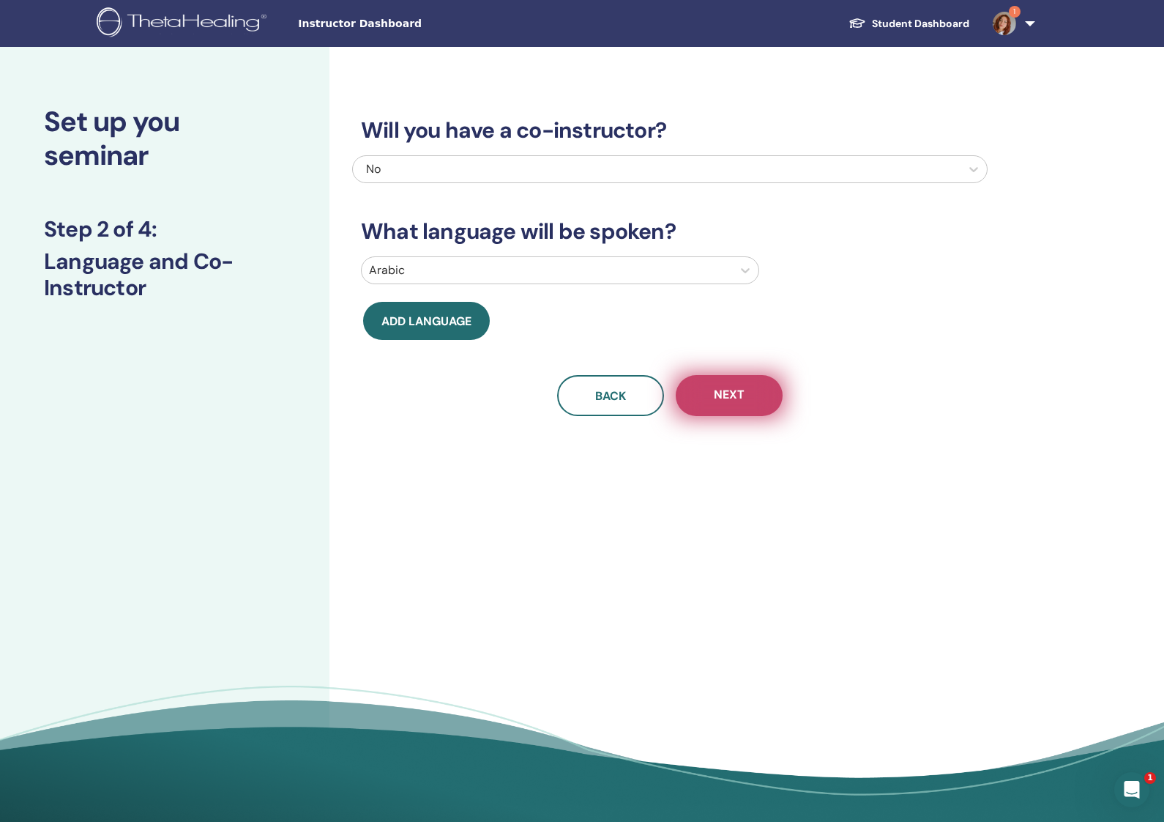
click at [731, 400] on span "Next" at bounding box center [729, 396] width 31 height 18
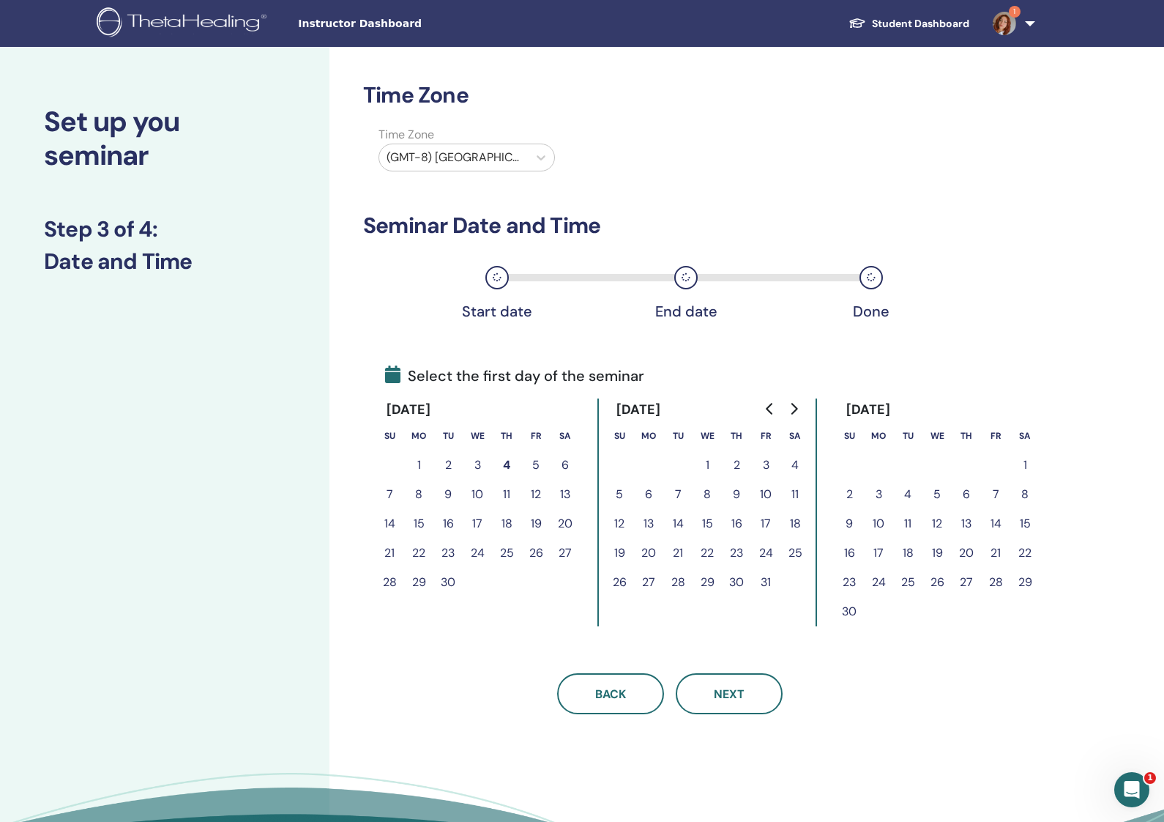
click at [450, 461] on button "2" at bounding box center [448, 464] width 29 height 29
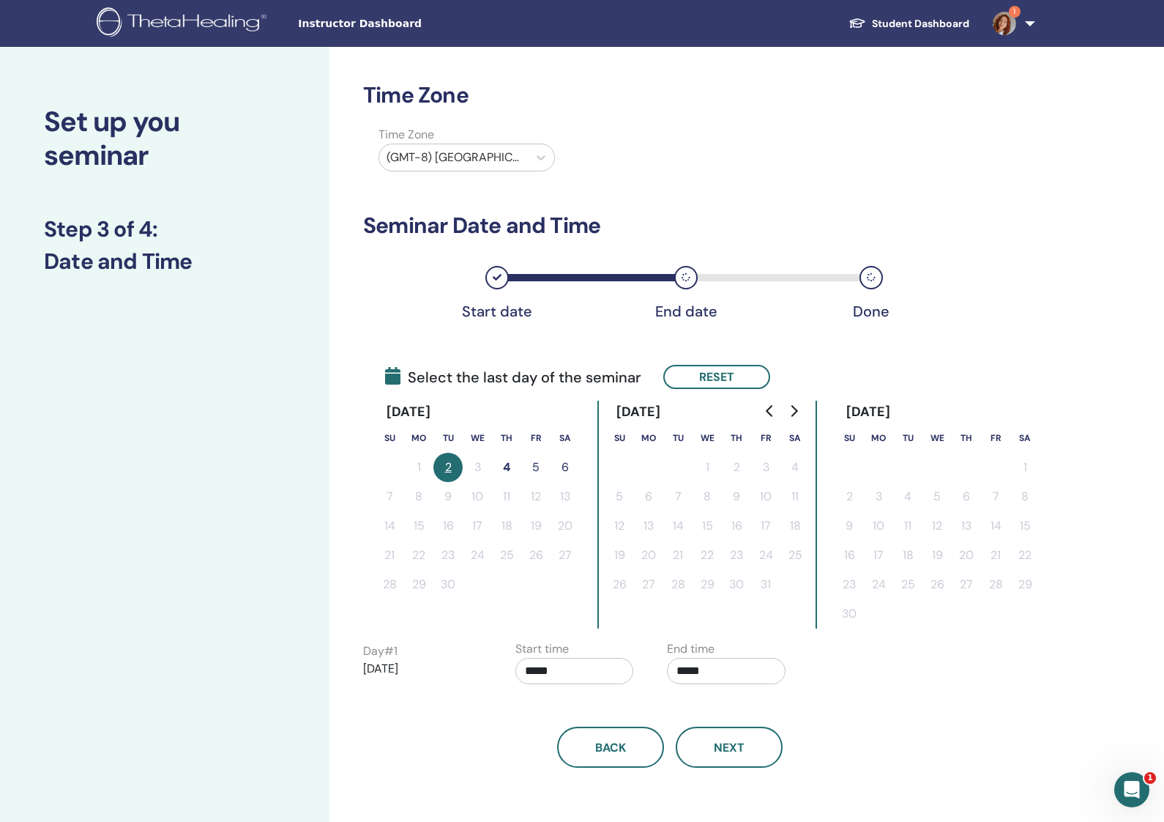
click at [535, 465] on button "5" at bounding box center [535, 467] width 29 height 29
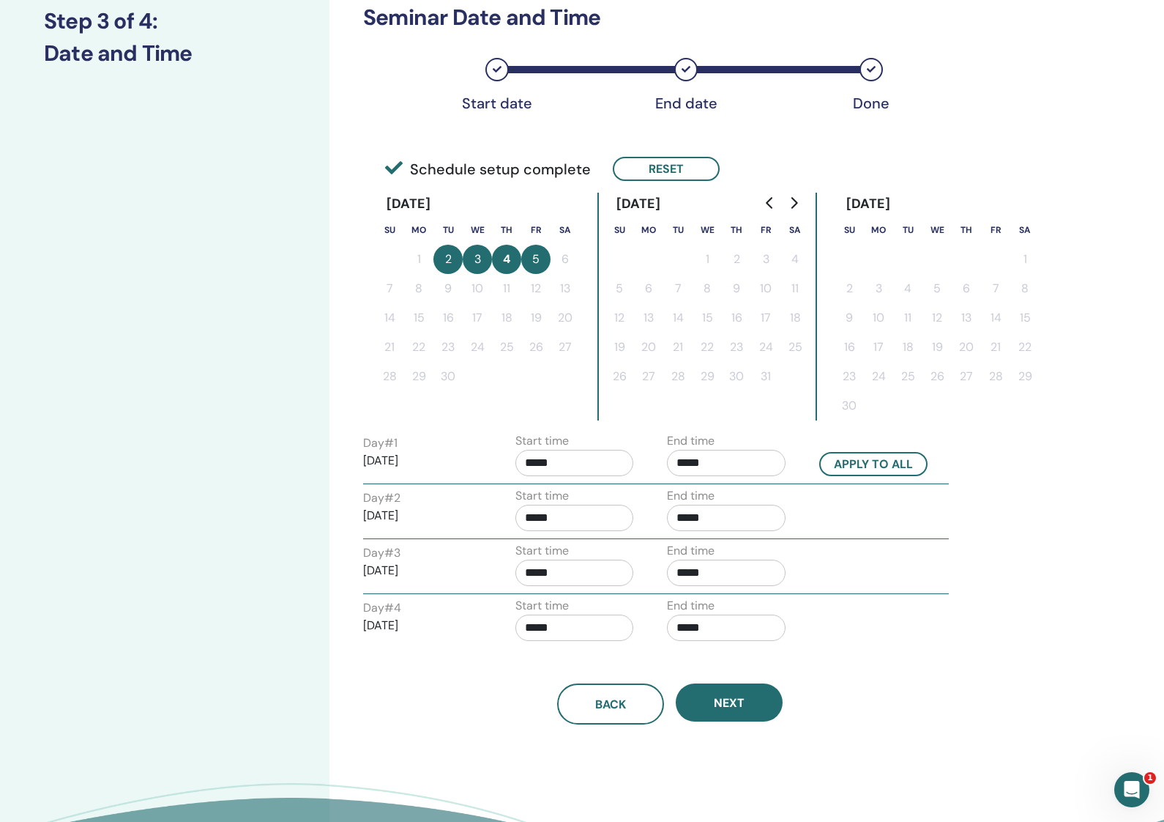
scroll to position [209, 0]
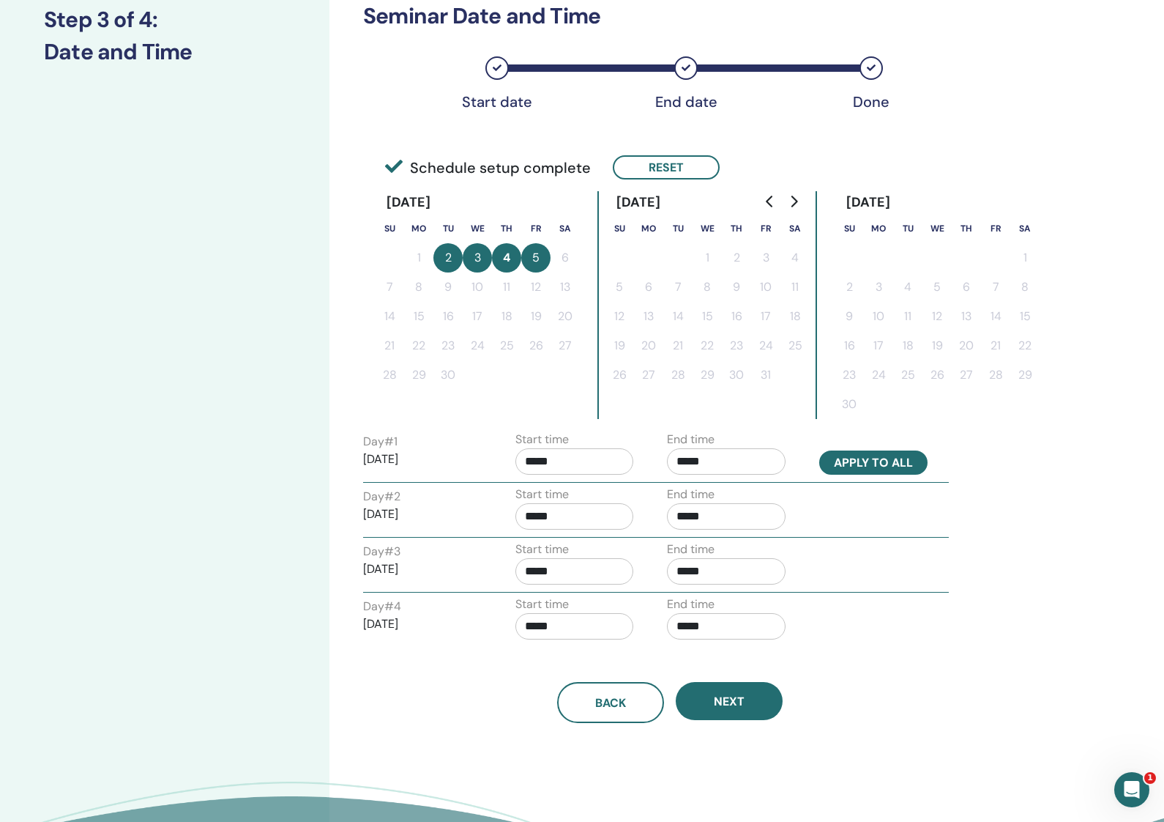
click at [851, 467] on button "Apply to all" at bounding box center [874, 462] width 108 height 24
click at [718, 457] on input "*****" at bounding box center [726, 461] width 119 height 26
click at [718, 456] on input "*****" at bounding box center [726, 461] width 119 height 26
click at [743, 491] on span "▲" at bounding box center [741, 498] width 29 height 29
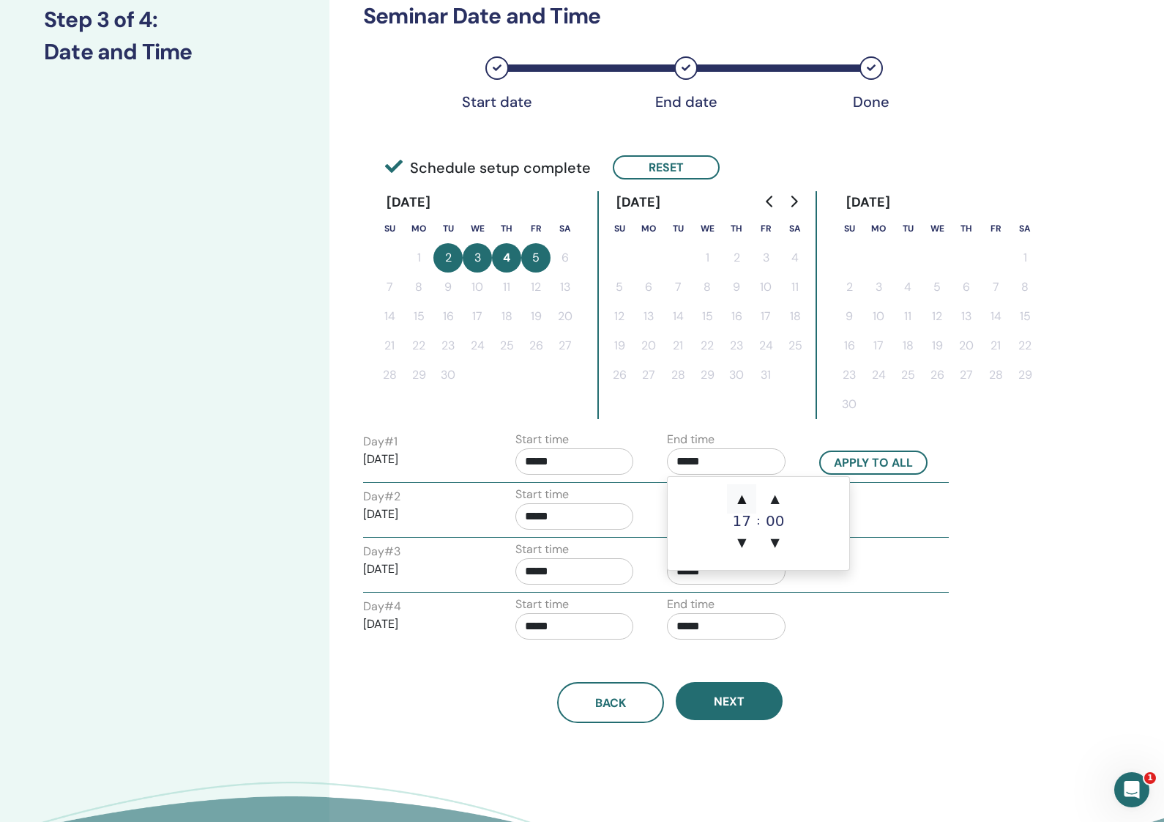
click at [743, 491] on span "▲" at bounding box center [741, 498] width 29 height 29
click at [747, 489] on span "▲" at bounding box center [741, 498] width 29 height 29
click at [867, 527] on div "Day # 2 2025/09/03 Start time ***** End time *****" at bounding box center [656, 511] width 608 height 51
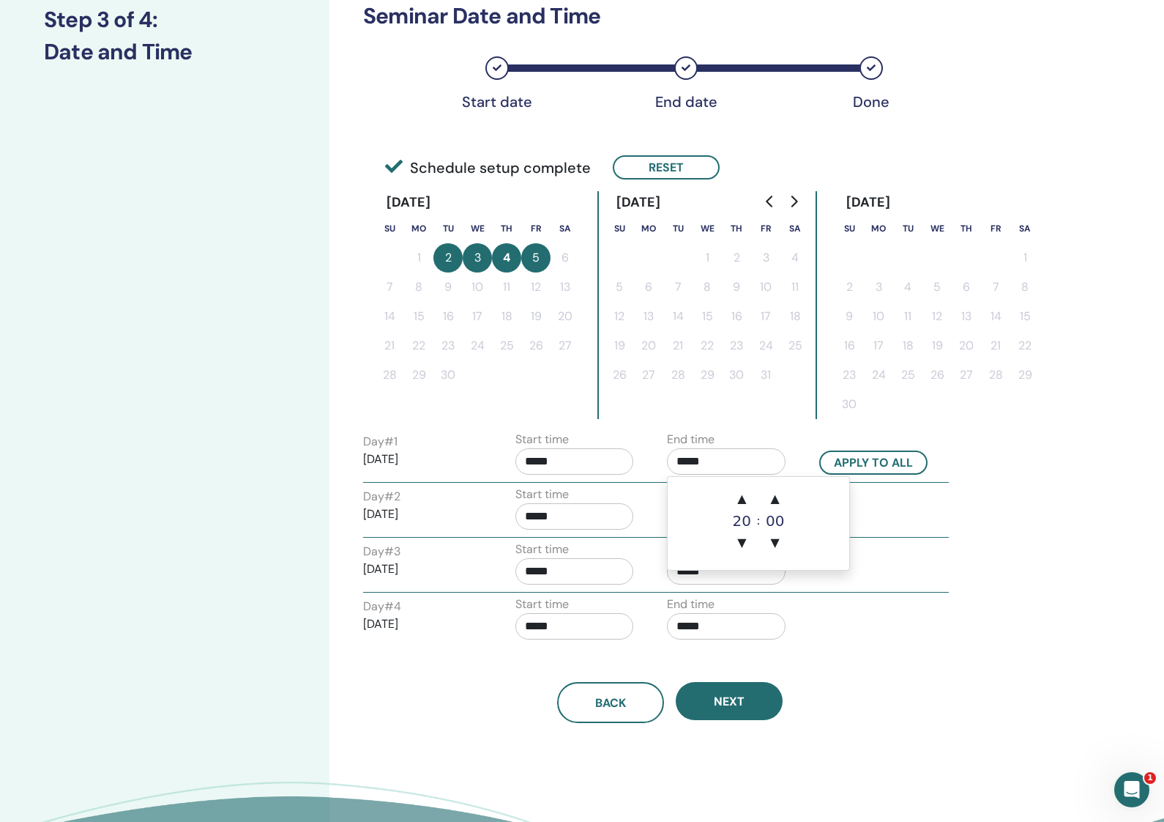
click at [742, 455] on input "*****" at bounding box center [726, 461] width 119 height 26
click at [678, 455] on input "*****" at bounding box center [726, 461] width 119 height 26
drag, startPoint x: 689, startPoint y: 459, endPoint x: 666, endPoint y: 458, distance: 23.4
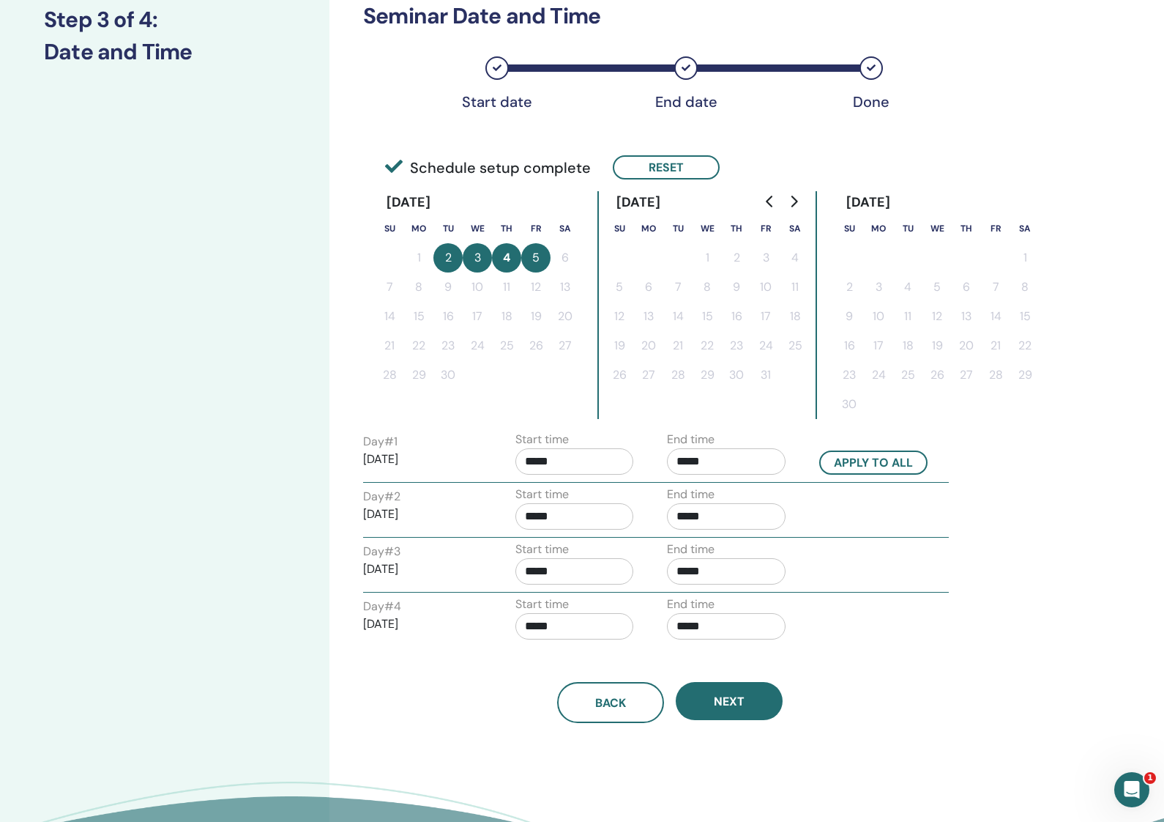
click at [664, 458] on div "End time *****" at bounding box center [732, 456] width 152 height 51
click at [742, 543] on div "End time *****" at bounding box center [726, 565] width 119 height 51
click at [707, 457] on input "*****" at bounding box center [726, 461] width 119 height 26
click at [704, 457] on input "*****" at bounding box center [726, 461] width 119 height 26
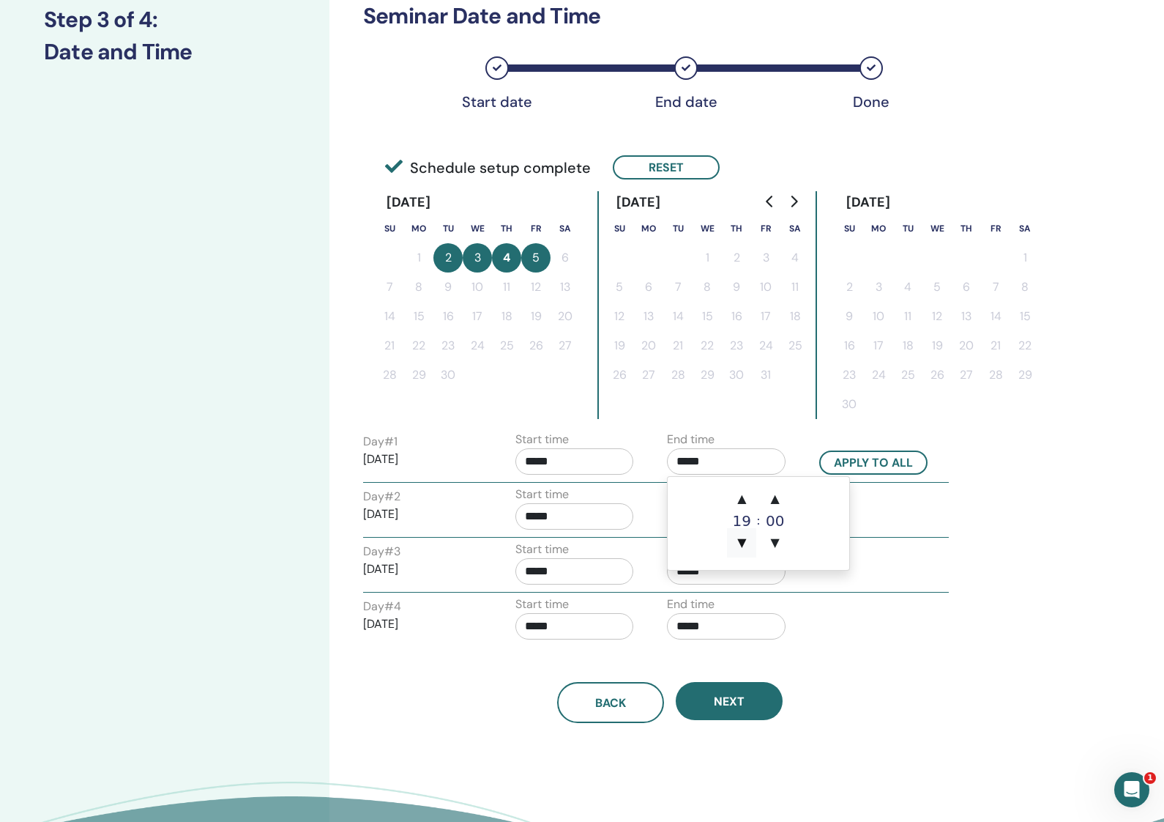
click at [743, 532] on span "▼" at bounding box center [741, 542] width 29 height 29
click at [743, 539] on span "▼" at bounding box center [741, 542] width 29 height 29
click at [744, 538] on span "▼" at bounding box center [741, 542] width 29 height 29
click at [747, 539] on span "▼" at bounding box center [741, 542] width 29 height 29
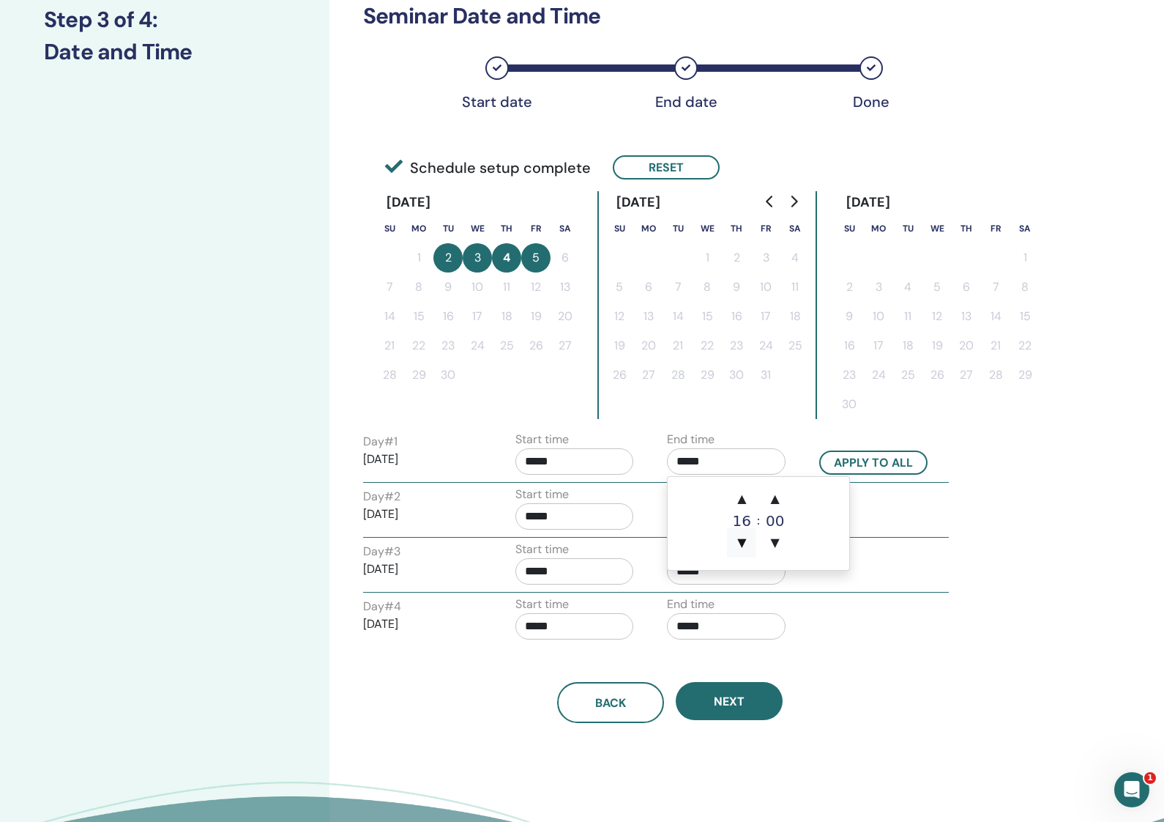
type input "*****"
click at [969, 612] on div "Day # 1 2025/09/02 Start time ***** End time ***** Apply to all Day # 2 2025/09…" at bounding box center [670, 539] width 614 height 216
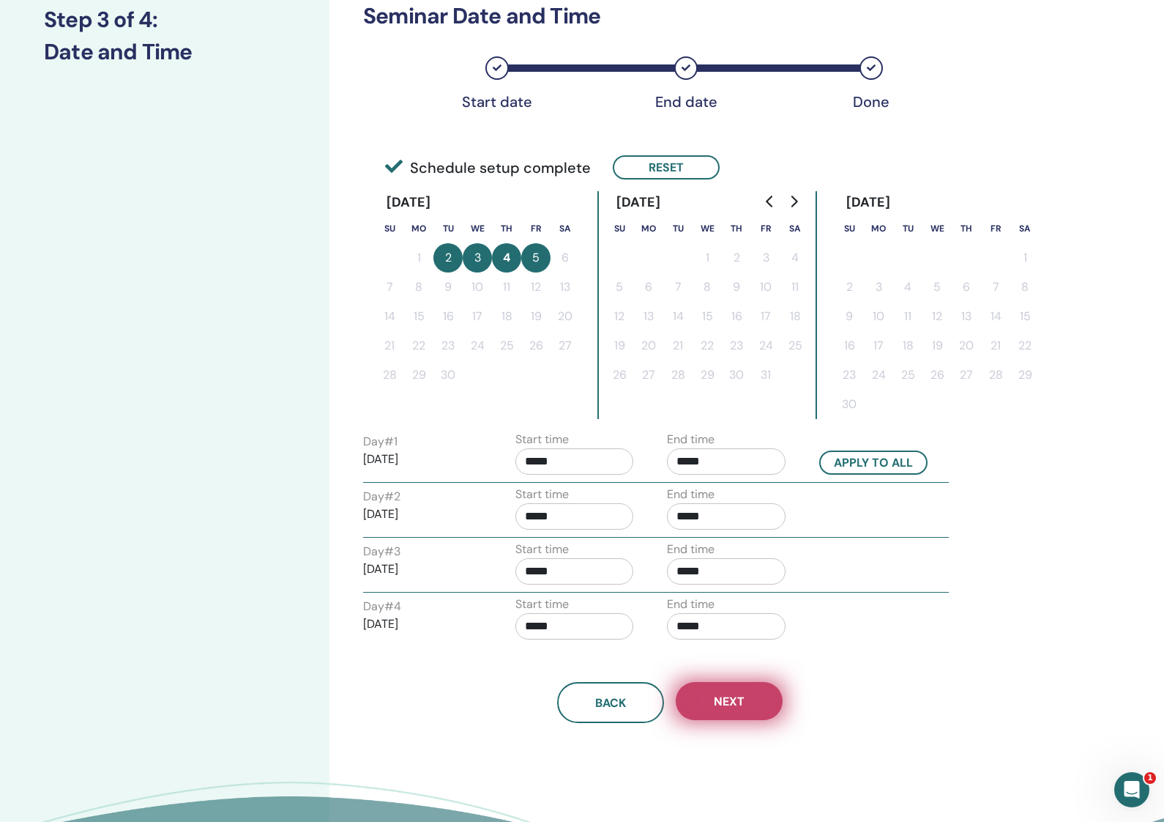
click at [759, 694] on button "Next" at bounding box center [729, 701] width 107 height 38
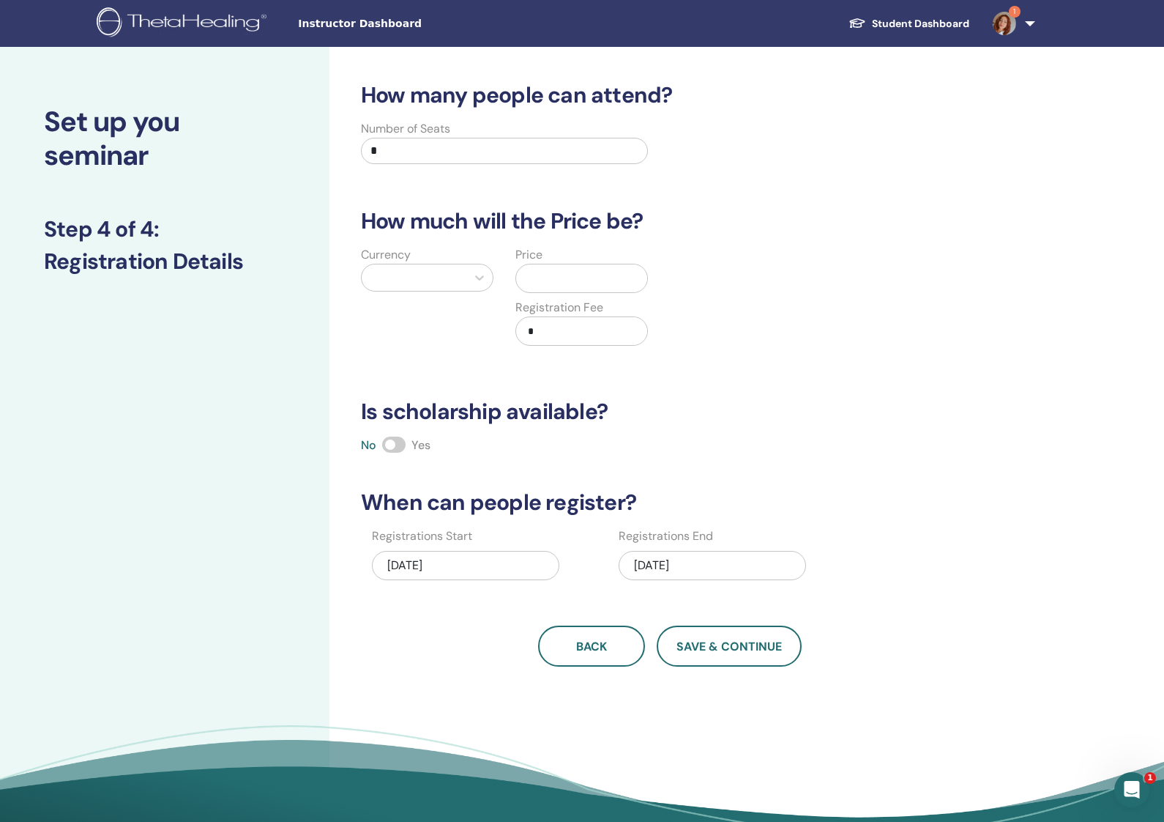
scroll to position [0, 0]
click at [456, 270] on div at bounding box center [414, 277] width 90 height 21
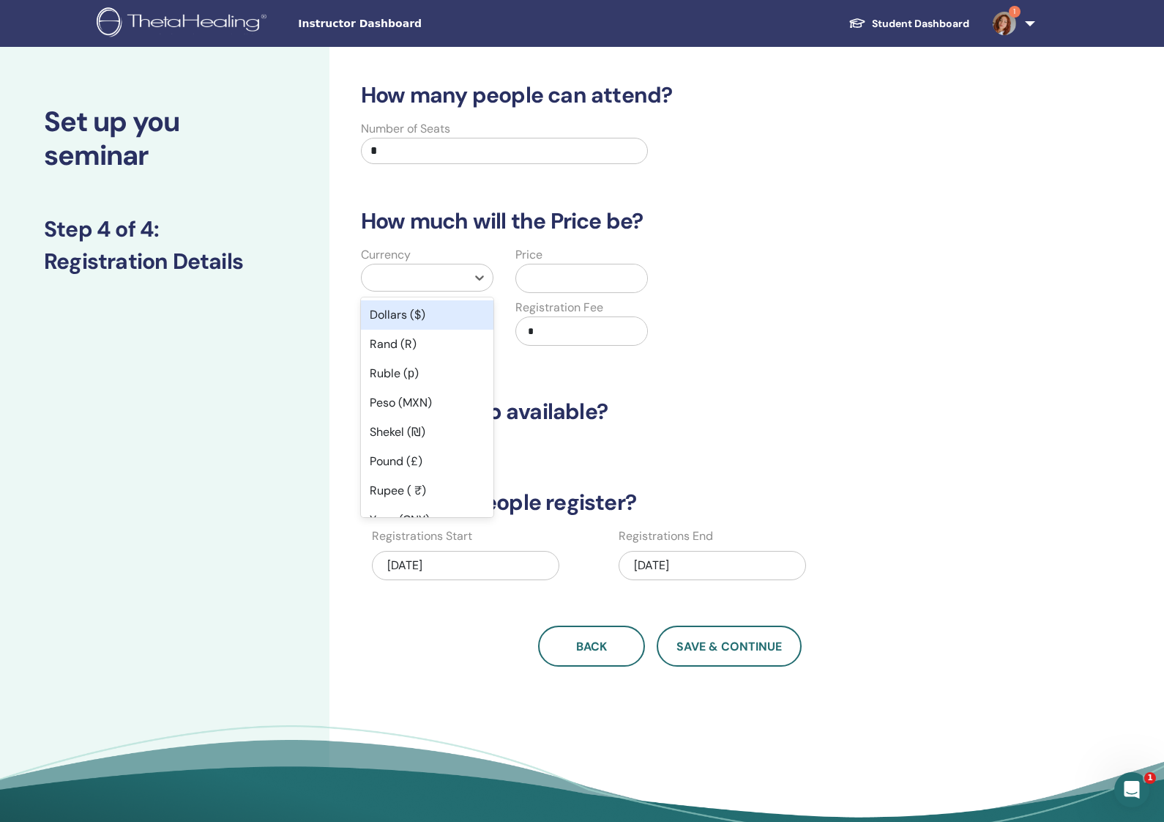
click at [461, 319] on div "Dollars ($)" at bounding box center [427, 314] width 133 height 29
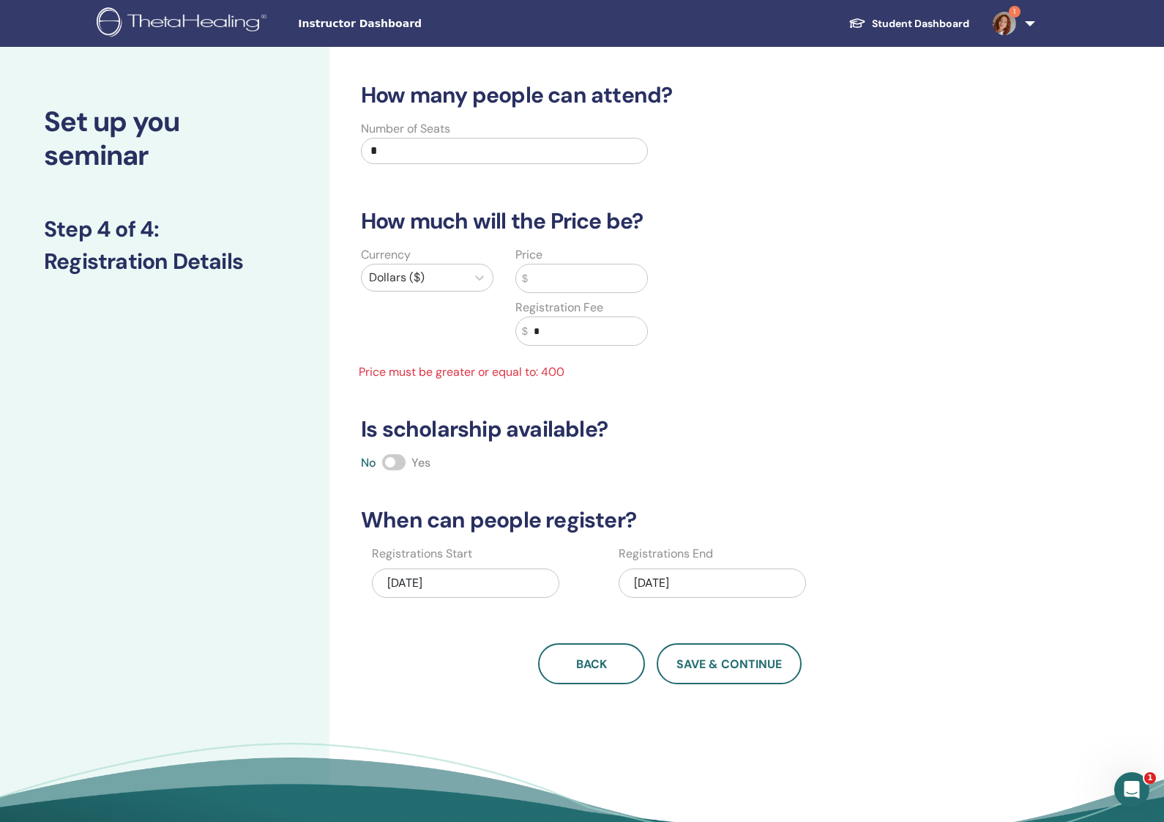
click at [548, 289] on input "text" at bounding box center [587, 278] width 119 height 28
type input "***"
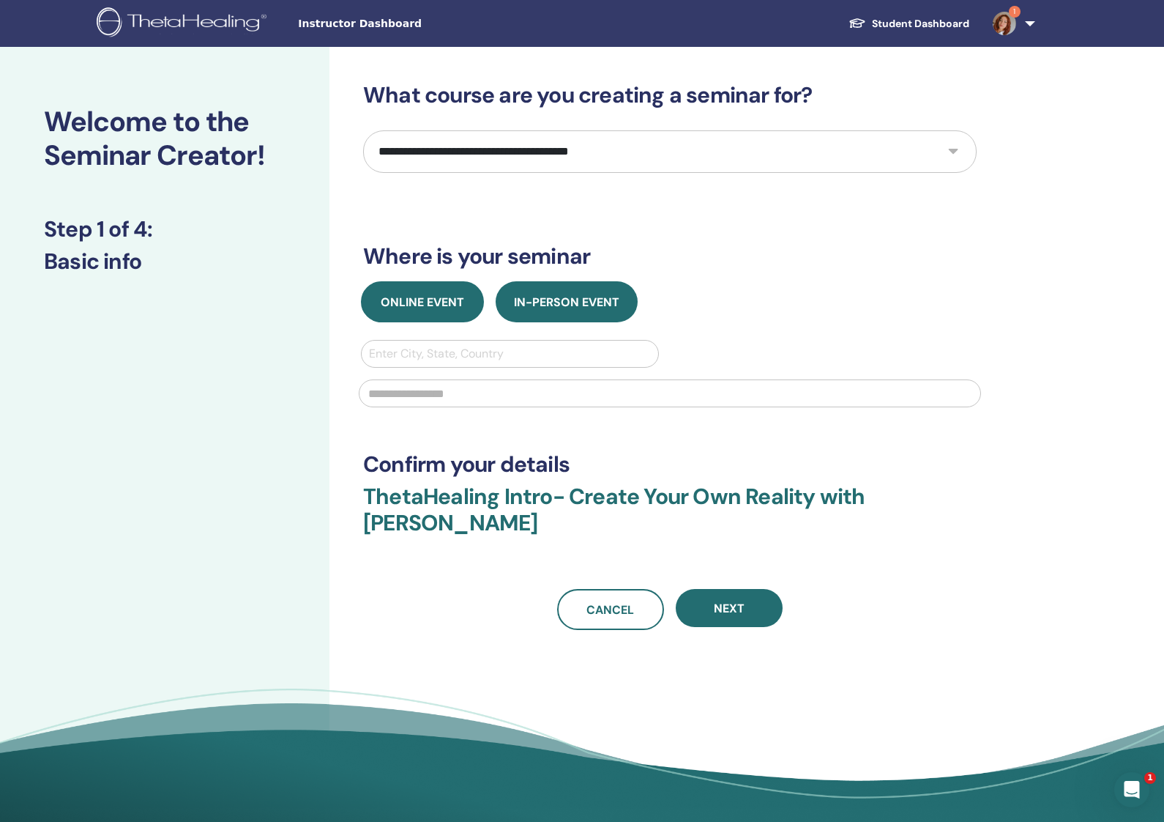
click at [409, 295] on span "Online Event" at bounding box center [422, 301] width 83 height 15
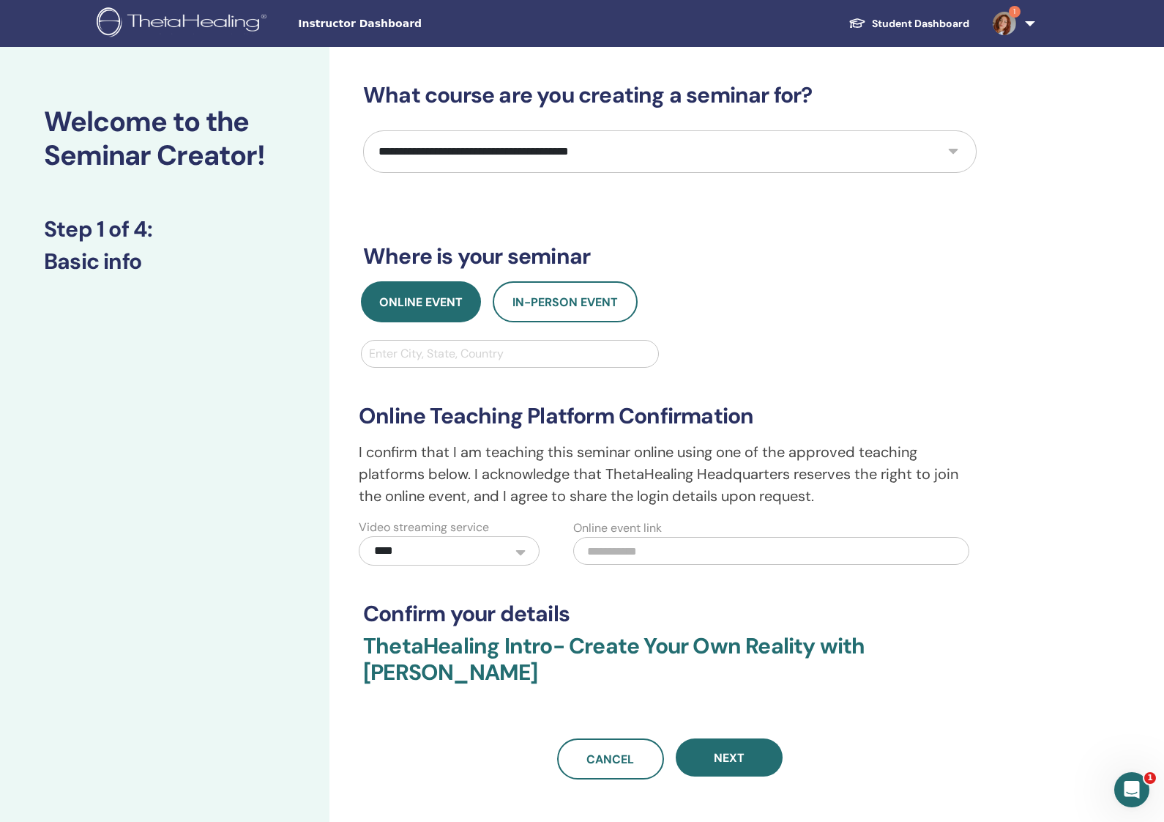
click at [559, 173] on div "**********" at bounding box center [670, 430] width 614 height 697
select select "*"
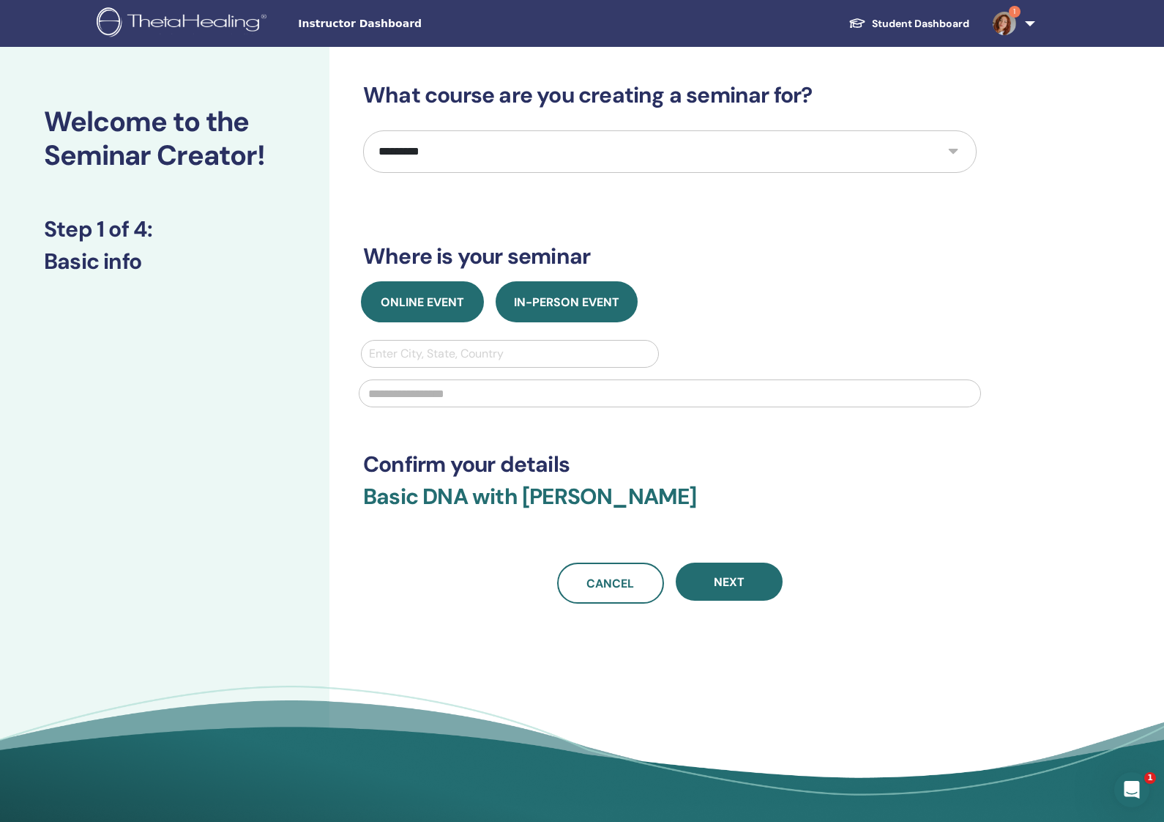
click at [436, 308] on span "Online Event" at bounding box center [422, 301] width 83 height 15
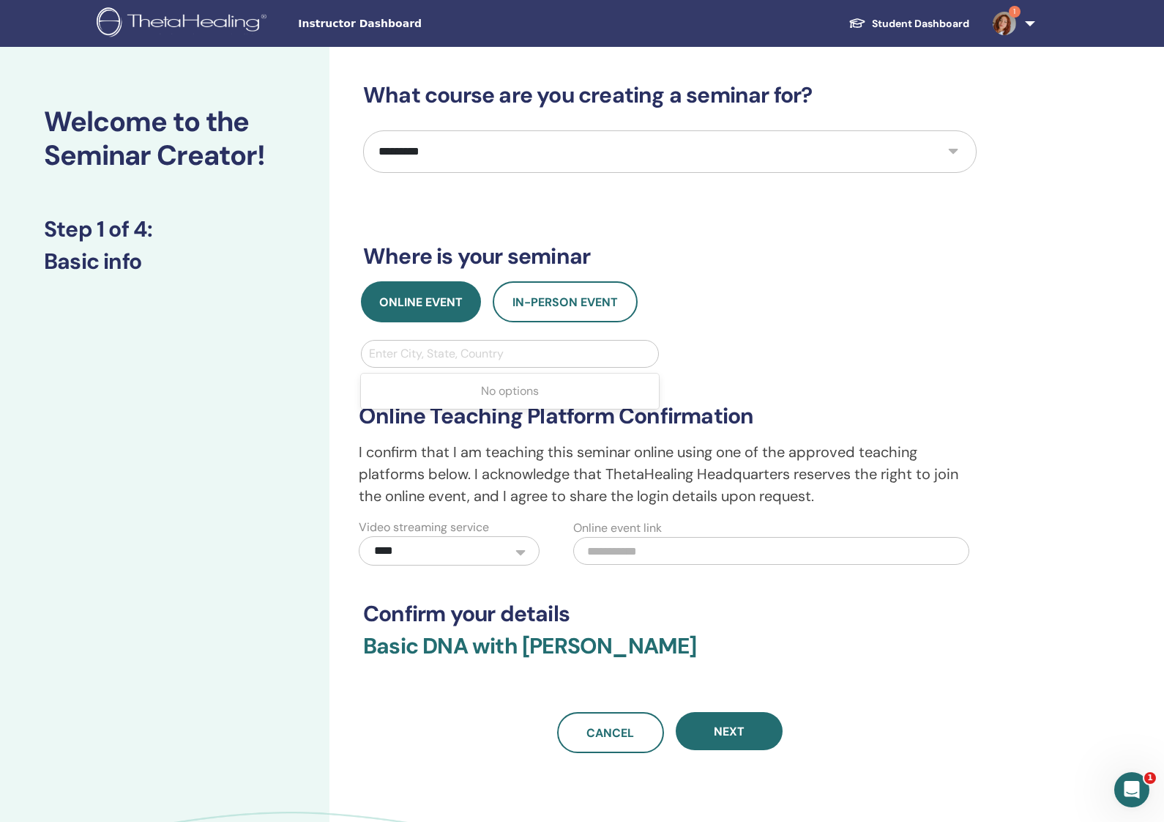
click at [447, 357] on div "Enter City, State, Country" at bounding box center [510, 354] width 282 height 18
type input "***"
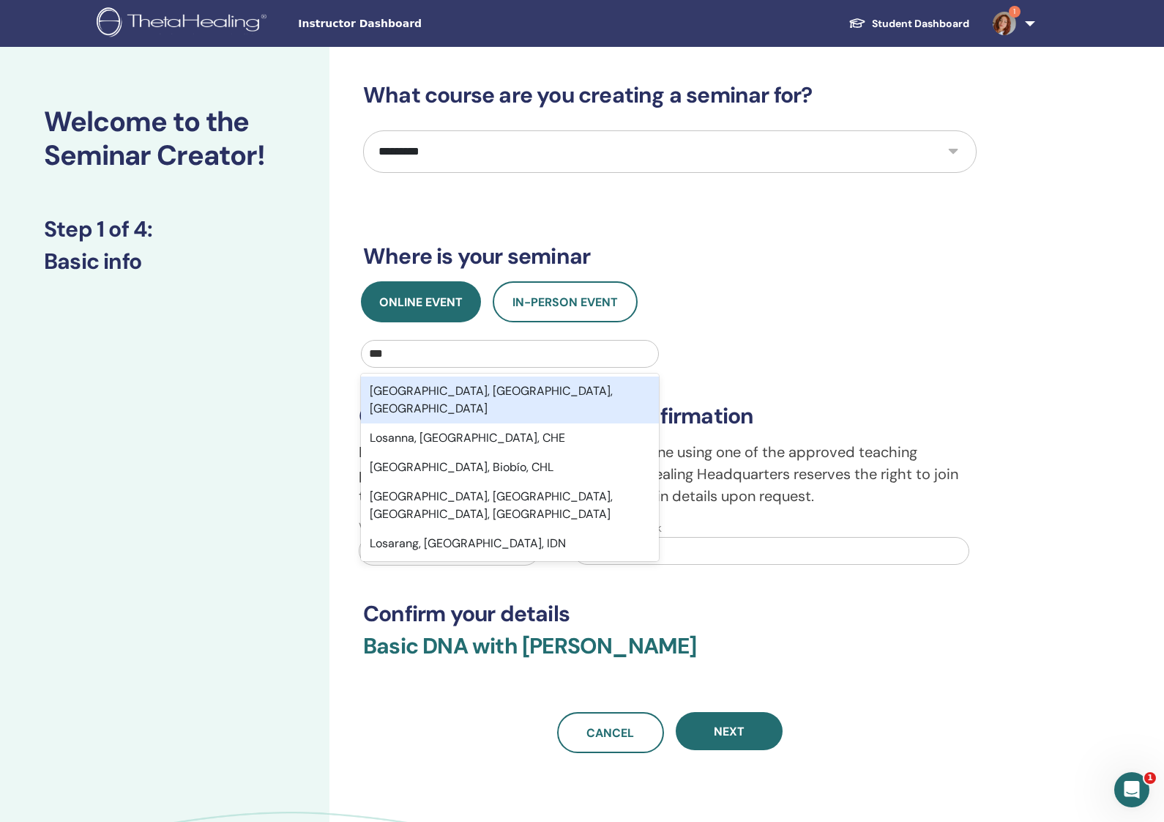
click at [457, 396] on div "[GEOGRAPHIC_DATA], [GEOGRAPHIC_DATA], [GEOGRAPHIC_DATA]" at bounding box center [510, 399] width 298 height 47
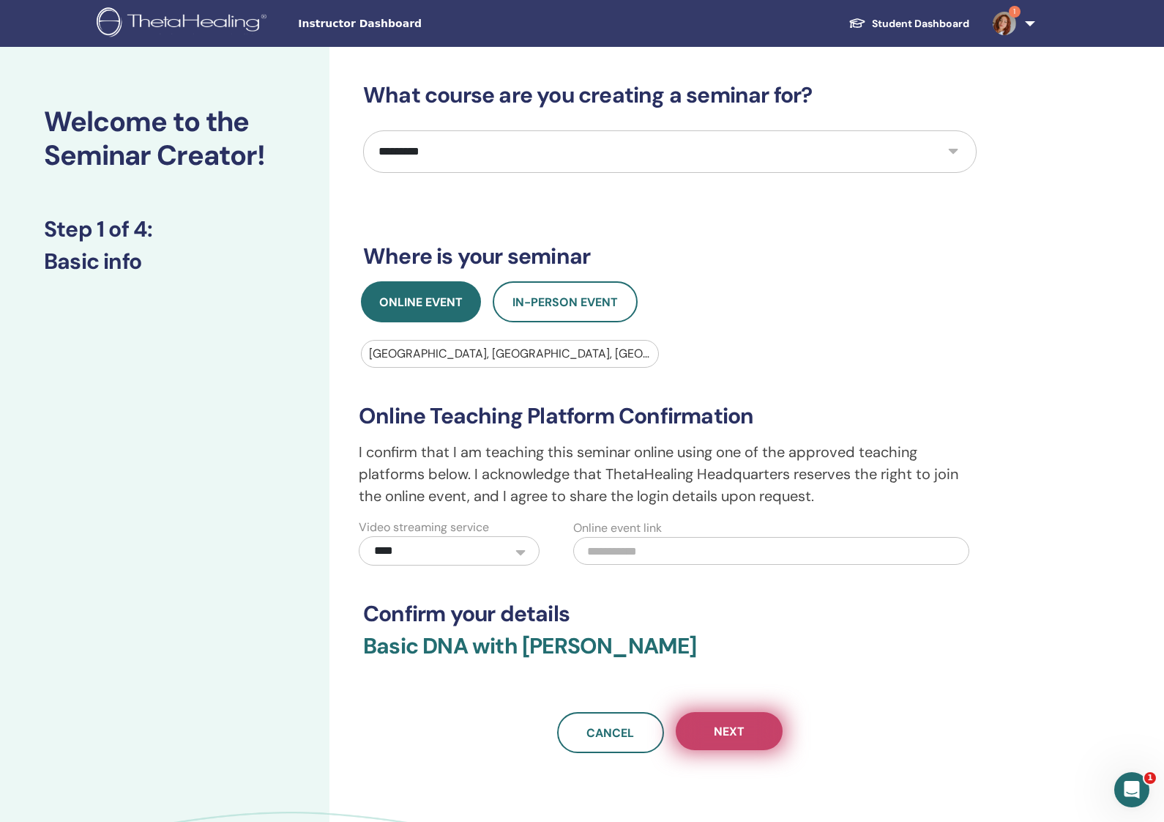
click at [720, 720] on button "Next" at bounding box center [729, 731] width 107 height 38
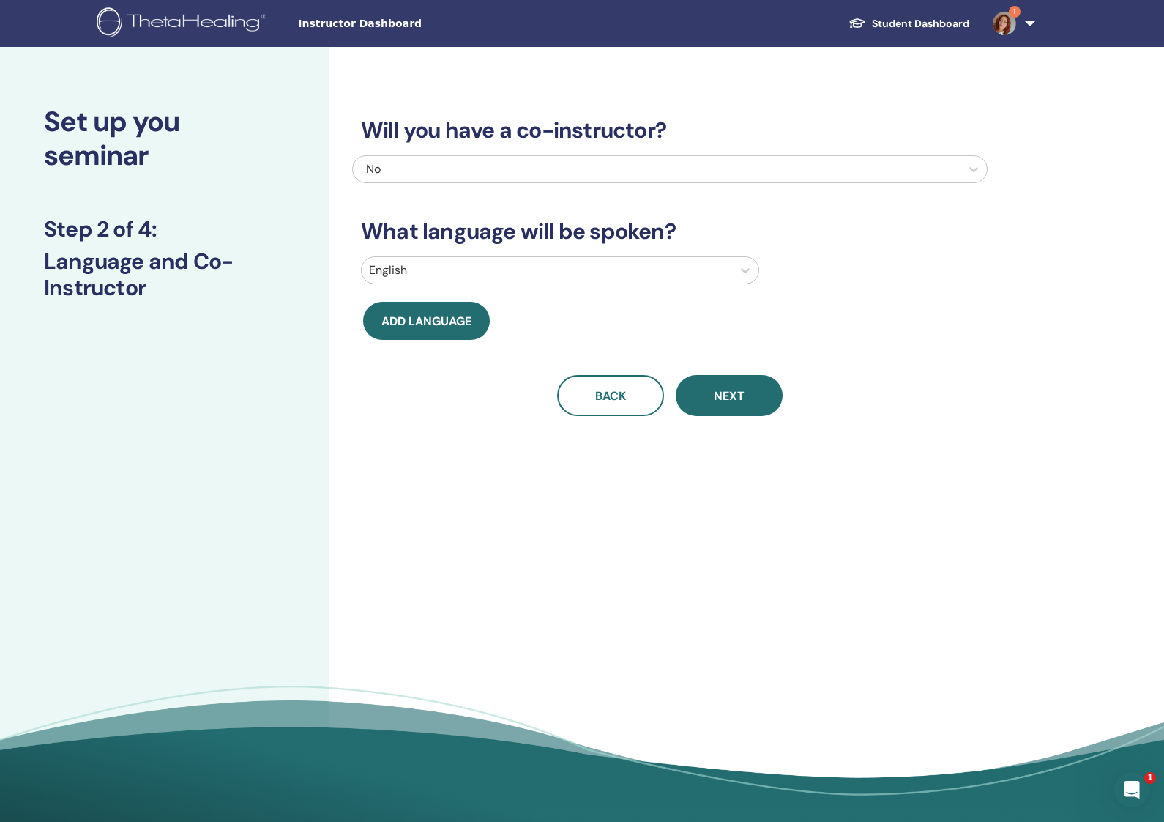
click at [672, 276] on div at bounding box center [547, 270] width 356 height 21
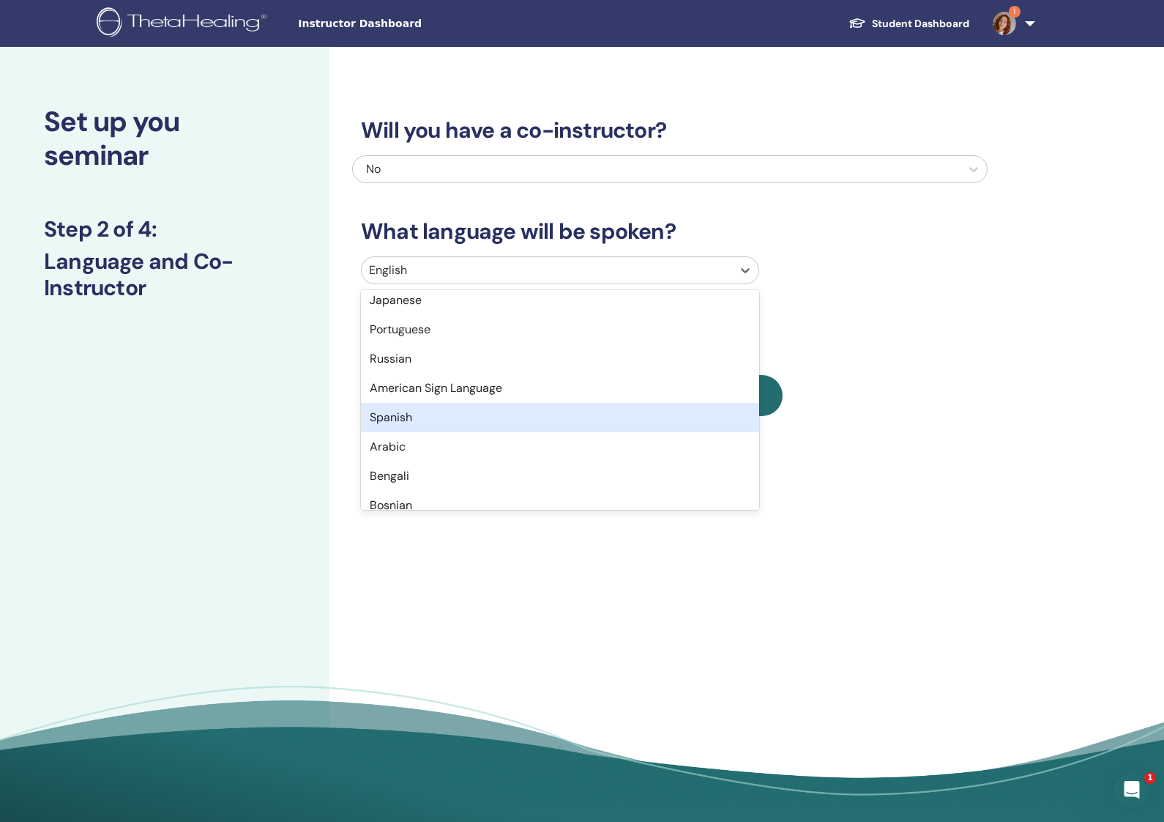
scroll to position [97, 0]
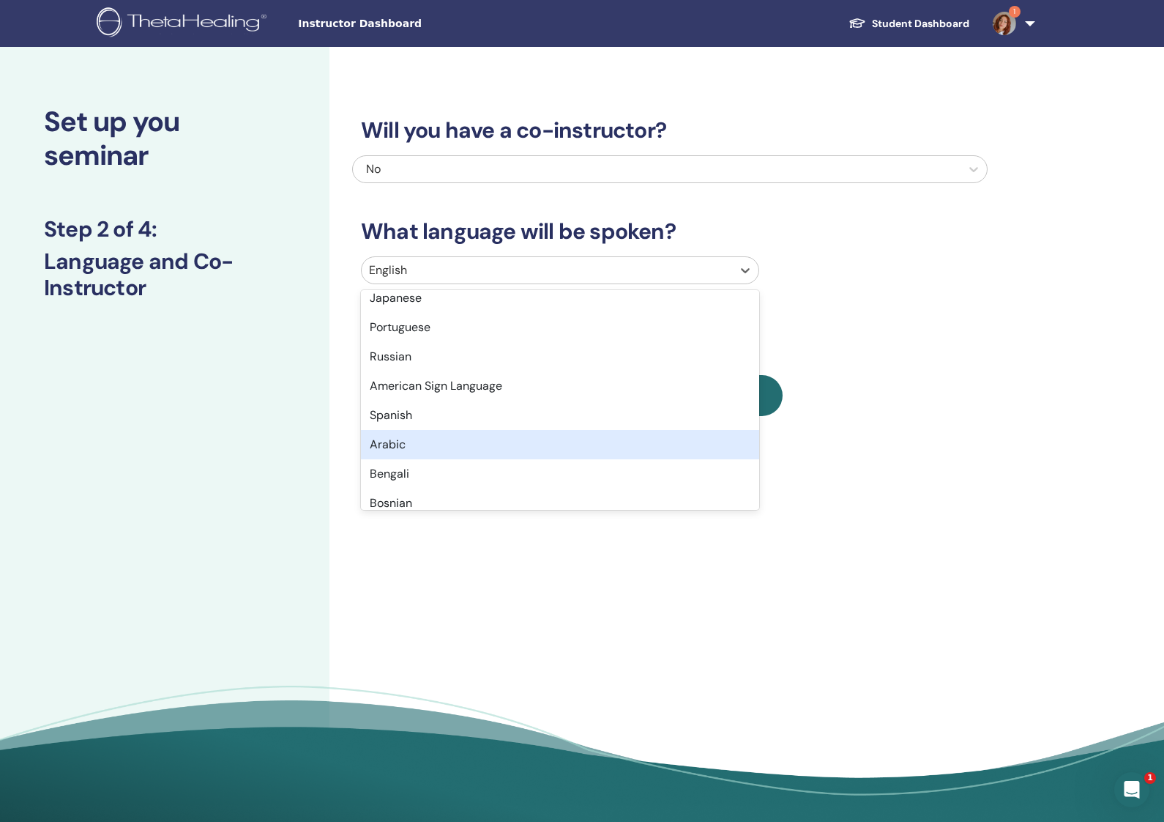
click at [534, 438] on div "Arabic" at bounding box center [560, 444] width 398 height 29
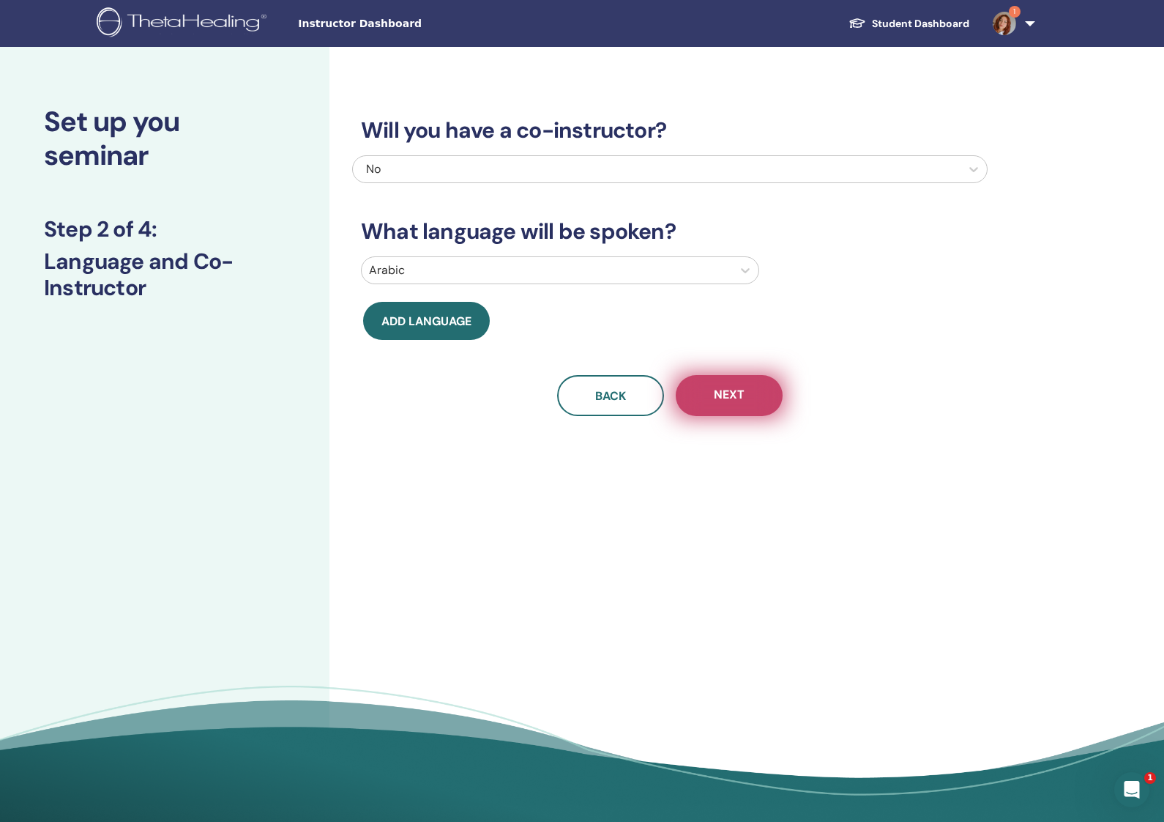
click at [720, 398] on span "Next" at bounding box center [729, 396] width 31 height 18
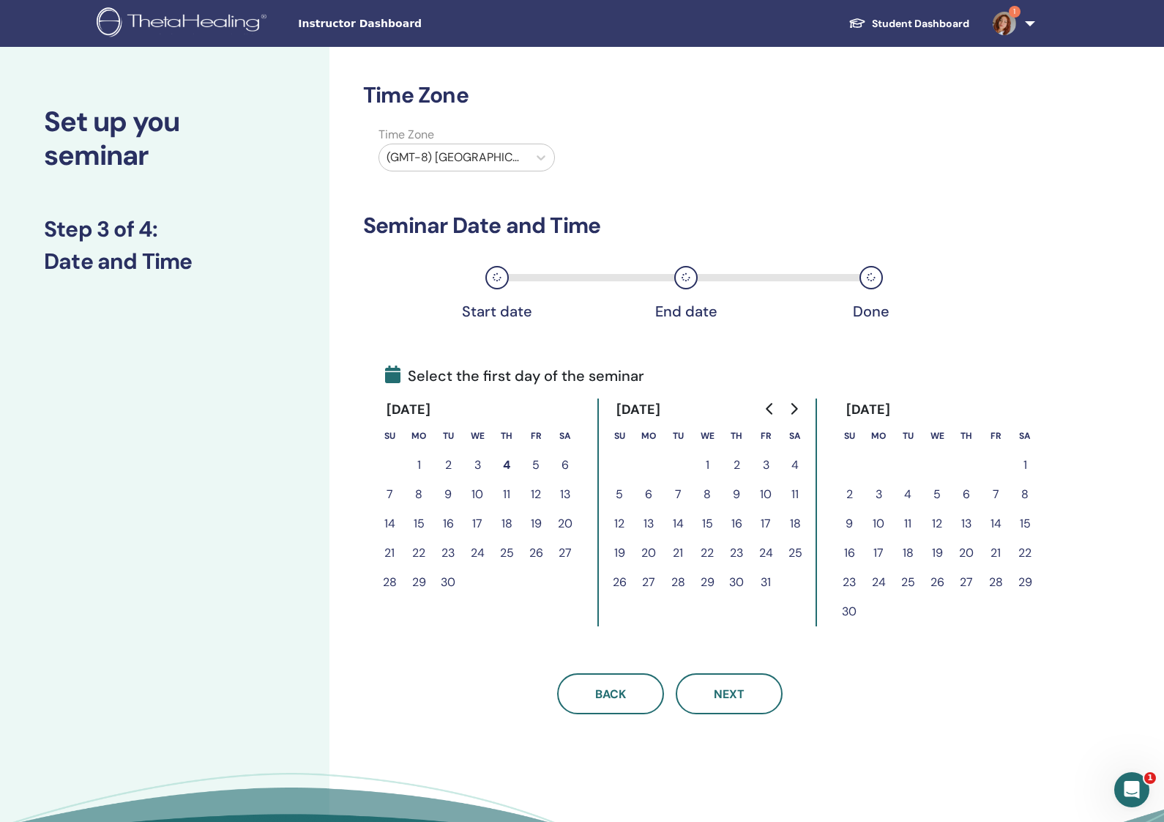
click at [421, 464] on button "1" at bounding box center [418, 464] width 29 height 29
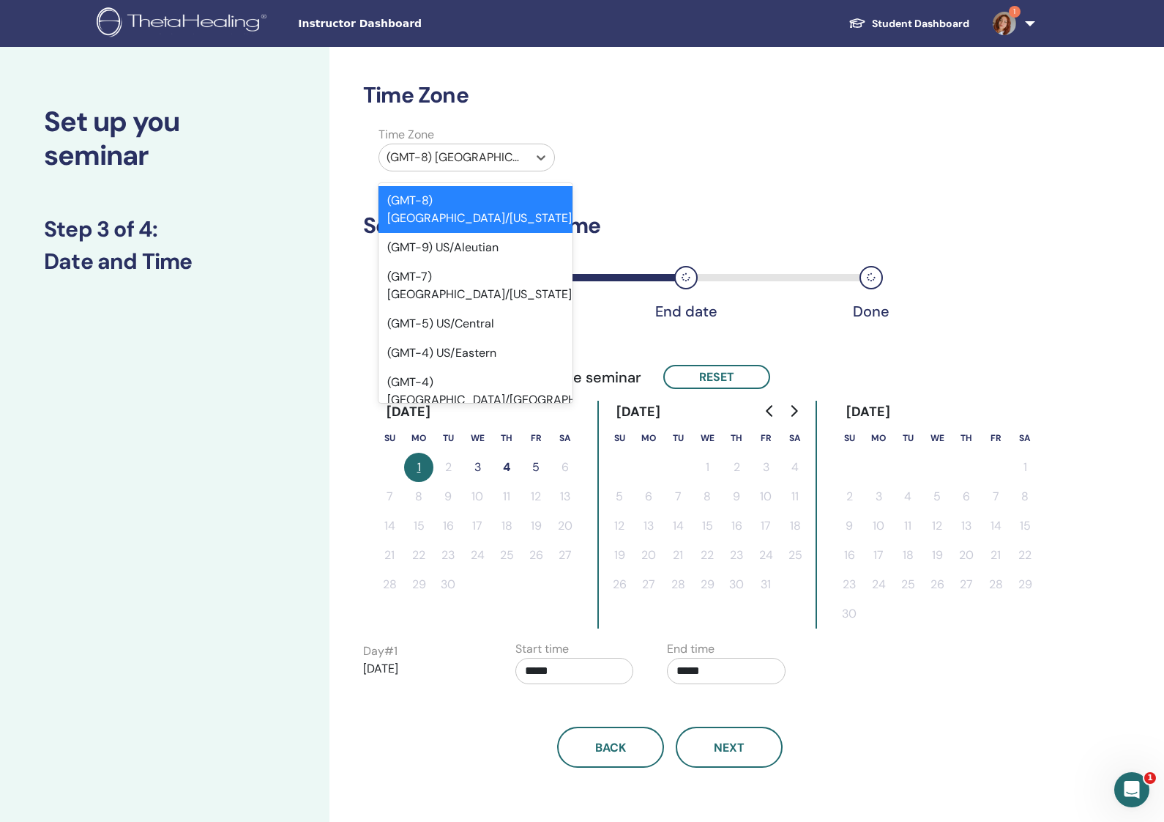
click at [522, 166] on div "(GMT-8) [GEOGRAPHIC_DATA]/[US_STATE]" at bounding box center [453, 157] width 149 height 26
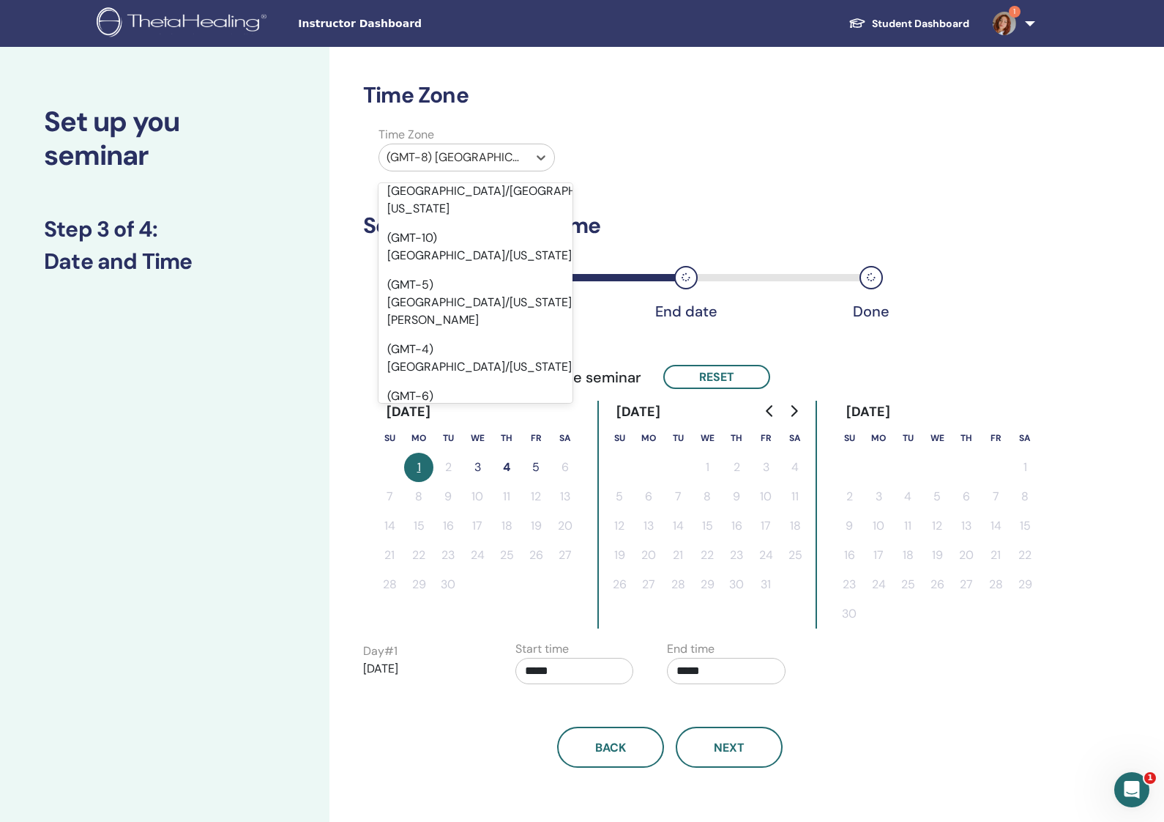
scroll to position [212, 0]
click at [495, 425] on div "(GMT-7) US/Pacific" at bounding box center [476, 448] width 194 height 47
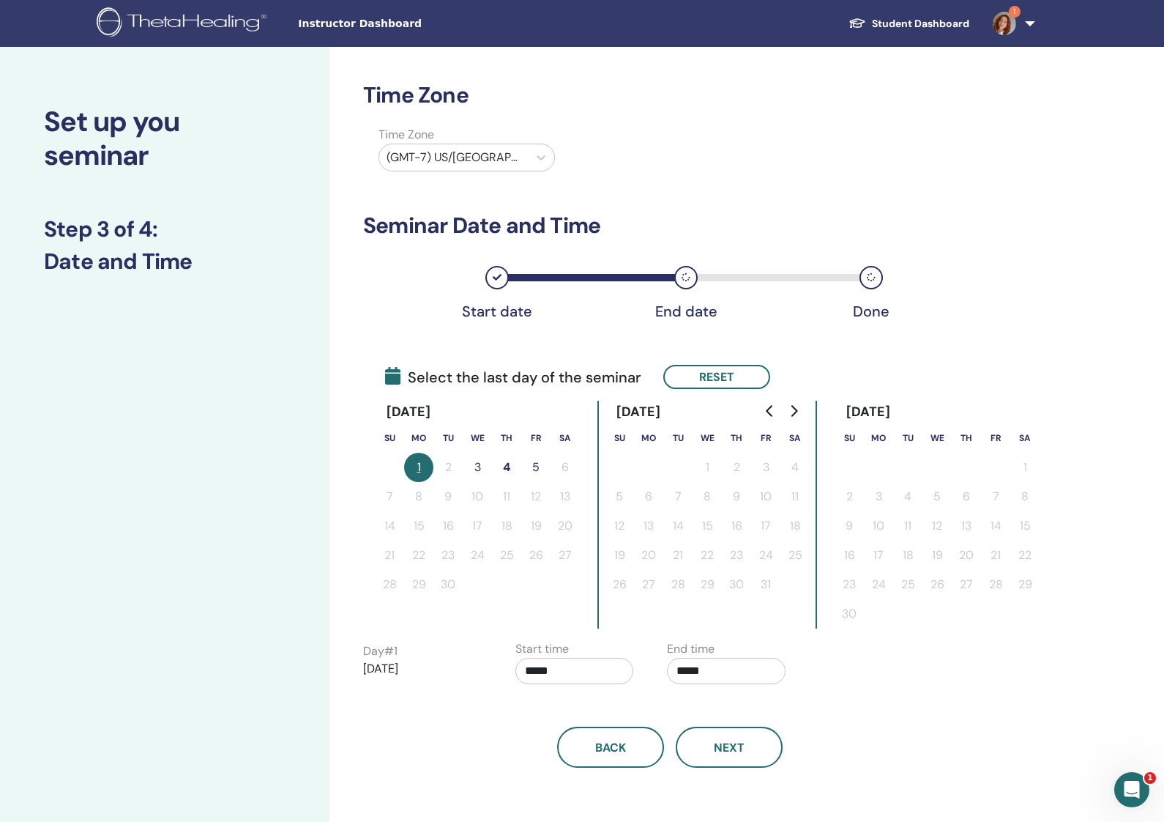
click at [477, 463] on button "3" at bounding box center [477, 467] width 29 height 29
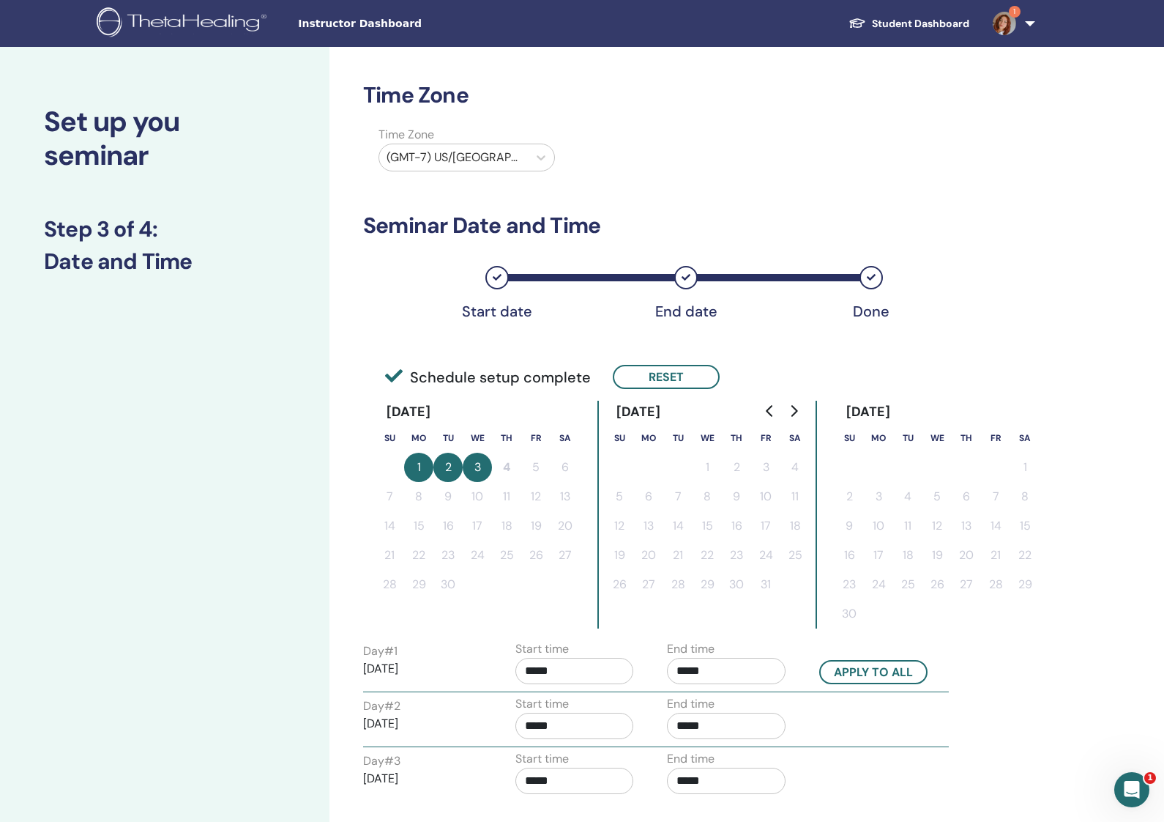
click at [483, 467] on button "3" at bounding box center [477, 467] width 29 height 29
drag, startPoint x: 457, startPoint y: 469, endPoint x: 439, endPoint y: 470, distance: 18.4
click at [454, 469] on button "2" at bounding box center [448, 467] width 29 height 29
click at [412, 470] on button "1" at bounding box center [418, 467] width 29 height 29
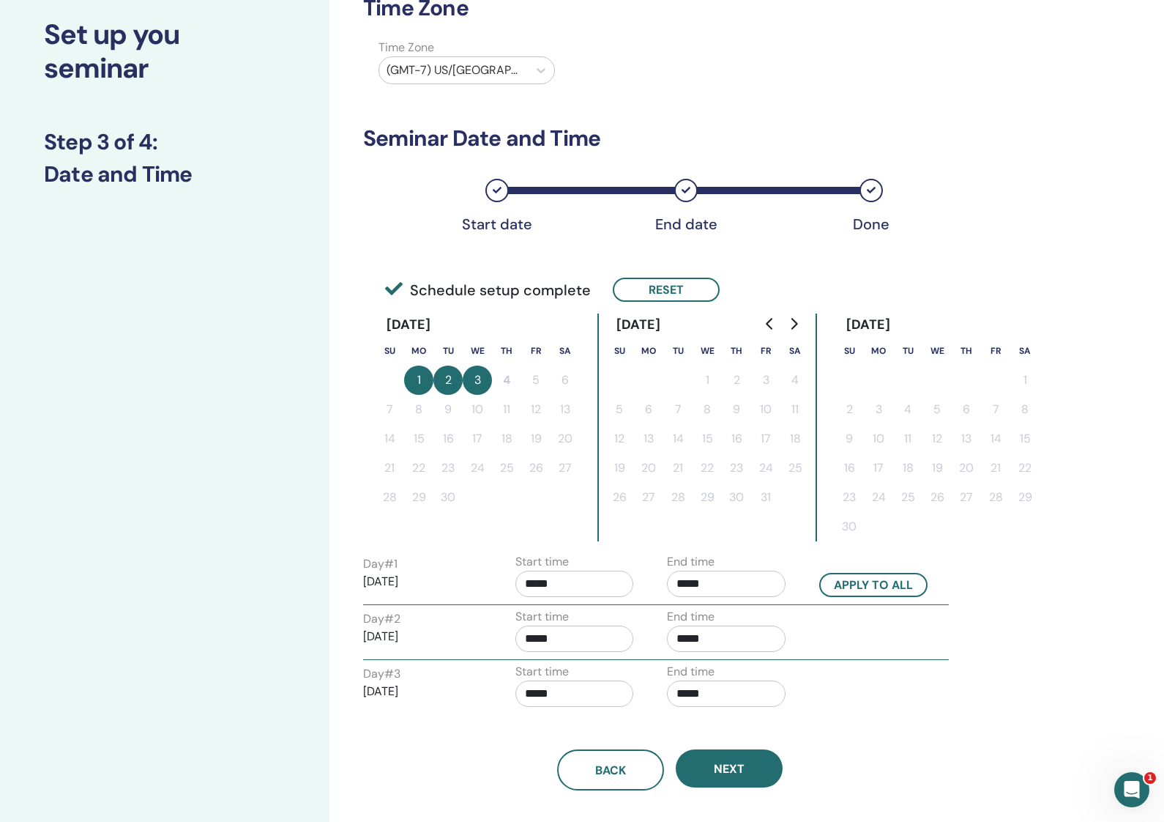
scroll to position [90, 0]
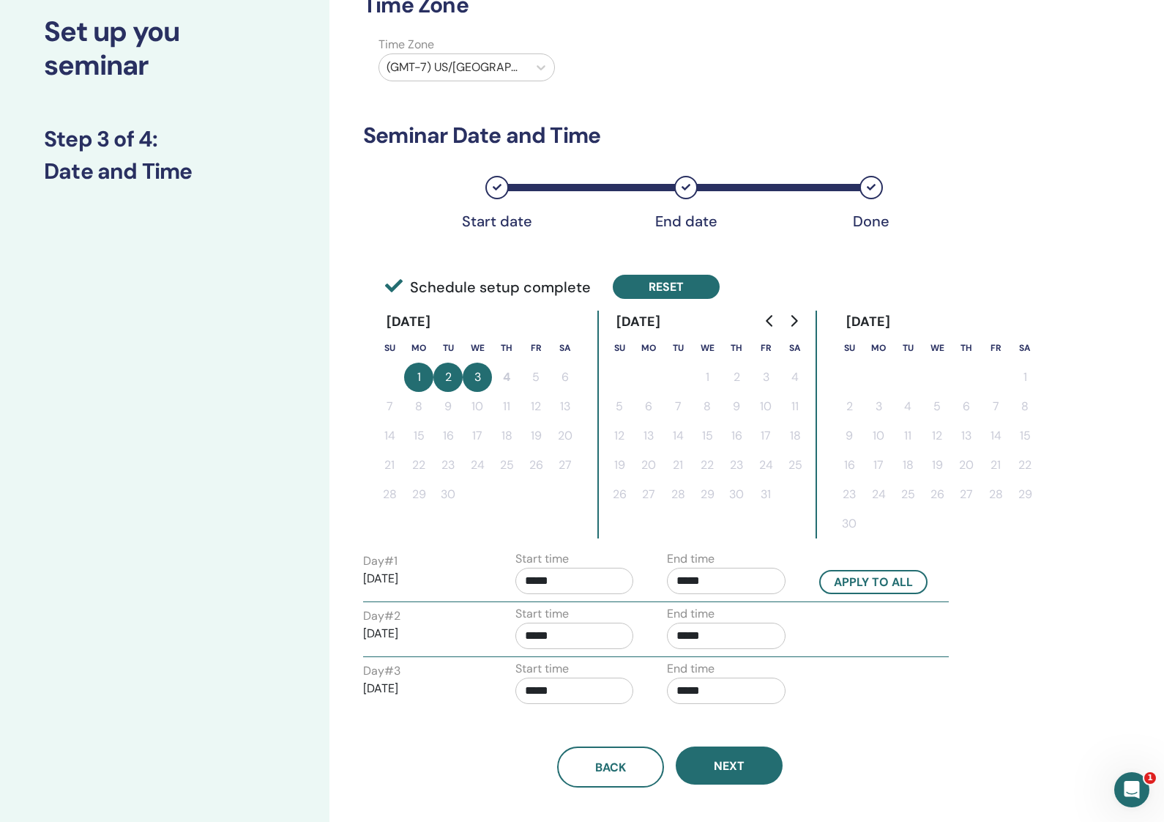
click at [671, 282] on button "Reset" at bounding box center [666, 287] width 107 height 24
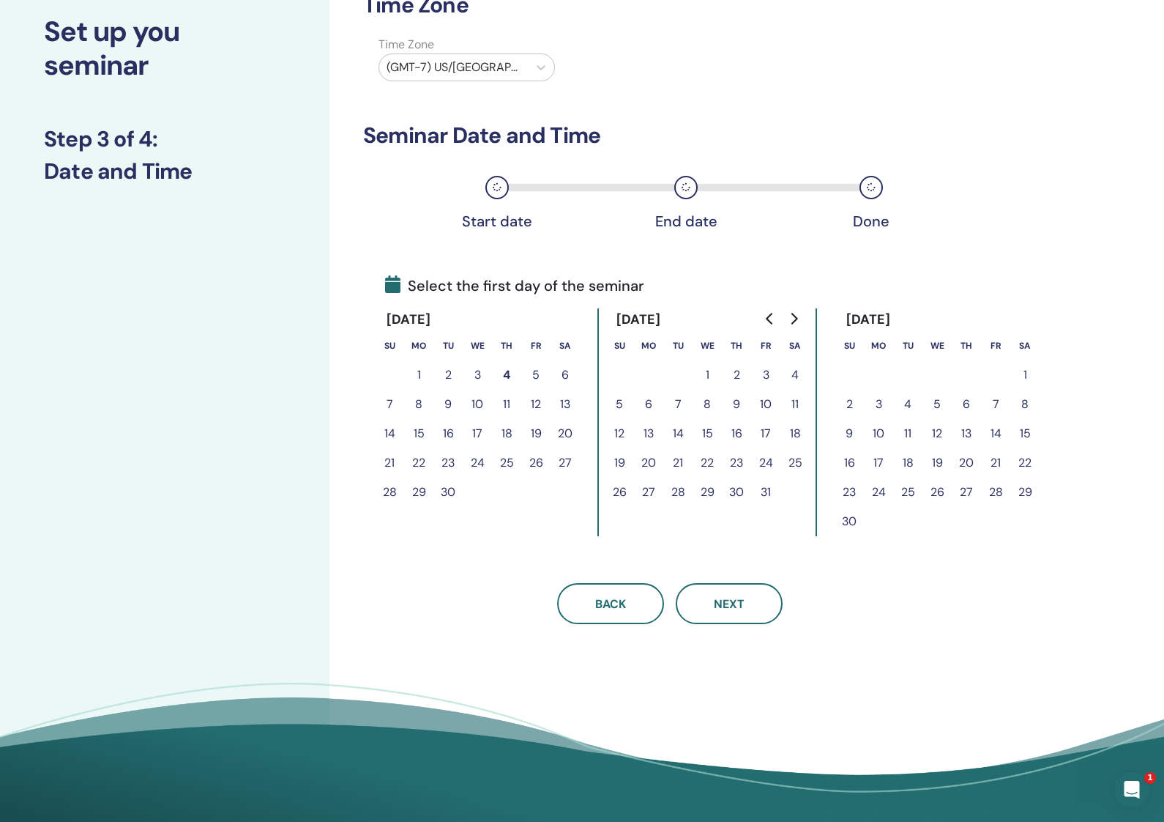
click at [445, 373] on button "2" at bounding box center [448, 374] width 29 height 29
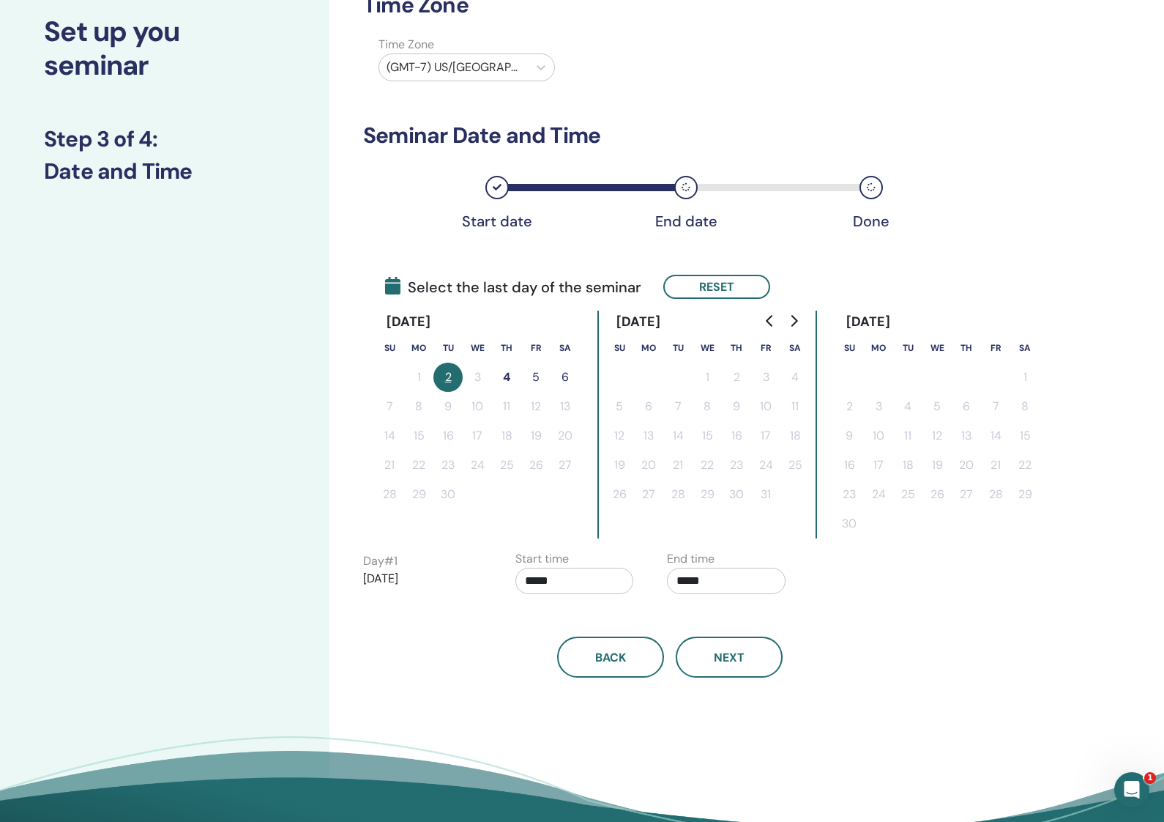
click at [530, 373] on button "5" at bounding box center [535, 377] width 29 height 29
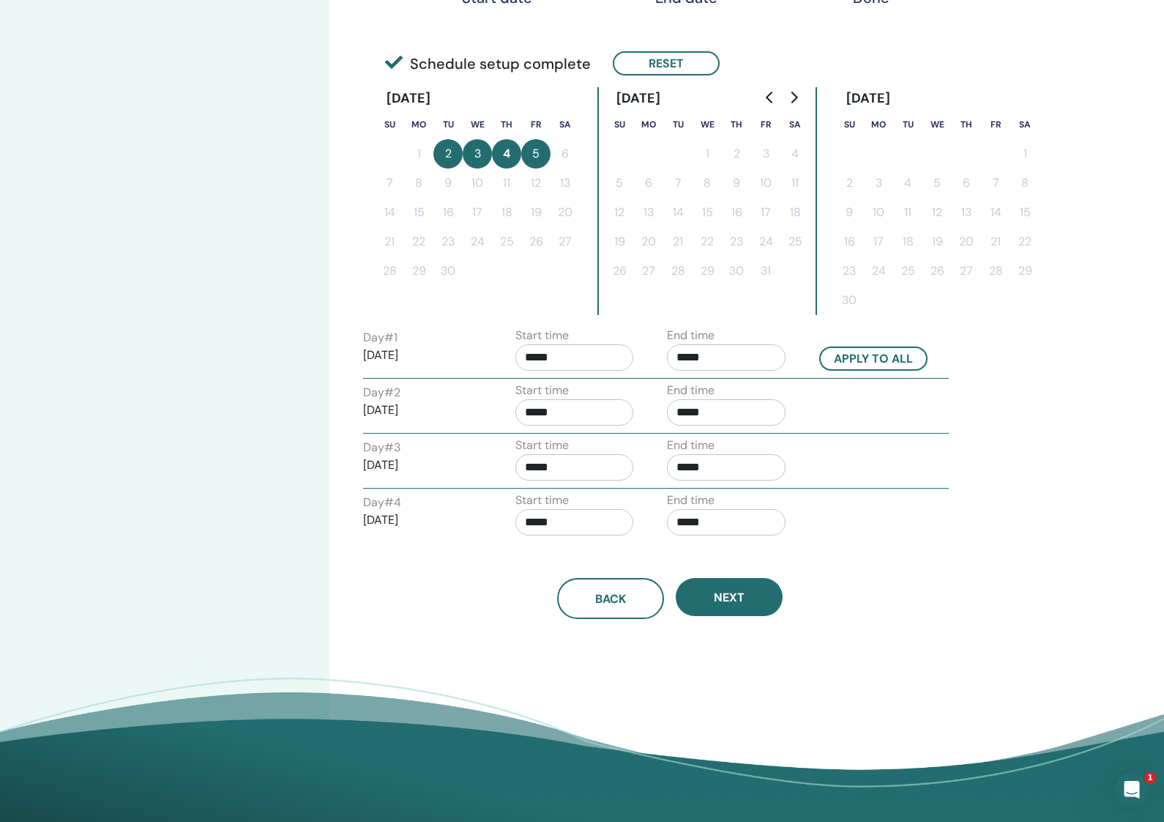
scroll to position [314, 0]
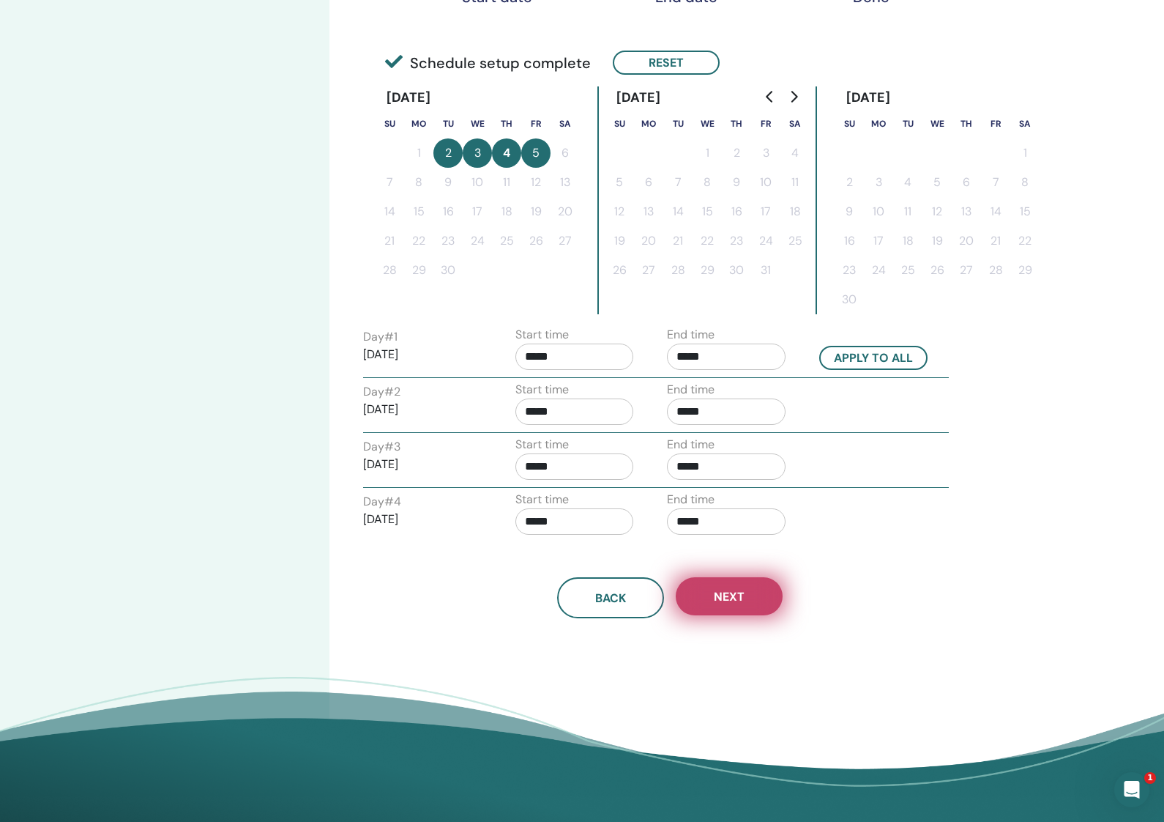
click at [742, 593] on span "Next" at bounding box center [729, 596] width 31 height 15
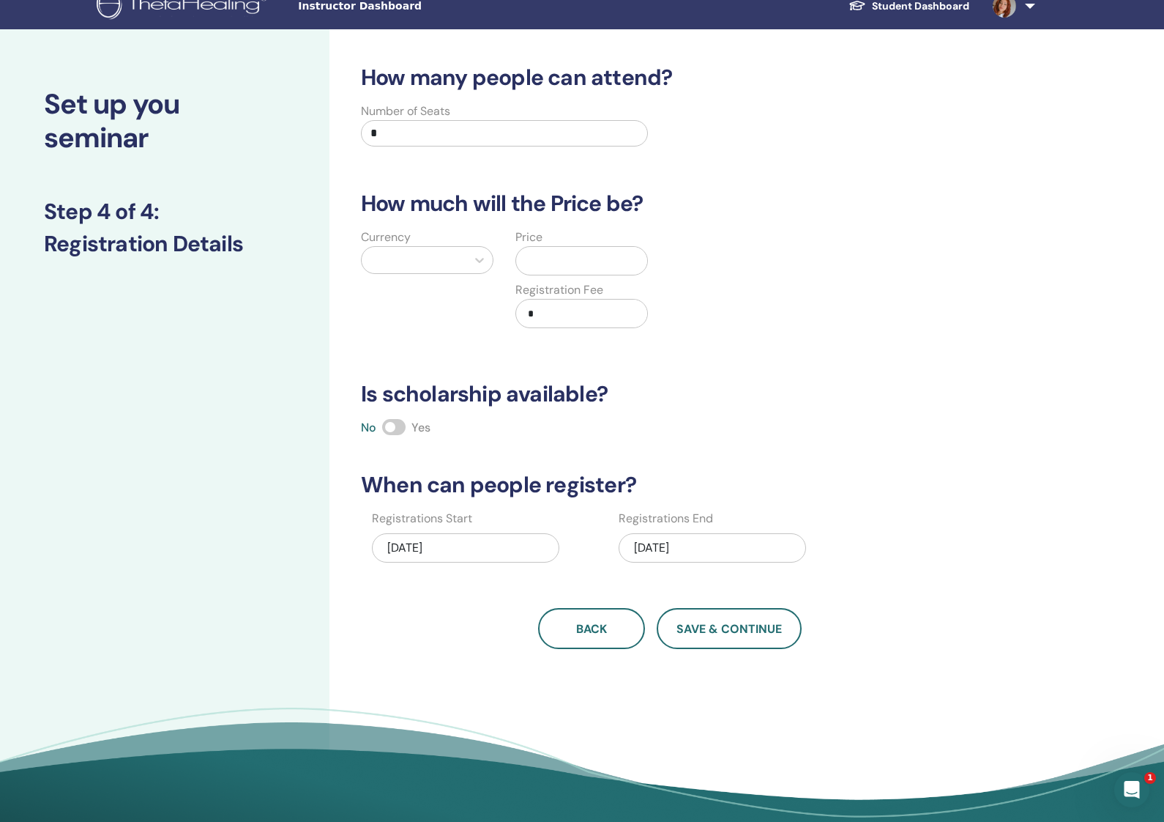
scroll to position [17, 0]
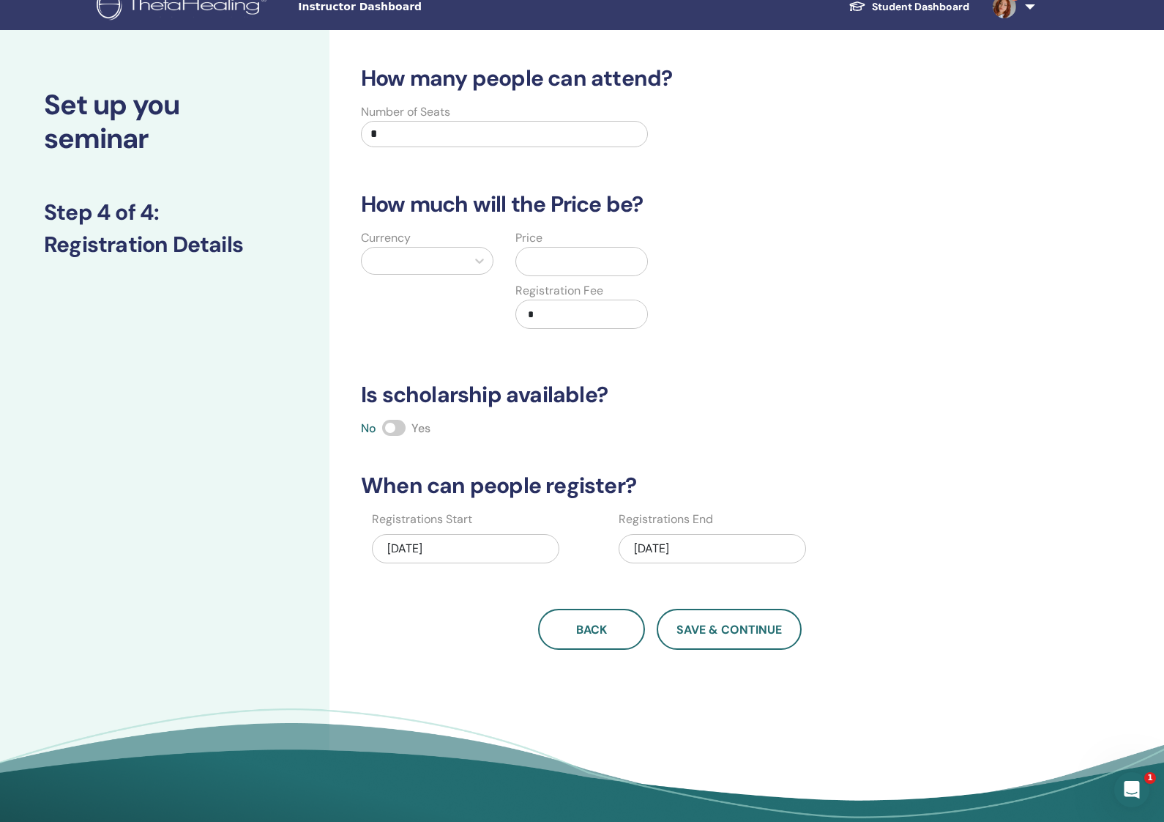
click at [442, 256] on div at bounding box center [414, 260] width 90 height 21
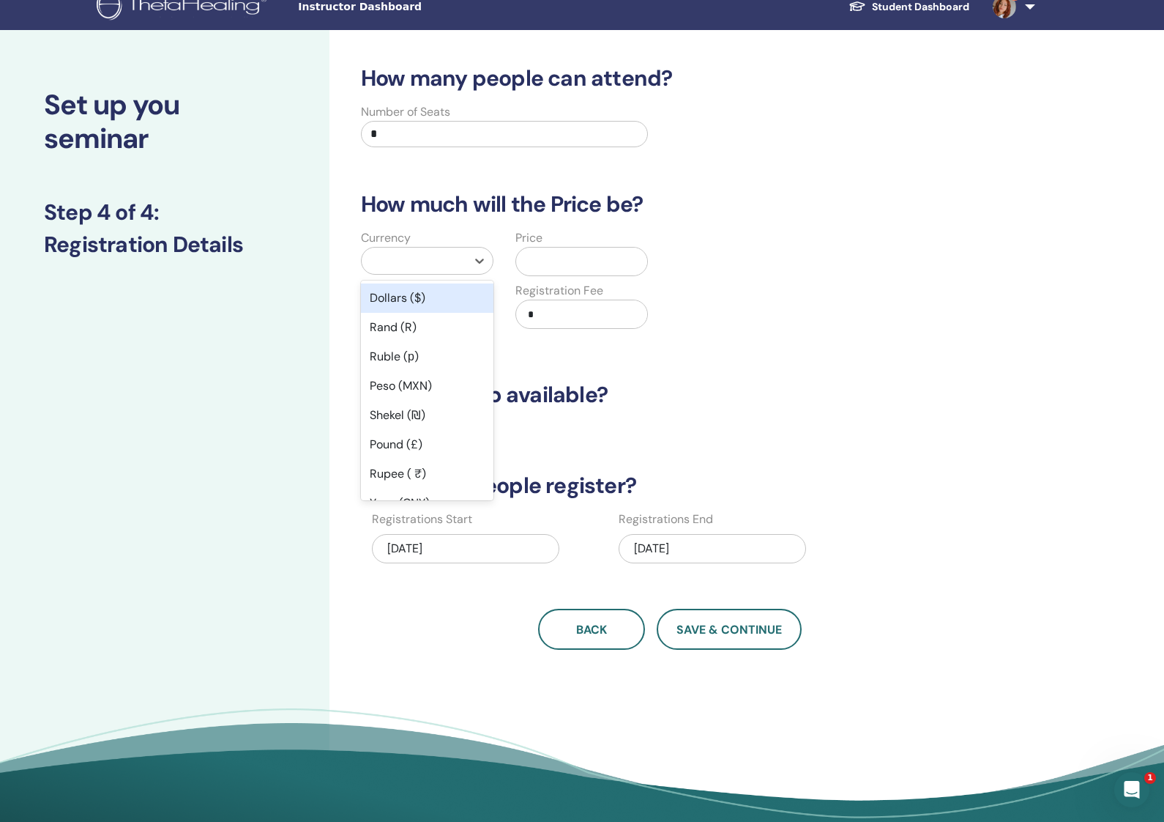
drag, startPoint x: 434, startPoint y: 298, endPoint x: 465, endPoint y: 288, distance: 32.4
click at [437, 297] on div "Dollars ($)" at bounding box center [427, 297] width 133 height 29
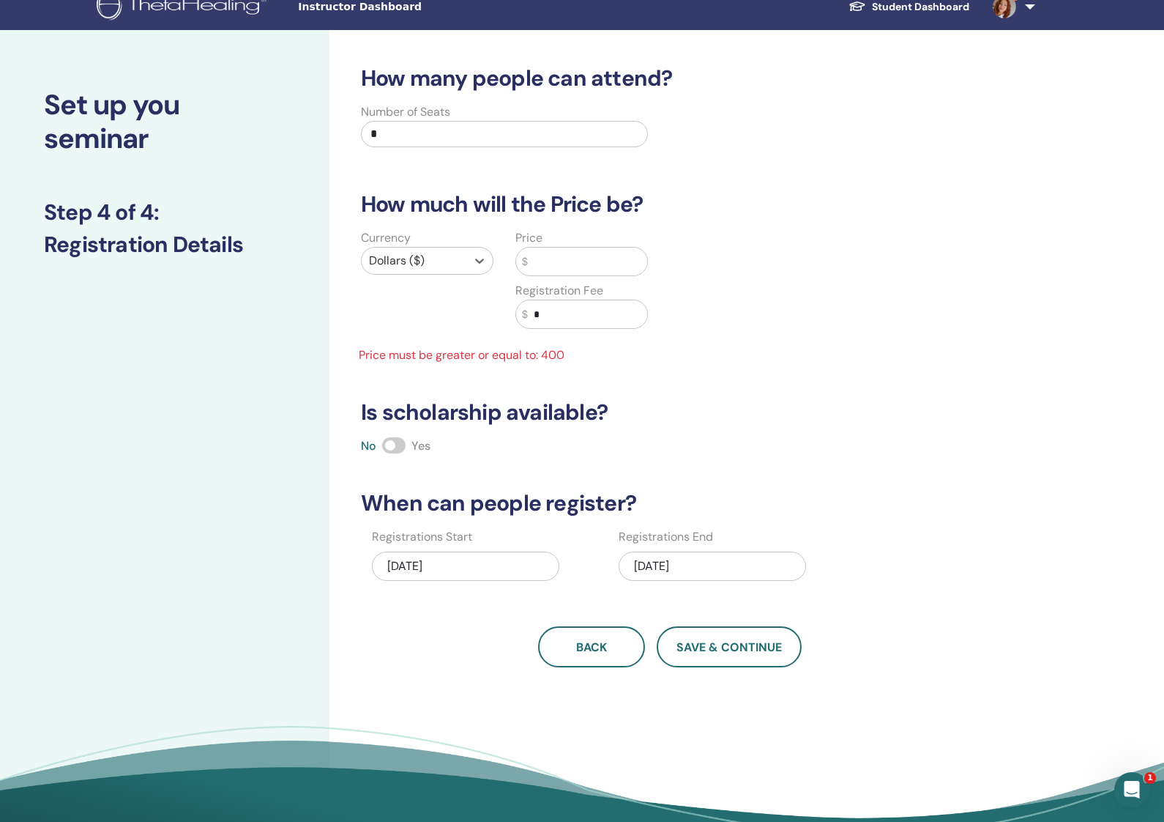
click at [577, 252] on input "text" at bounding box center [587, 262] width 119 height 28
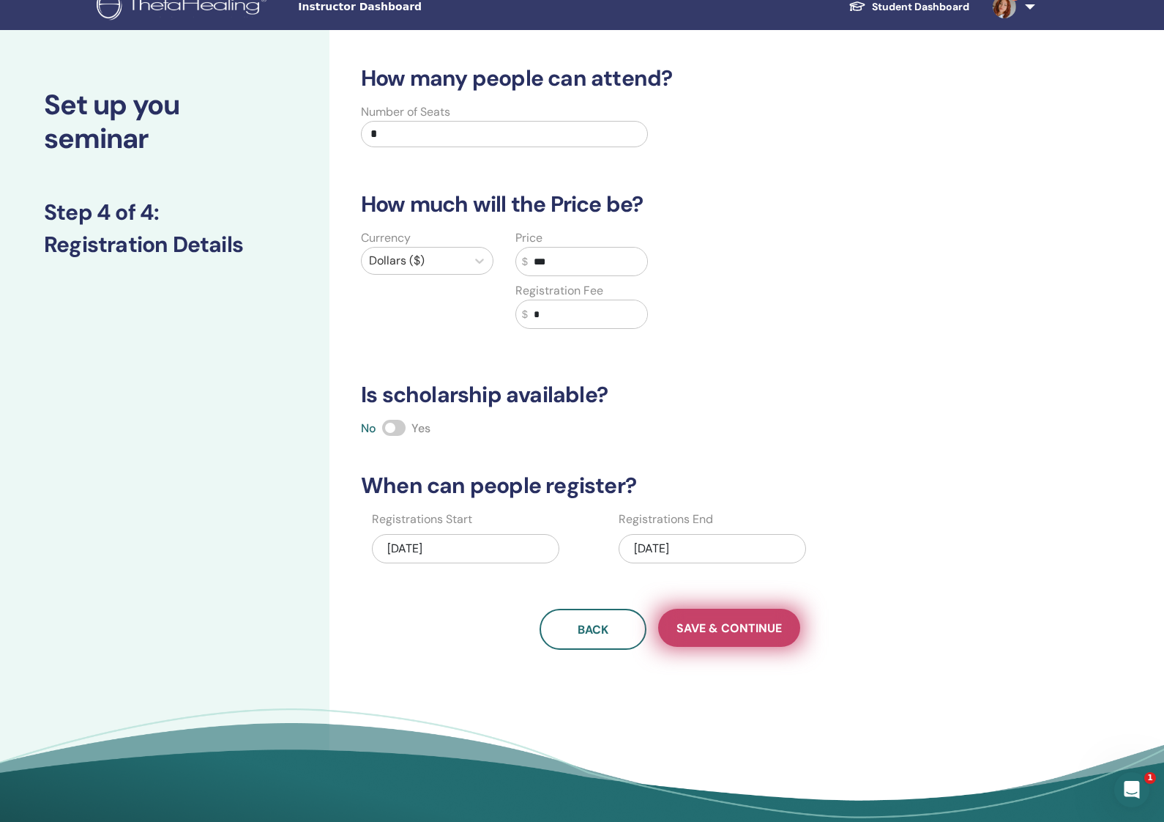
type input "***"
click at [756, 638] on button "Save & Continue" at bounding box center [729, 628] width 142 height 38
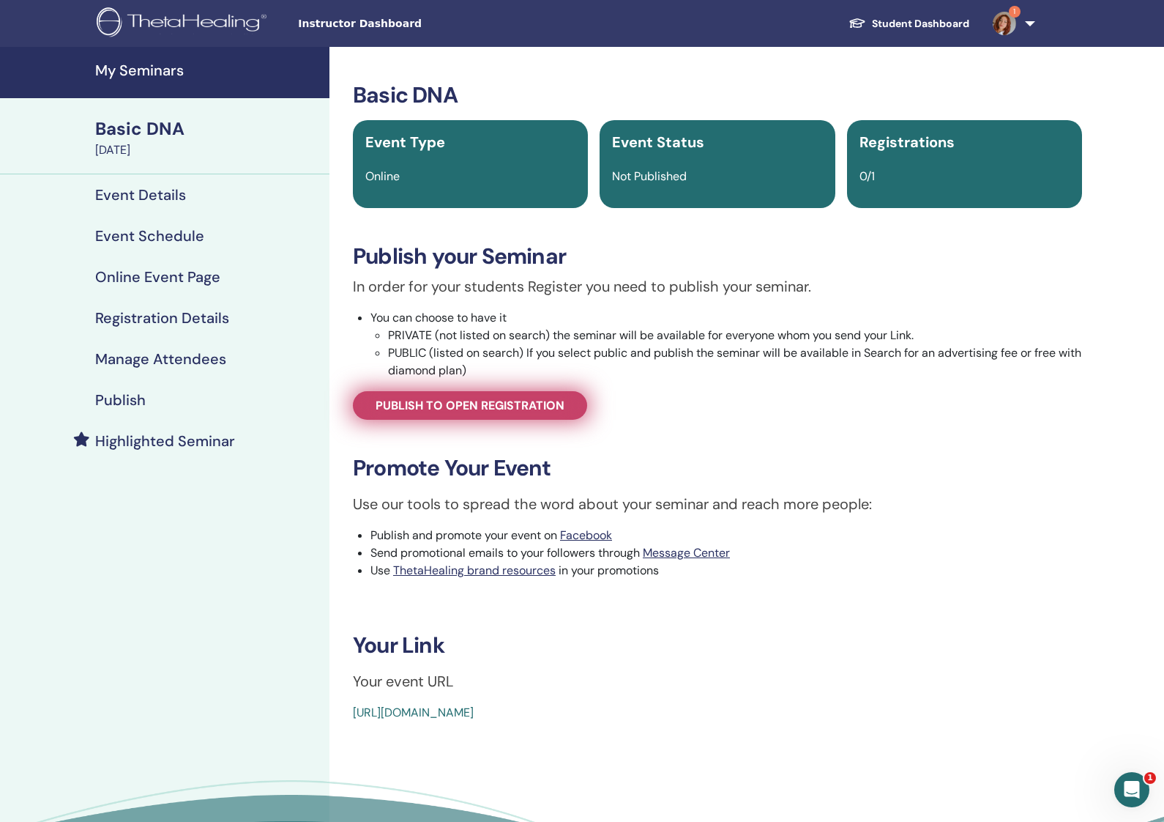
click at [504, 411] on span "Publish to open registration" at bounding box center [470, 405] width 189 height 15
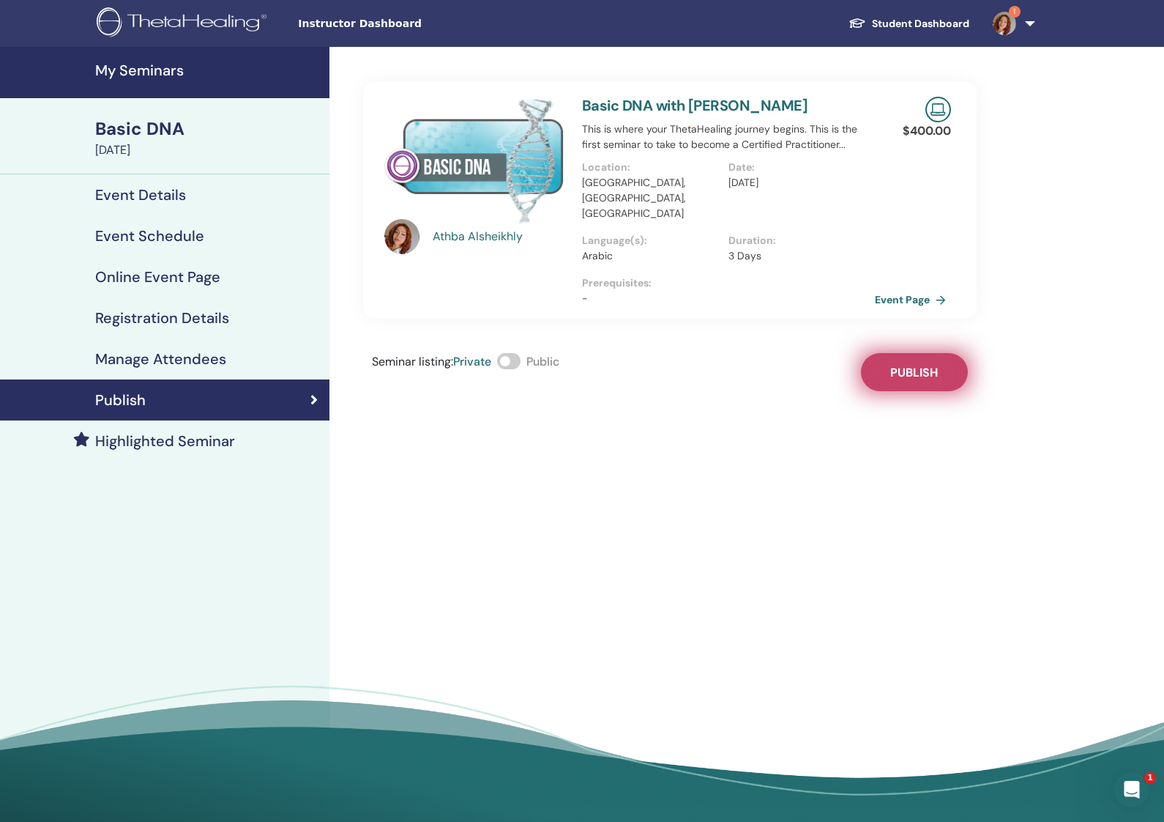
click at [909, 365] on span "Publish" at bounding box center [915, 372] width 48 height 15
click at [190, 353] on h4 "Manage Attendees" at bounding box center [160, 359] width 131 height 18
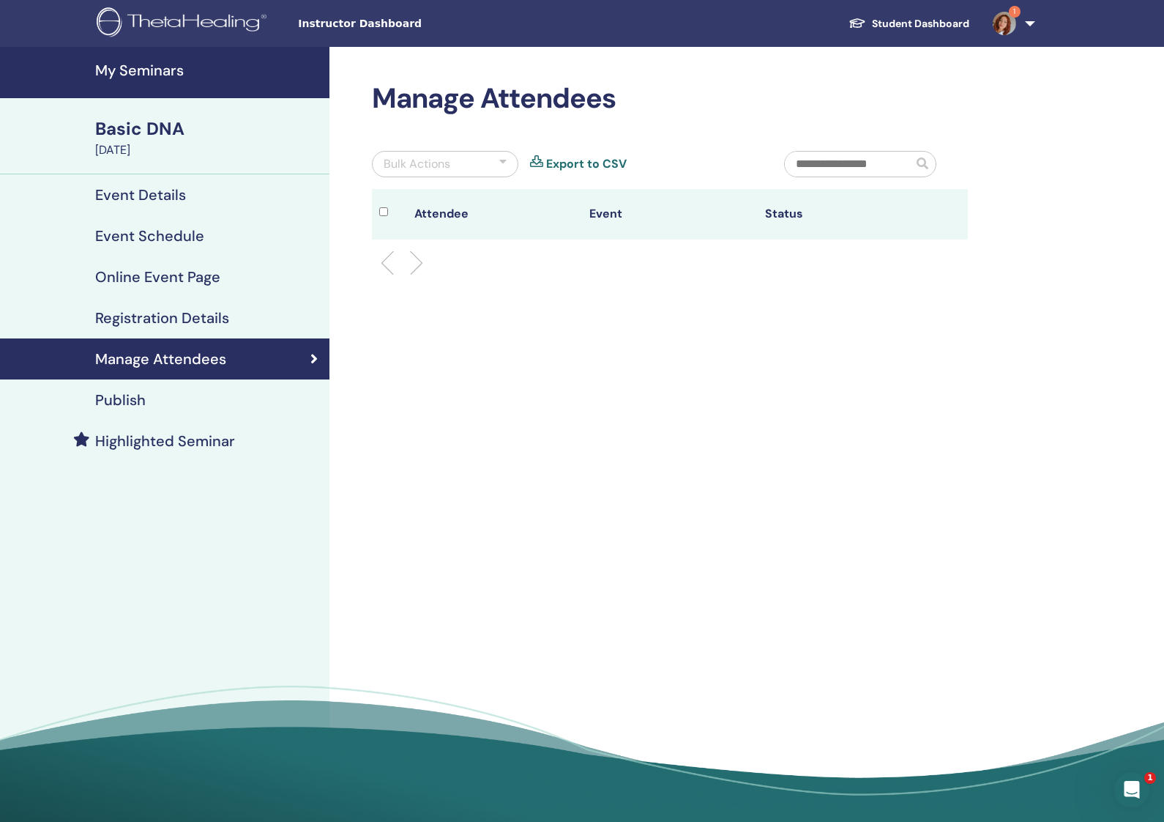
click at [190, 311] on h4 "Registration Details" at bounding box center [162, 318] width 134 height 18
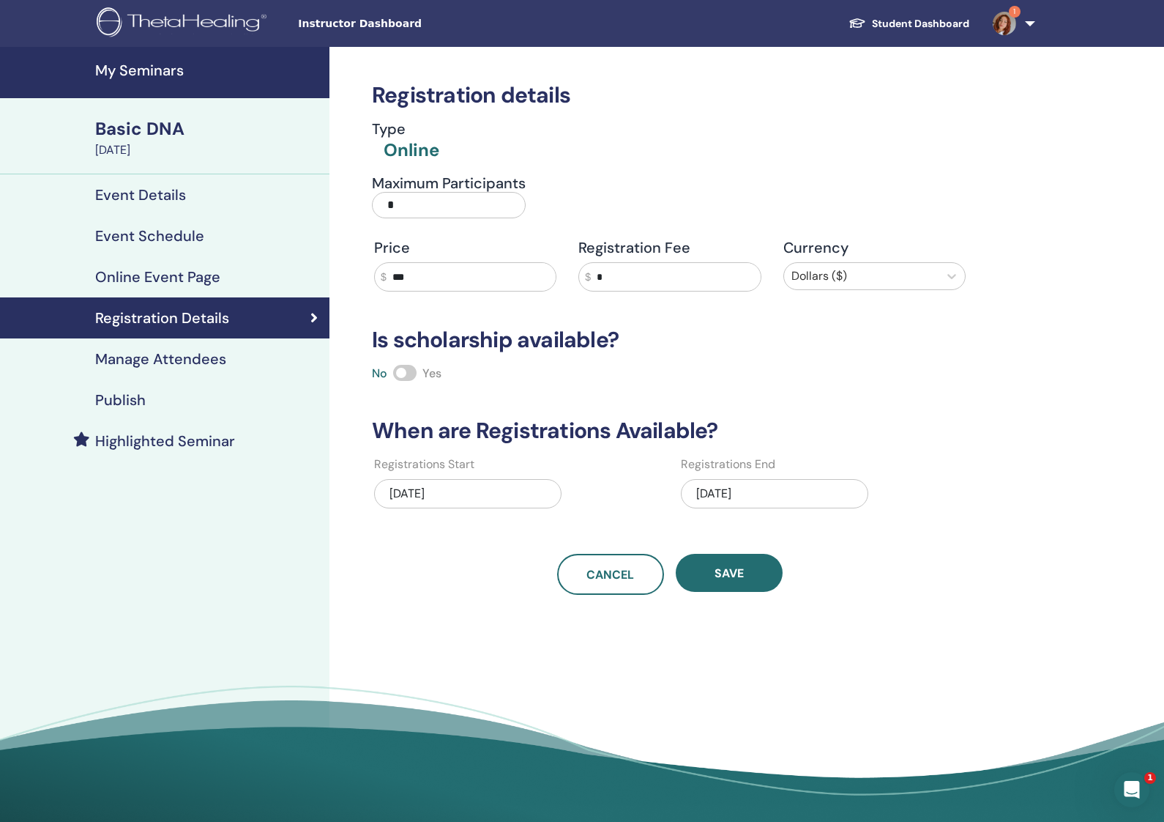
click at [192, 268] on h4 "Online Event Page" at bounding box center [157, 277] width 125 height 18
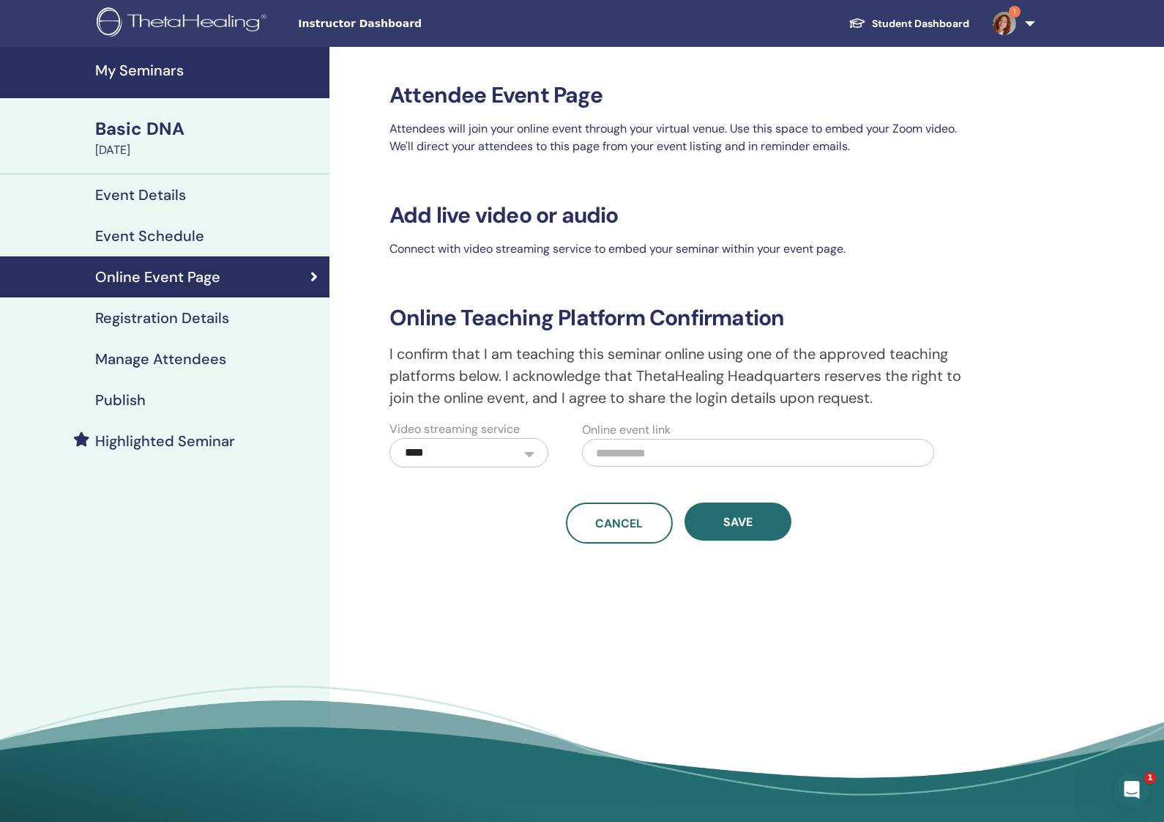
click at [148, 193] on h4 "Event Details" at bounding box center [140, 195] width 91 height 18
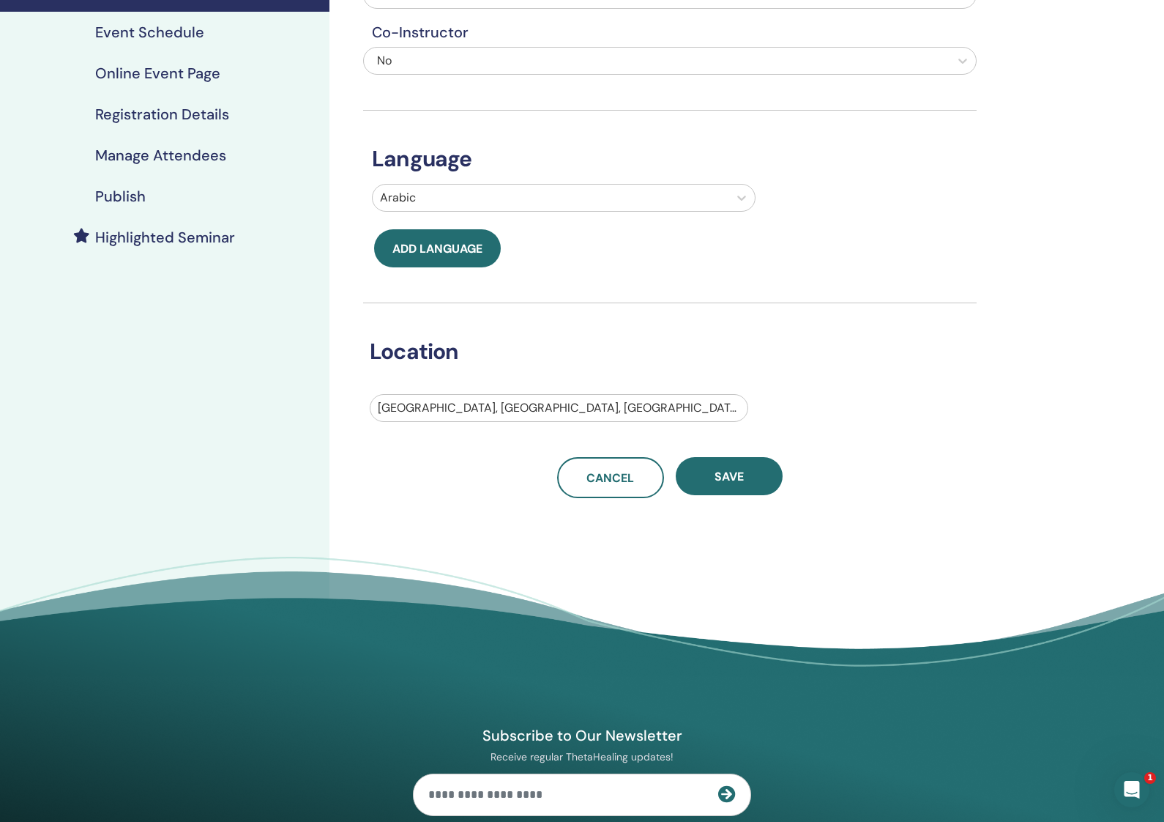
scroll to position [206, 0]
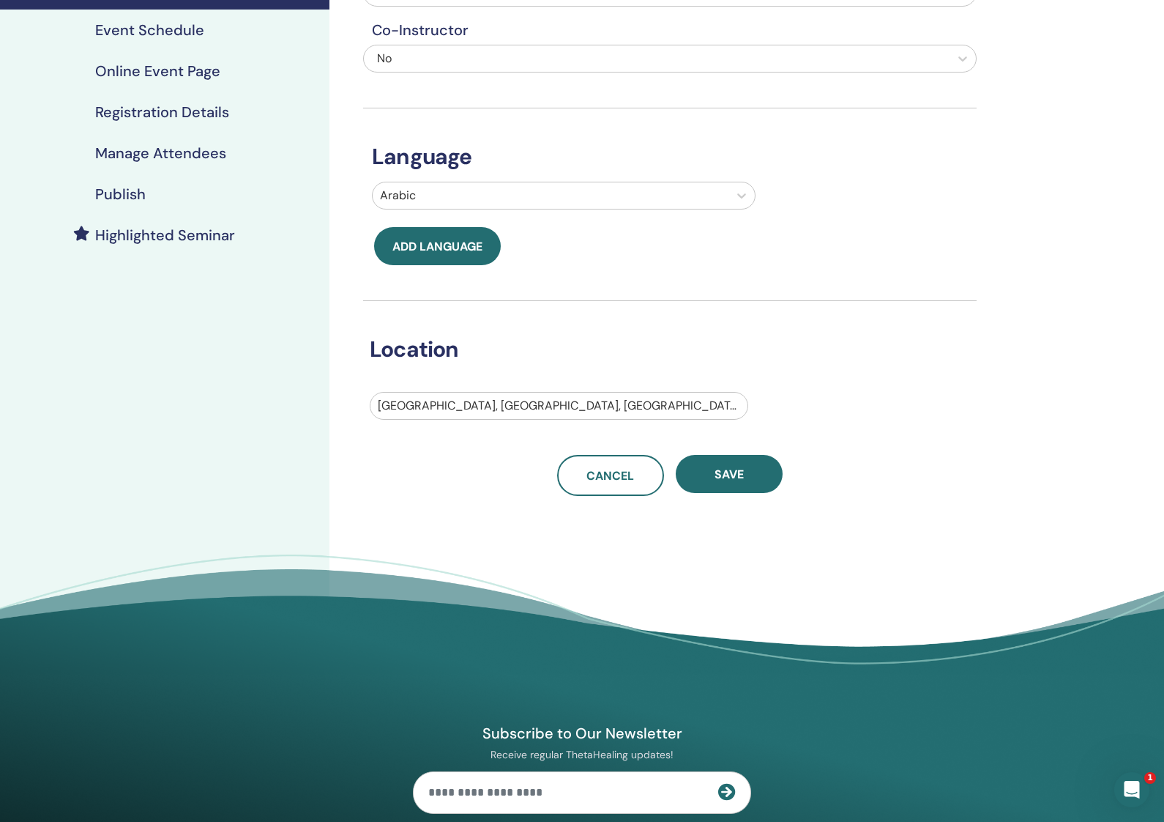
click at [163, 195] on div "Publish" at bounding box center [165, 194] width 306 height 18
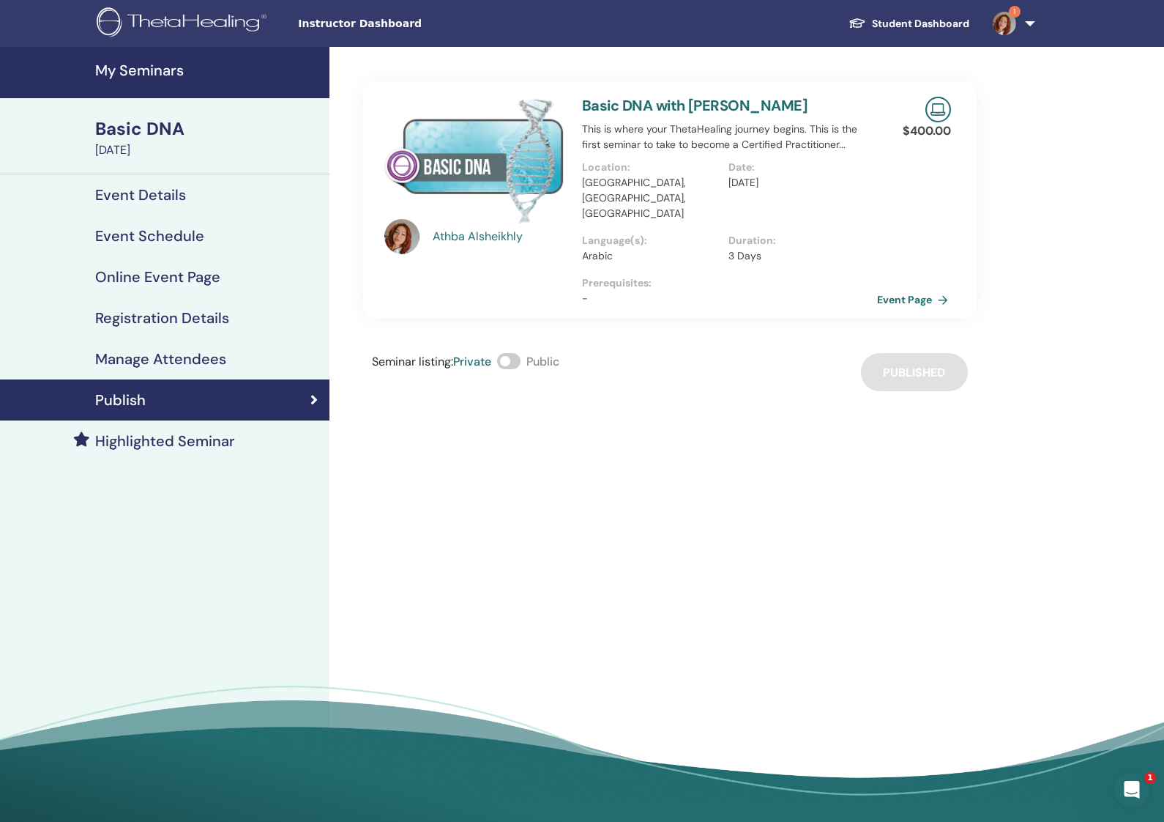
click at [889, 289] on link "Event Page" at bounding box center [915, 300] width 77 height 22
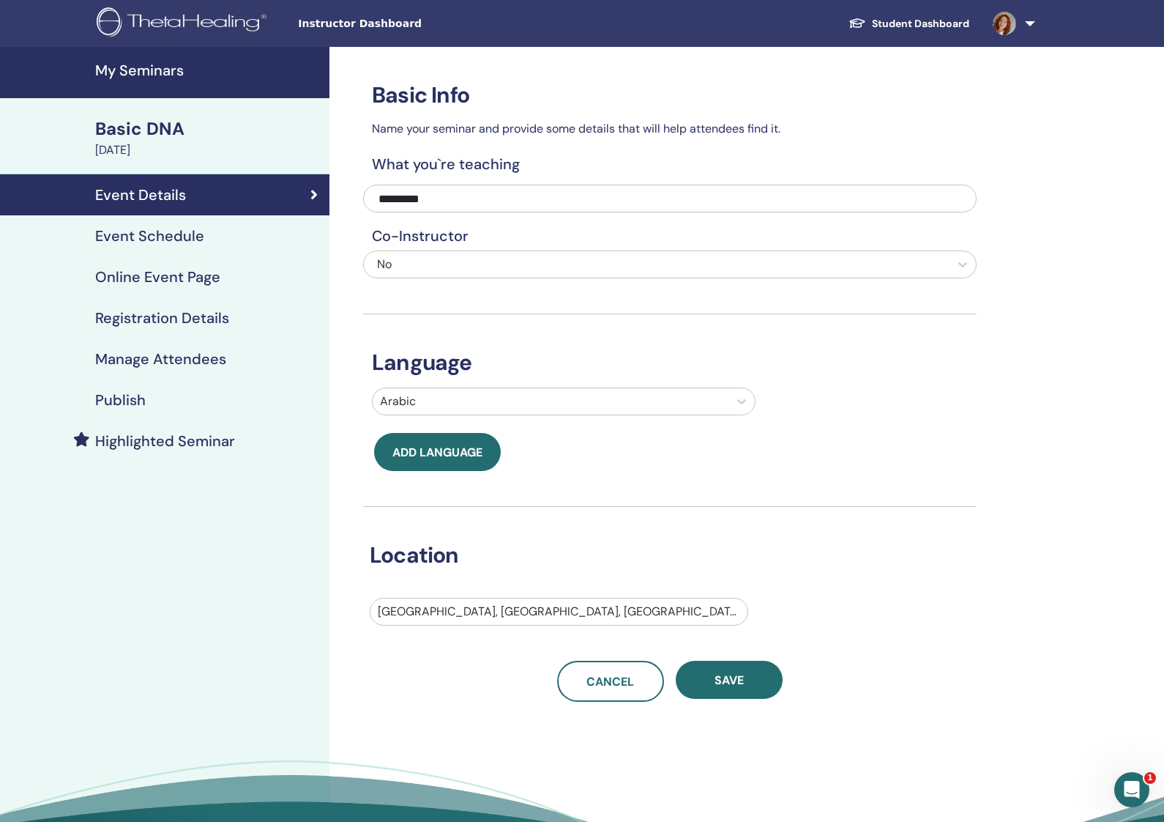
click at [181, 359] on h4 "Manage Attendees" at bounding box center [160, 359] width 131 height 18
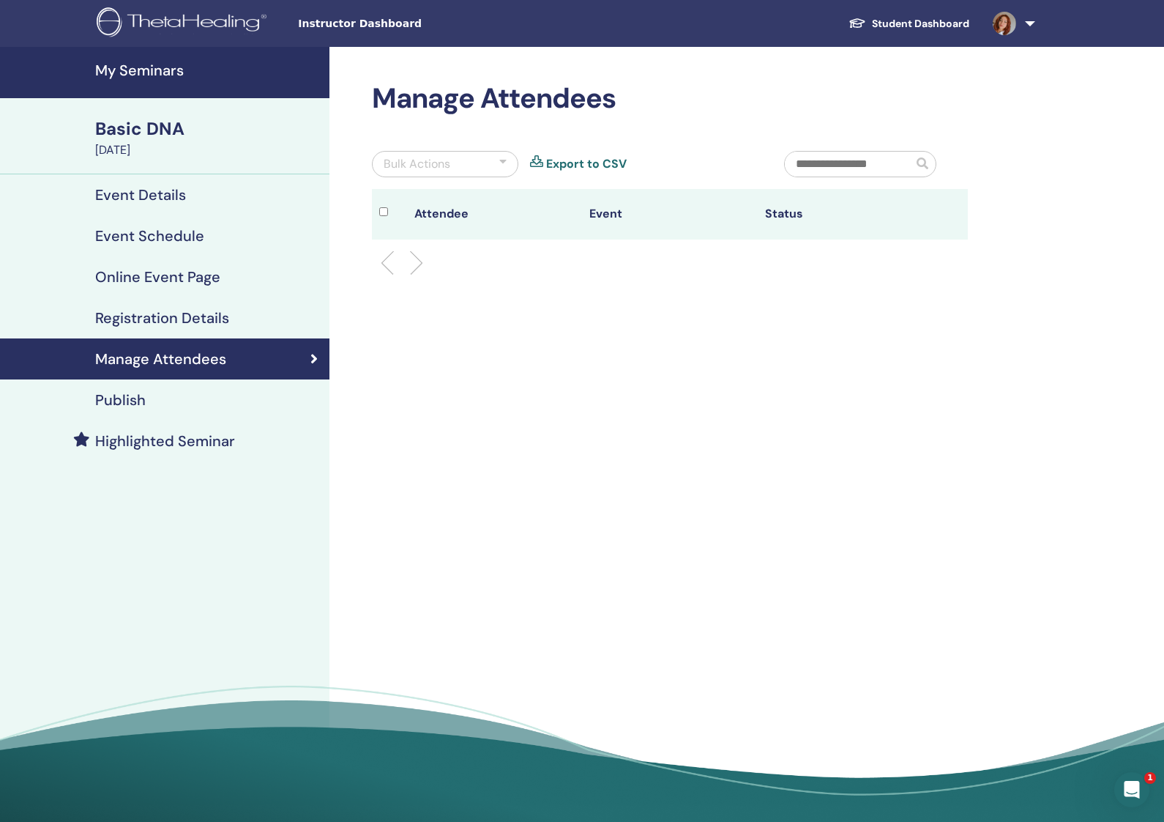
click at [204, 186] on div "Event Details" at bounding box center [165, 195] width 306 height 18
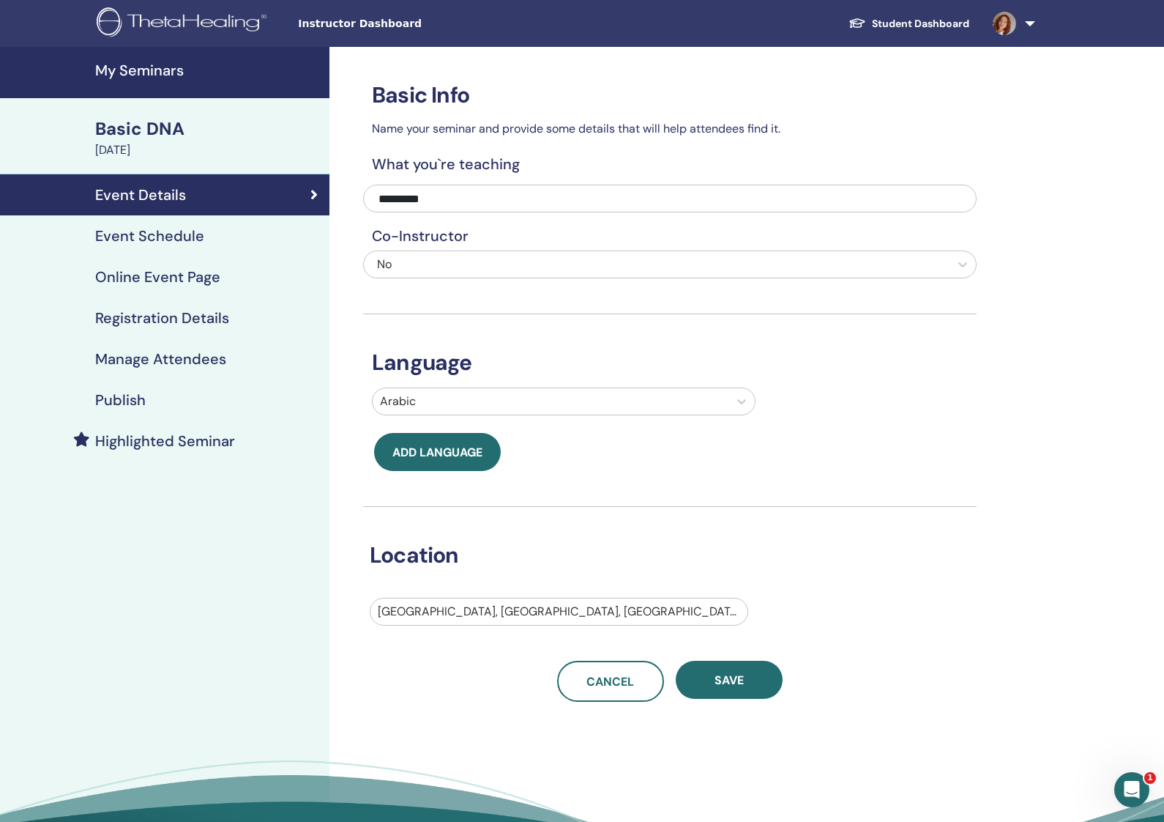
click at [190, 354] on h4 "Manage Attendees" at bounding box center [160, 359] width 131 height 18
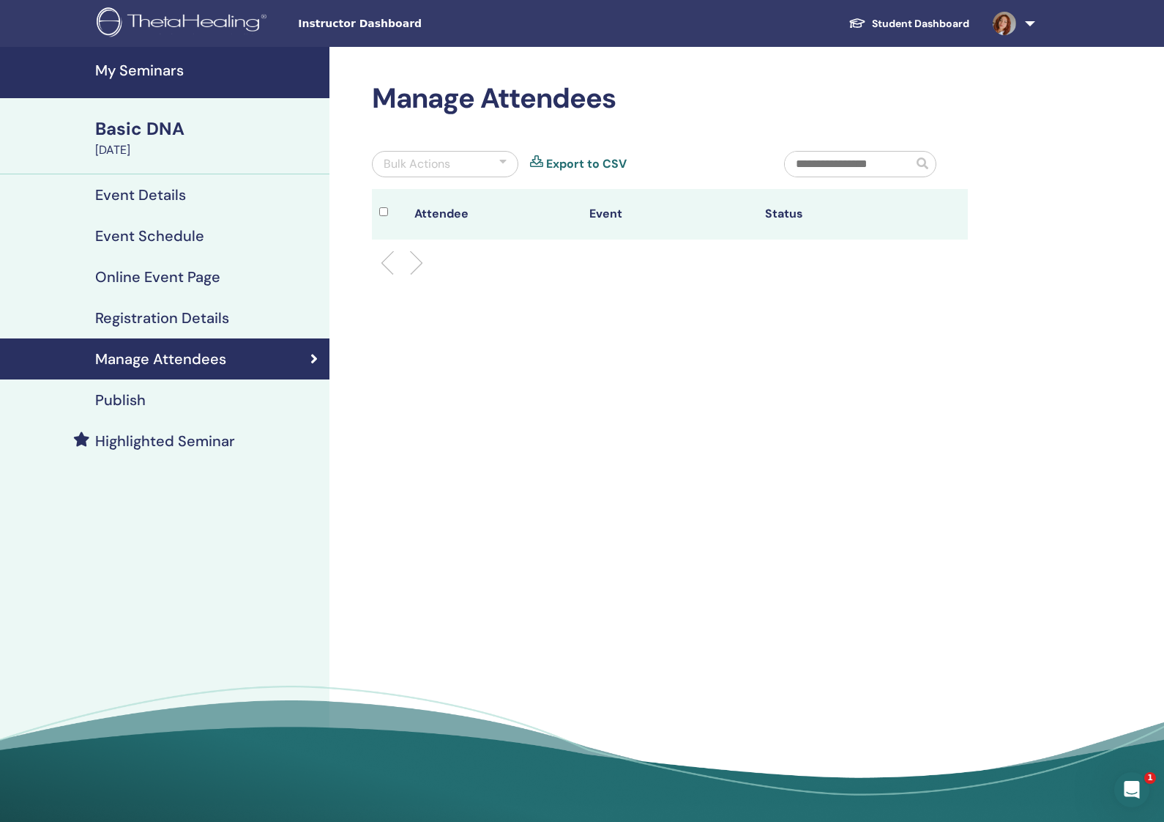
click at [155, 315] on h4 "Registration Details" at bounding box center [162, 318] width 134 height 18
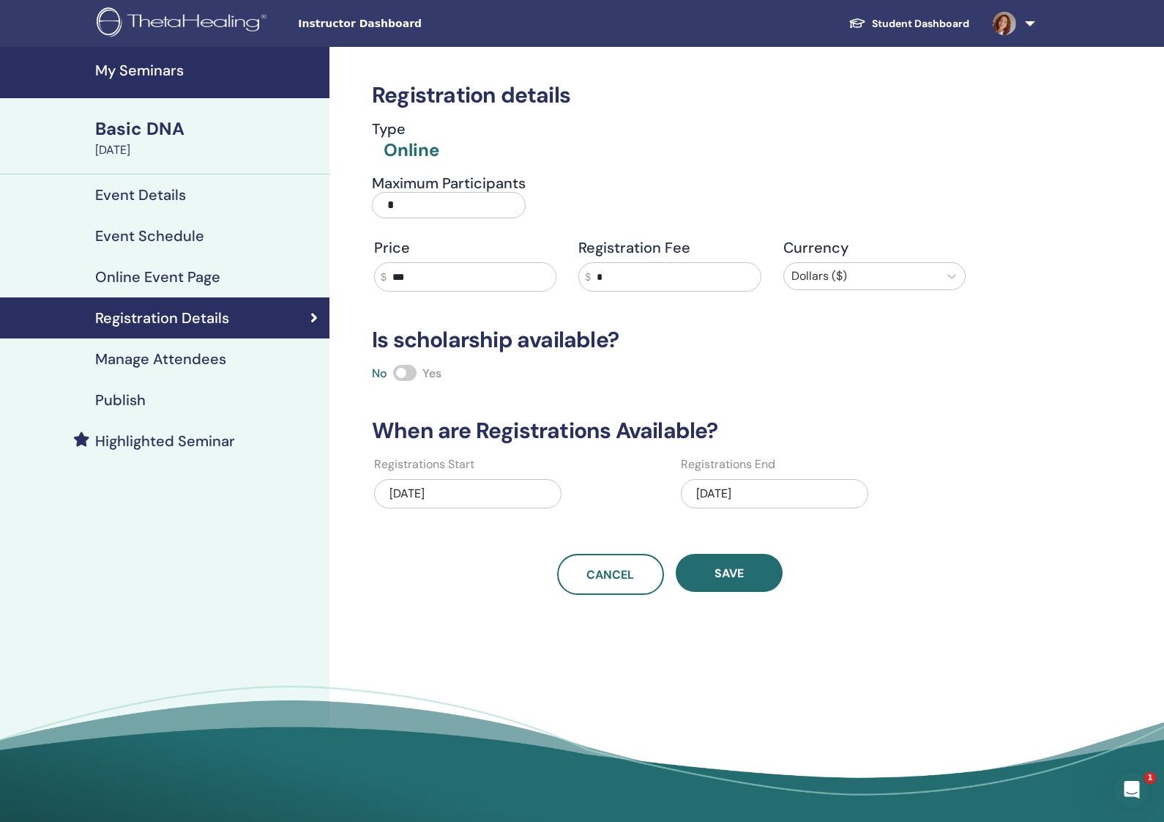
click at [164, 343] on link "Manage Attendees" at bounding box center [165, 358] width 330 height 41
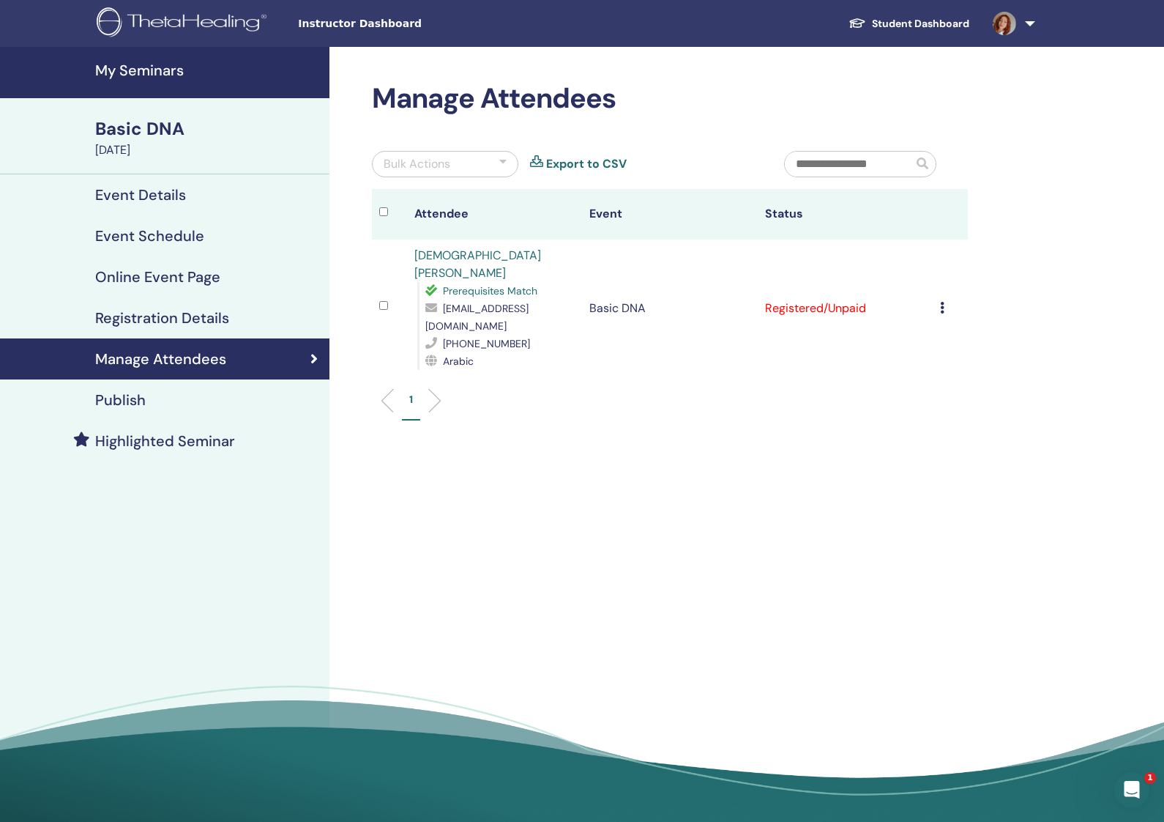
click at [942, 302] on icon at bounding box center [942, 308] width 4 height 12
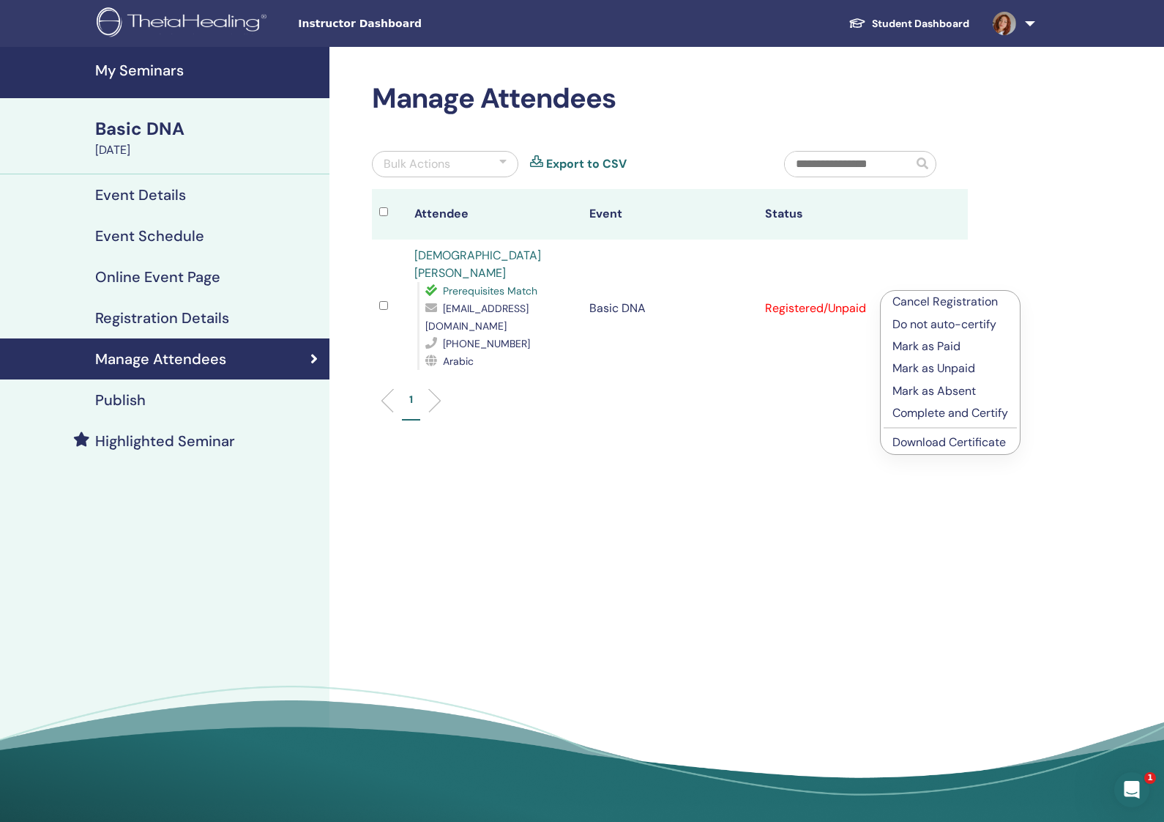
click at [972, 344] on p "Mark as Paid" at bounding box center [951, 347] width 116 height 18
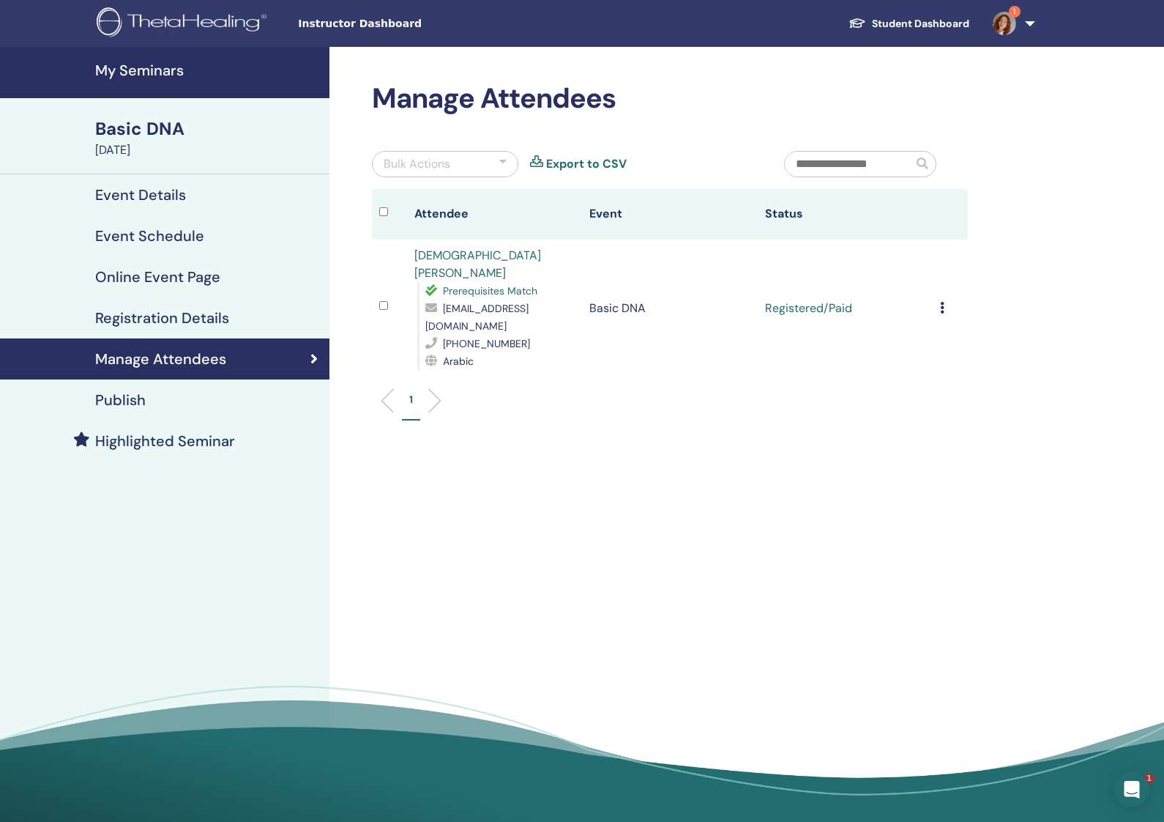
click at [940, 291] on td "Cancel Registration Do not auto-certify Mark as Paid Mark as Unpaid Mark as Abs…" at bounding box center [950, 308] width 35 height 138
click at [944, 302] on icon at bounding box center [942, 308] width 4 height 12
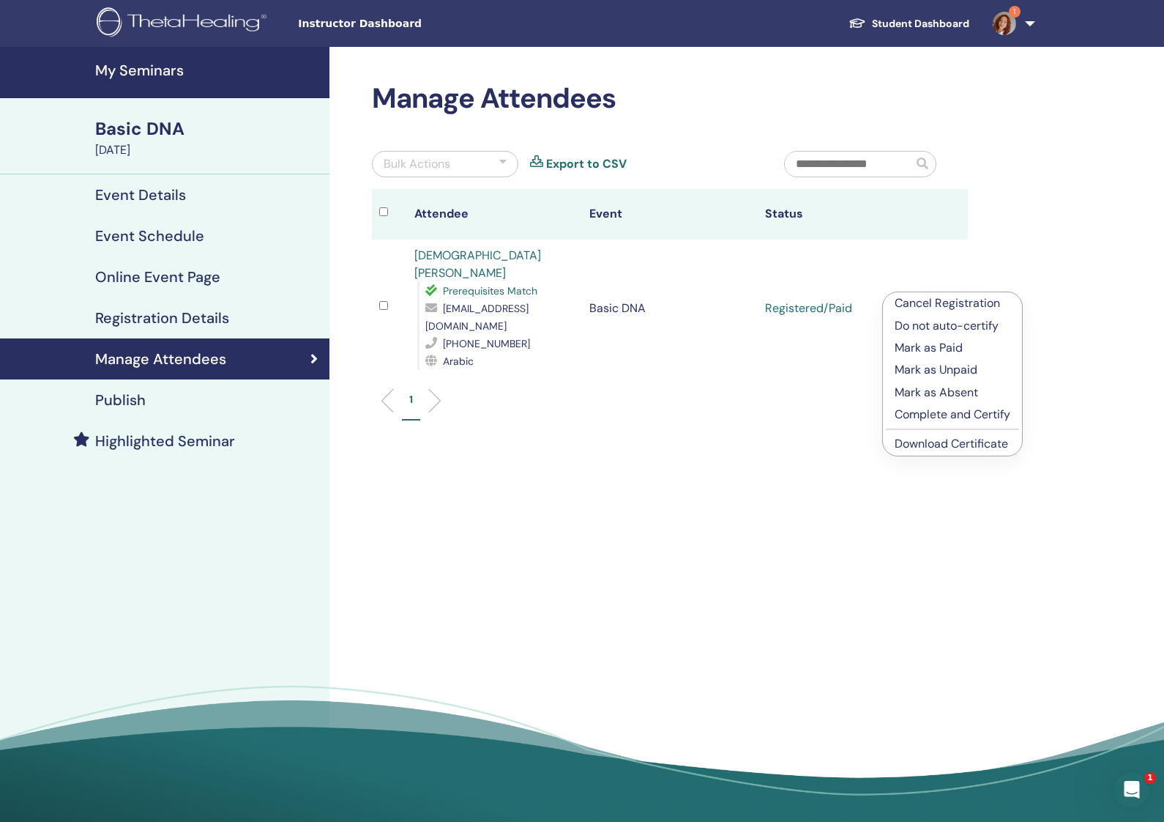
click at [972, 415] on p "Complete and Certify" at bounding box center [953, 415] width 116 height 18
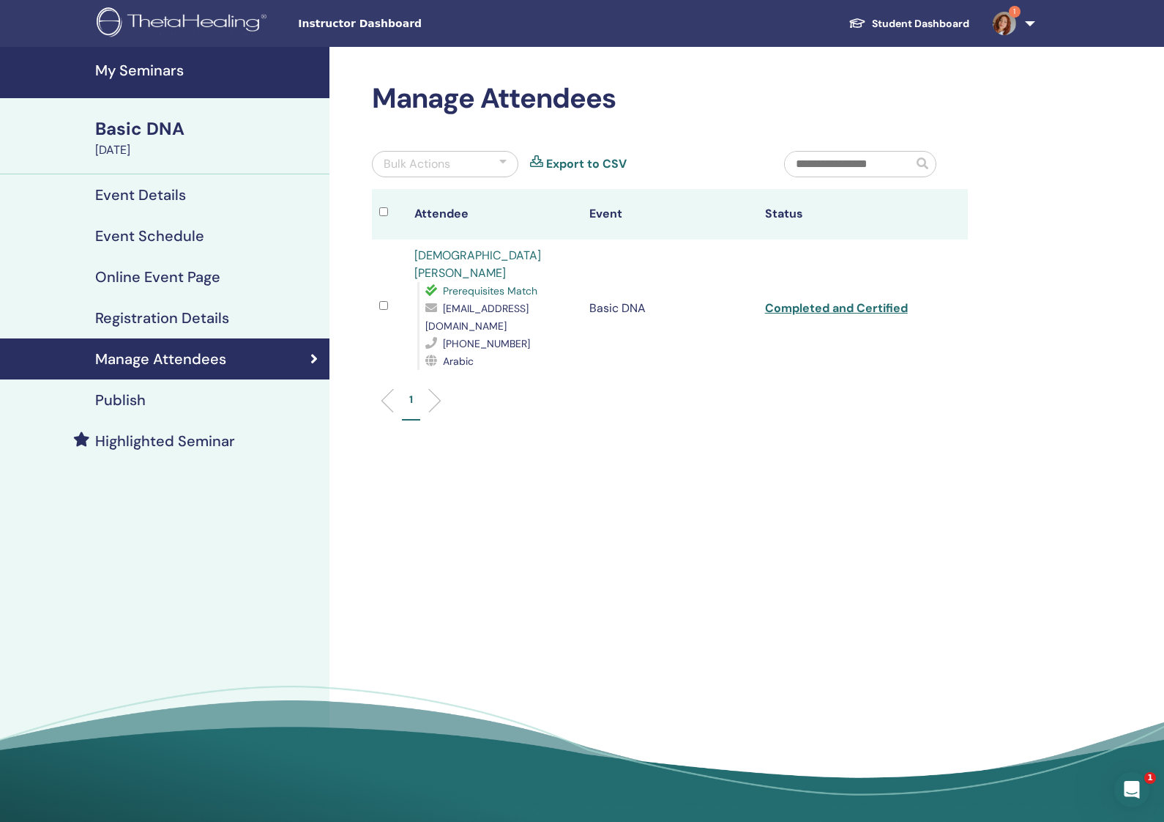
click at [863, 300] on link "Completed and Certified" at bounding box center [836, 307] width 143 height 15
